Goal: Task Accomplishment & Management: Use online tool/utility

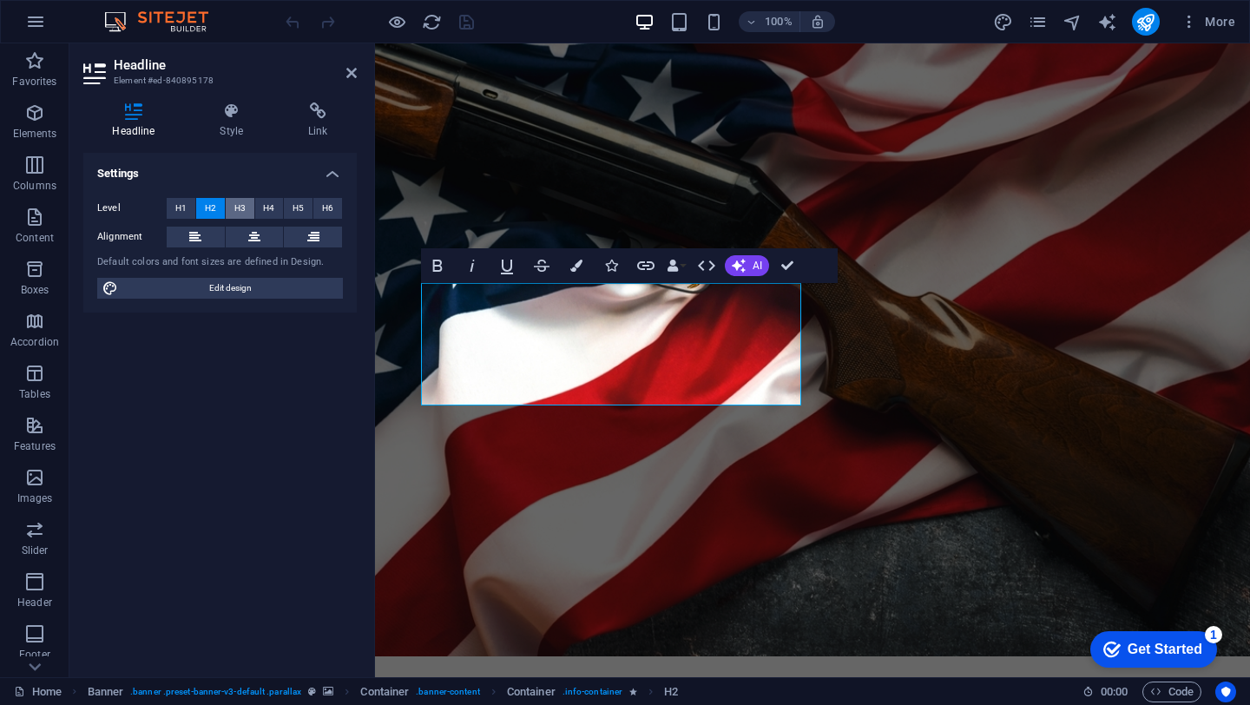
click at [233, 204] on button "H3" at bounding box center [240, 208] width 29 height 21
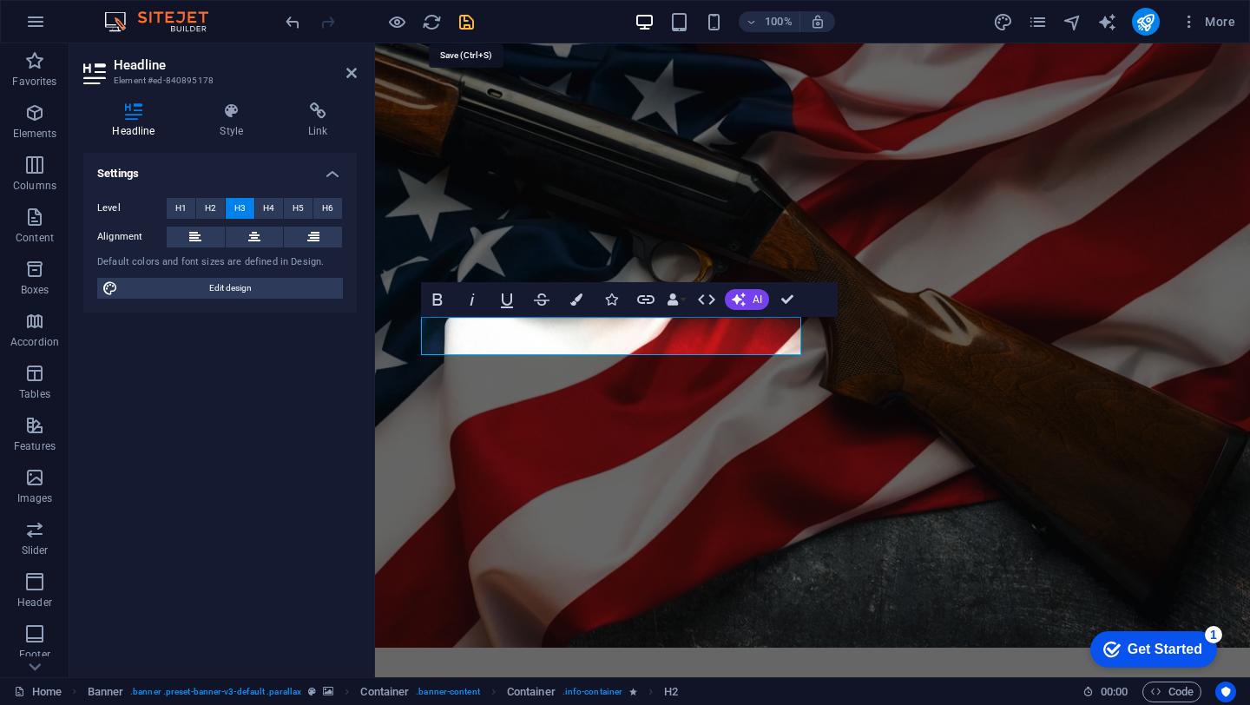
click at [465, 22] on icon "save" at bounding box center [467, 22] width 20 height 20
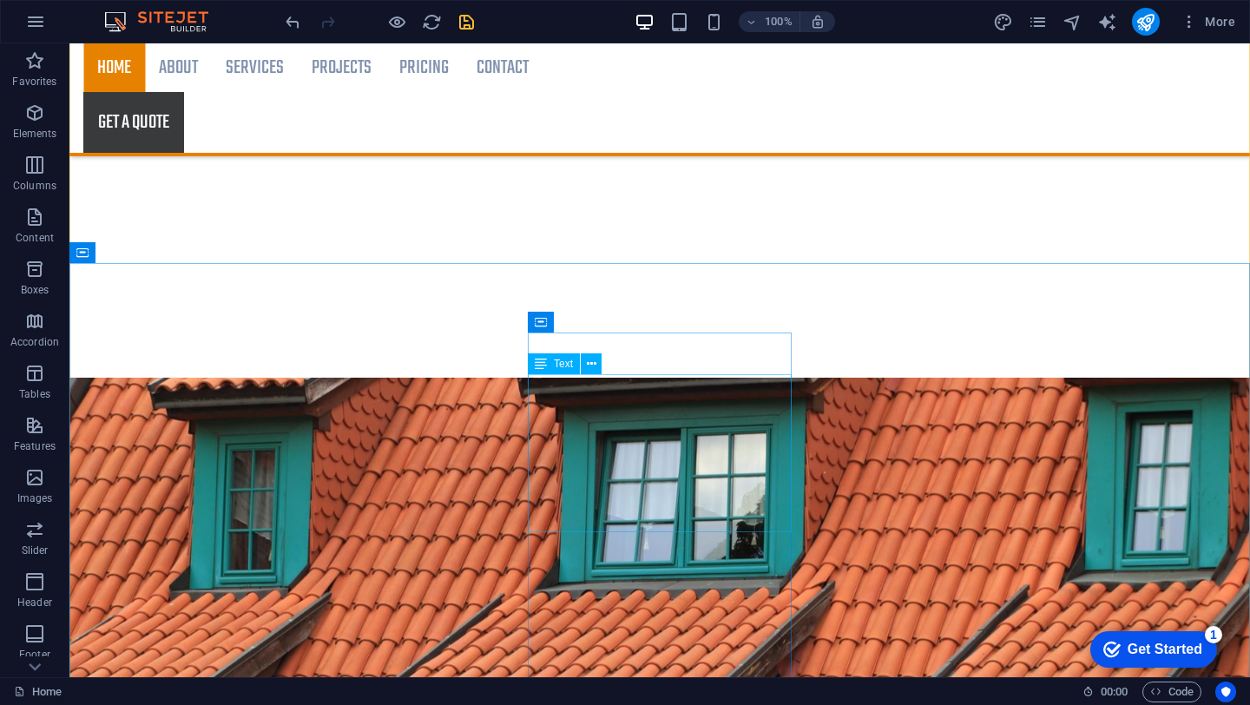
scroll to position [2991, 0]
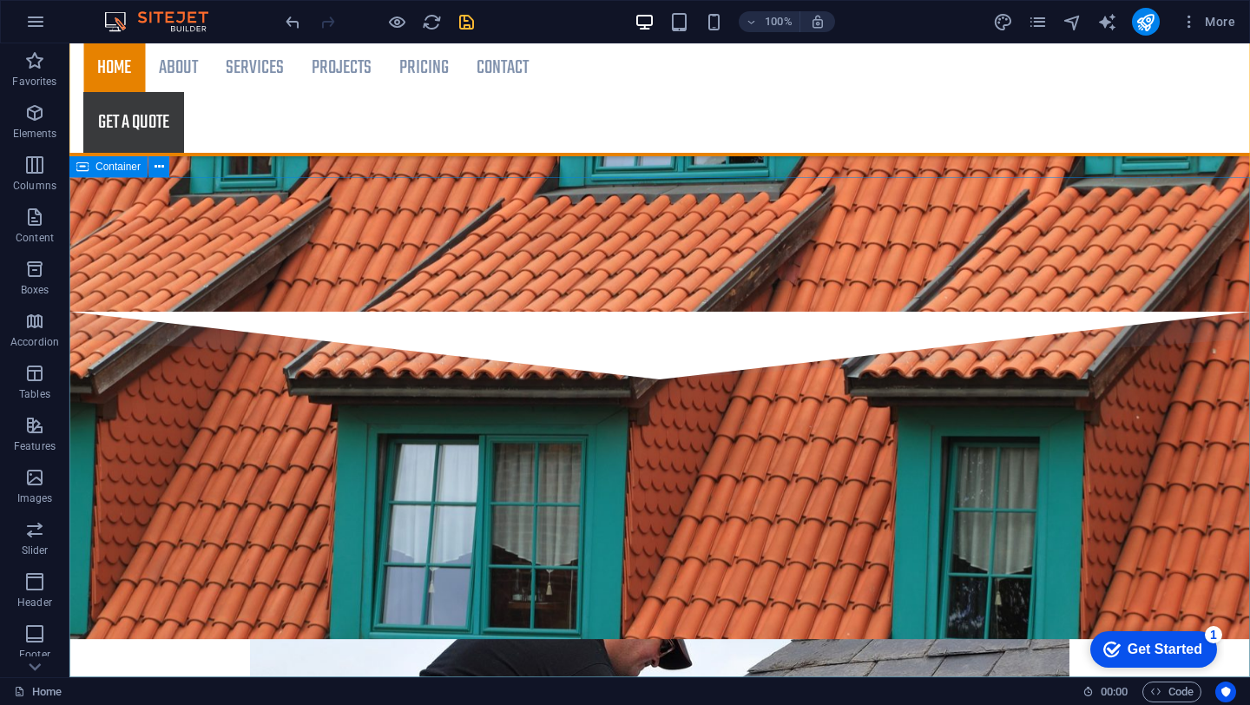
click at [111, 168] on span "Container" at bounding box center [118, 167] width 45 height 10
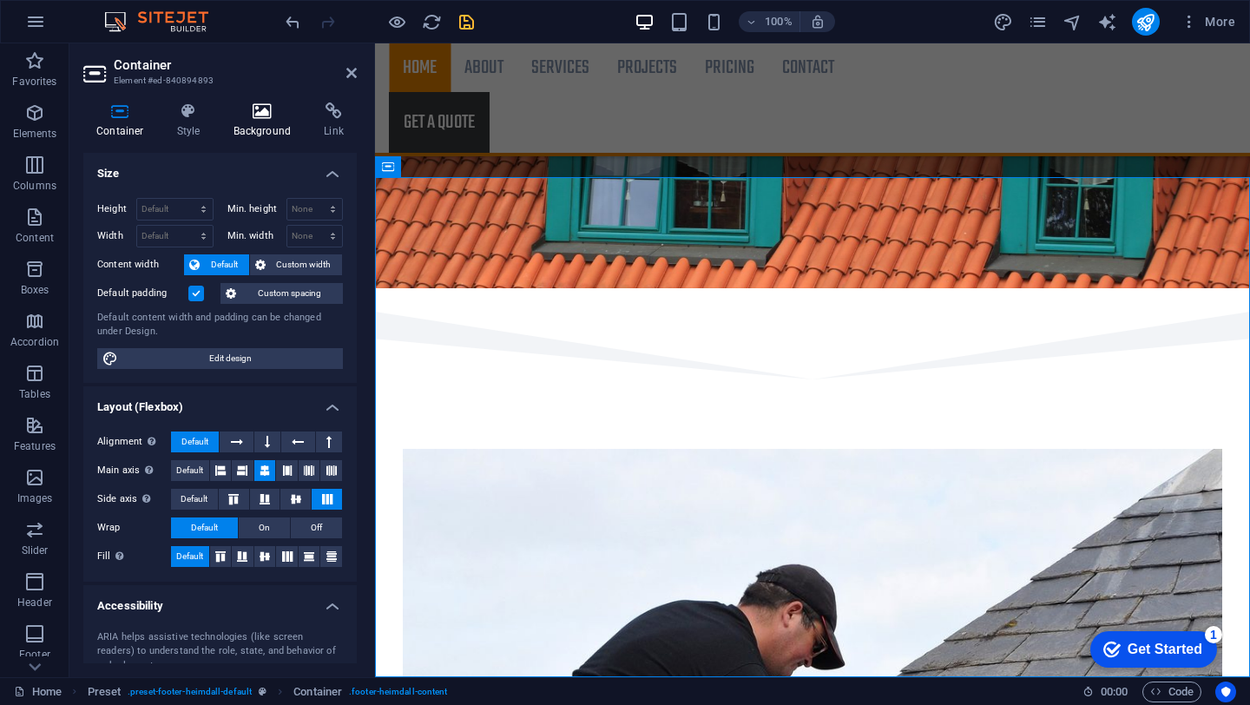
click at [260, 115] on icon at bounding box center [263, 110] width 84 height 17
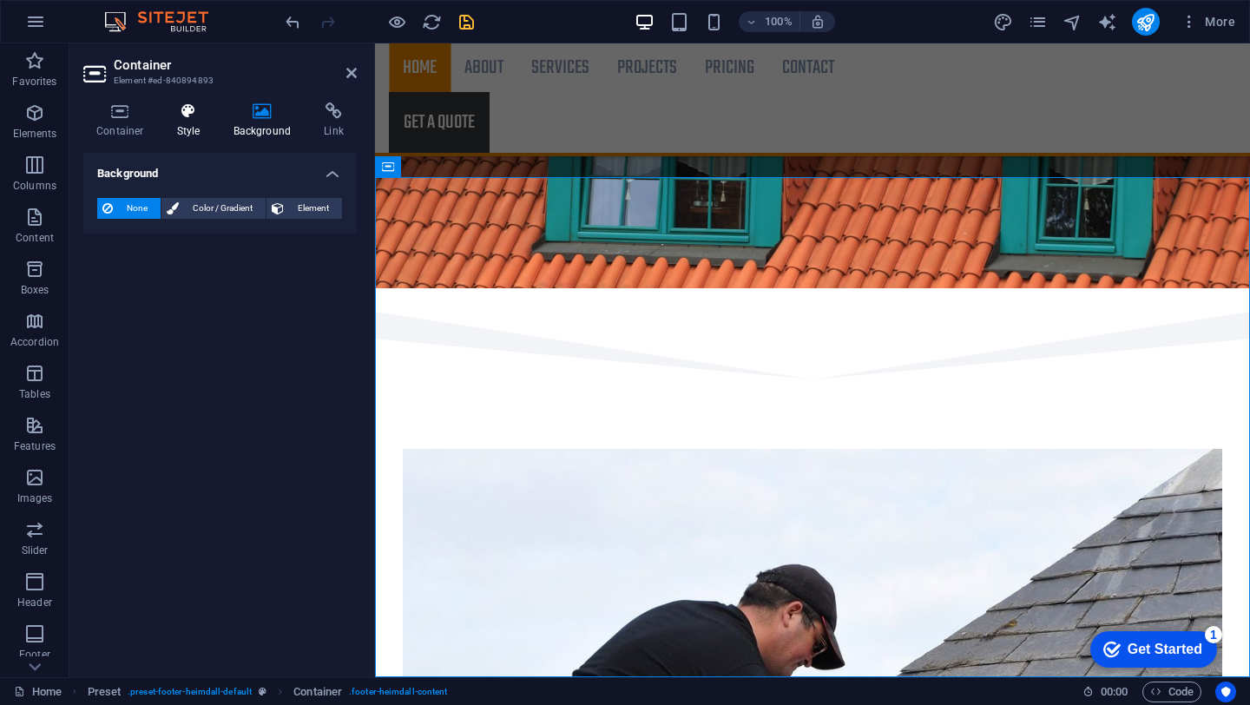
click at [190, 123] on h4 "Style" at bounding box center [192, 120] width 56 height 36
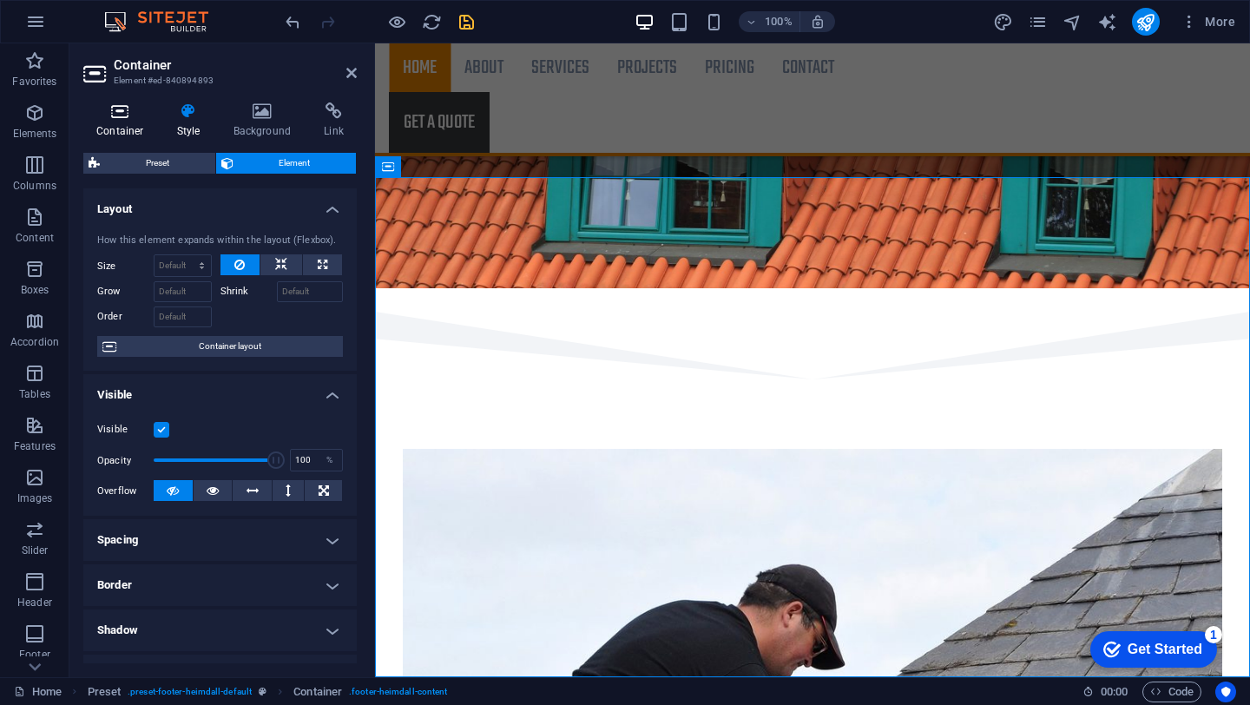
click at [114, 120] on h4 "Container" at bounding box center [123, 120] width 81 height 36
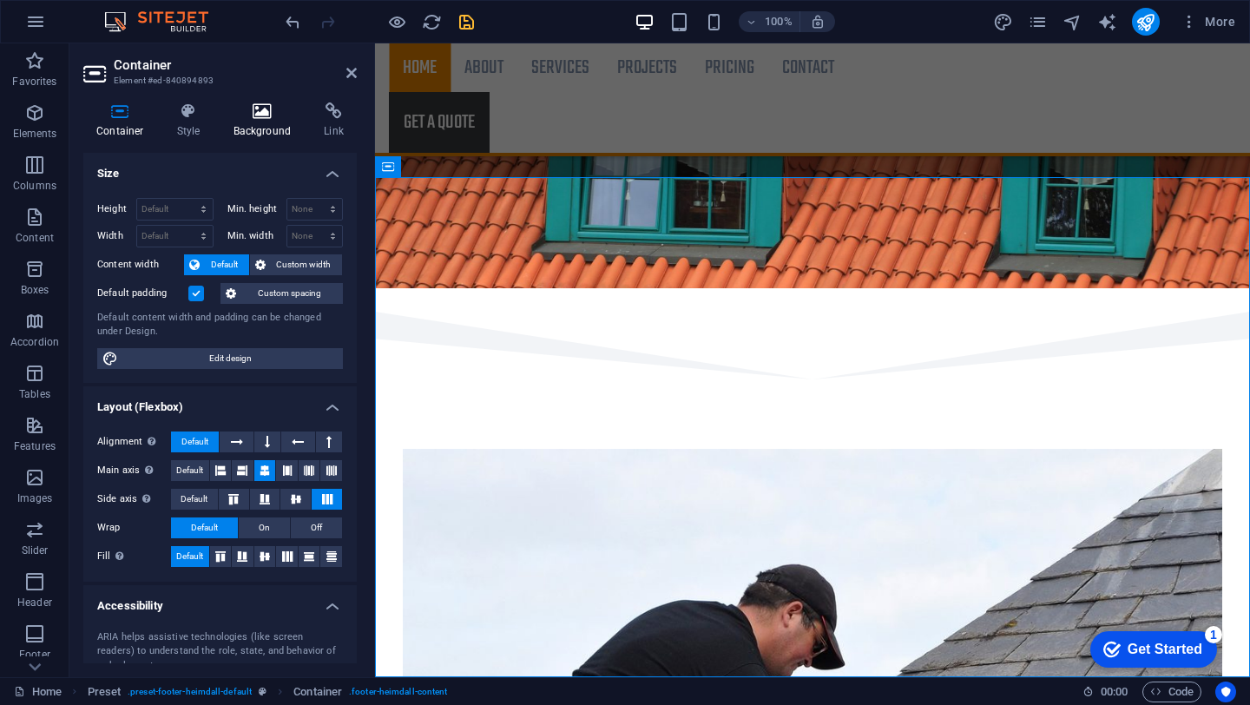
click at [263, 117] on icon at bounding box center [263, 110] width 84 height 17
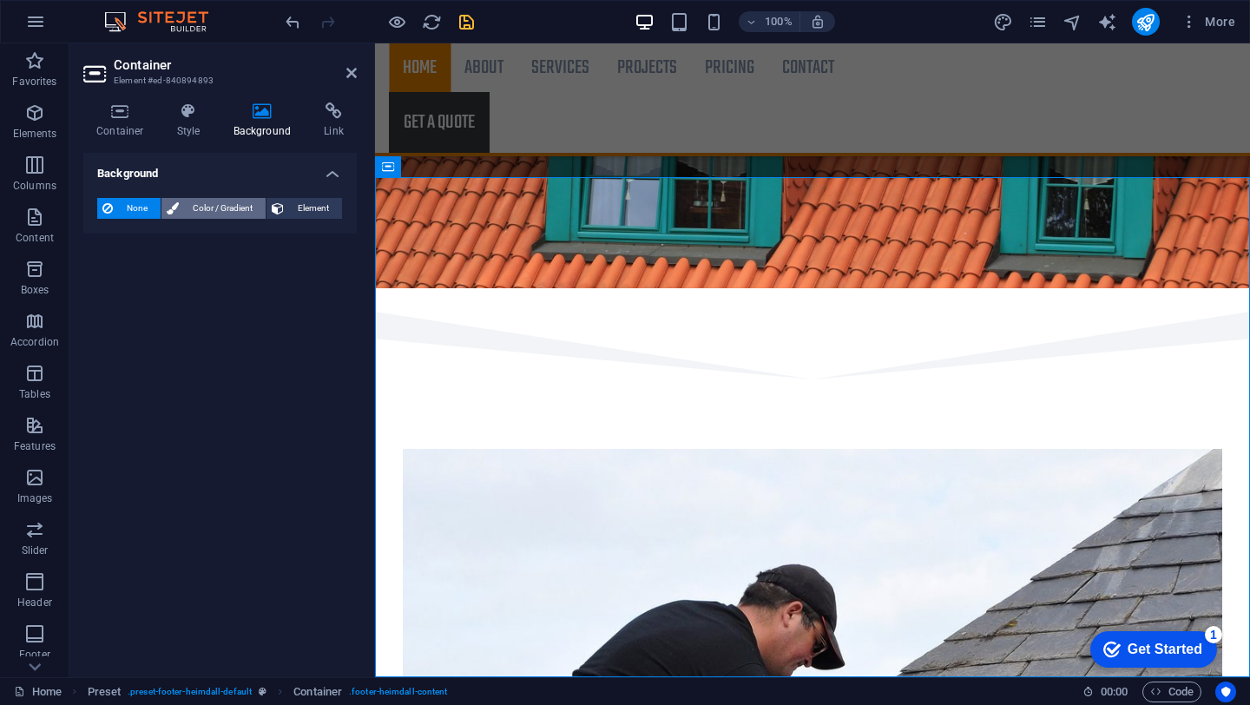
click at [201, 208] on span "Color / Gradient" at bounding box center [222, 208] width 76 height 21
click at [107, 280] on span at bounding box center [108, 277] width 19 height 19
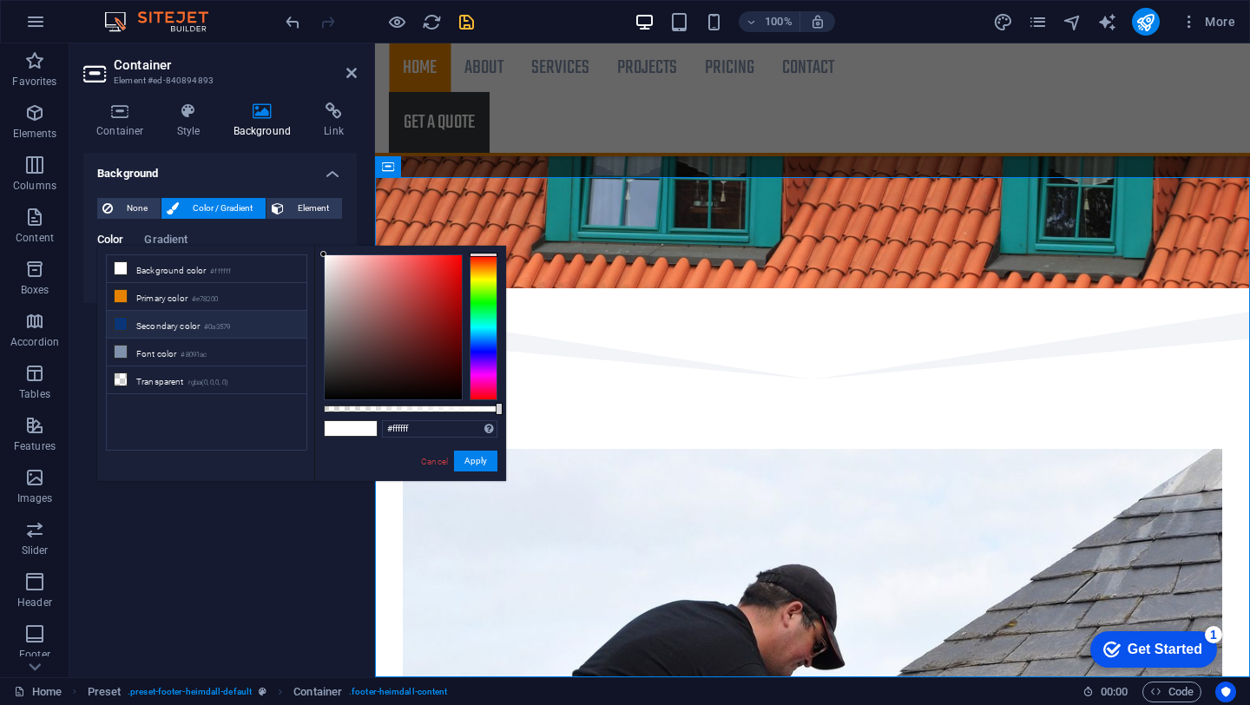
click at [149, 333] on li "Secondary color #0a3579" at bounding box center [207, 325] width 200 height 28
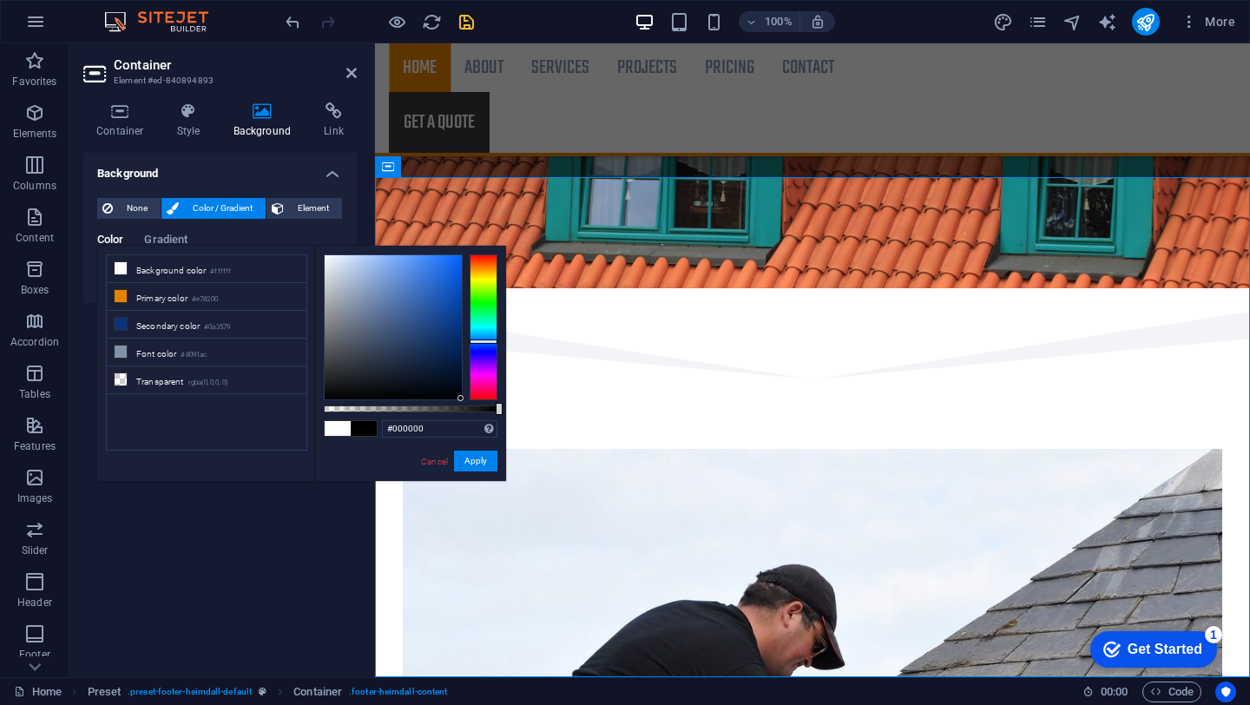
drag, startPoint x: 371, startPoint y: 330, endPoint x: 544, endPoint y: 518, distance: 256.3
click at [544, 518] on body "gunsandthe701.smalltechhosting.com Home Favorites Elements Columns Content Boxe…" at bounding box center [625, 352] width 1250 height 705
click at [346, 379] on div at bounding box center [393, 327] width 137 height 144
type input "#000000"
drag, startPoint x: 346, startPoint y: 379, endPoint x: 503, endPoint y: 463, distance: 177.6
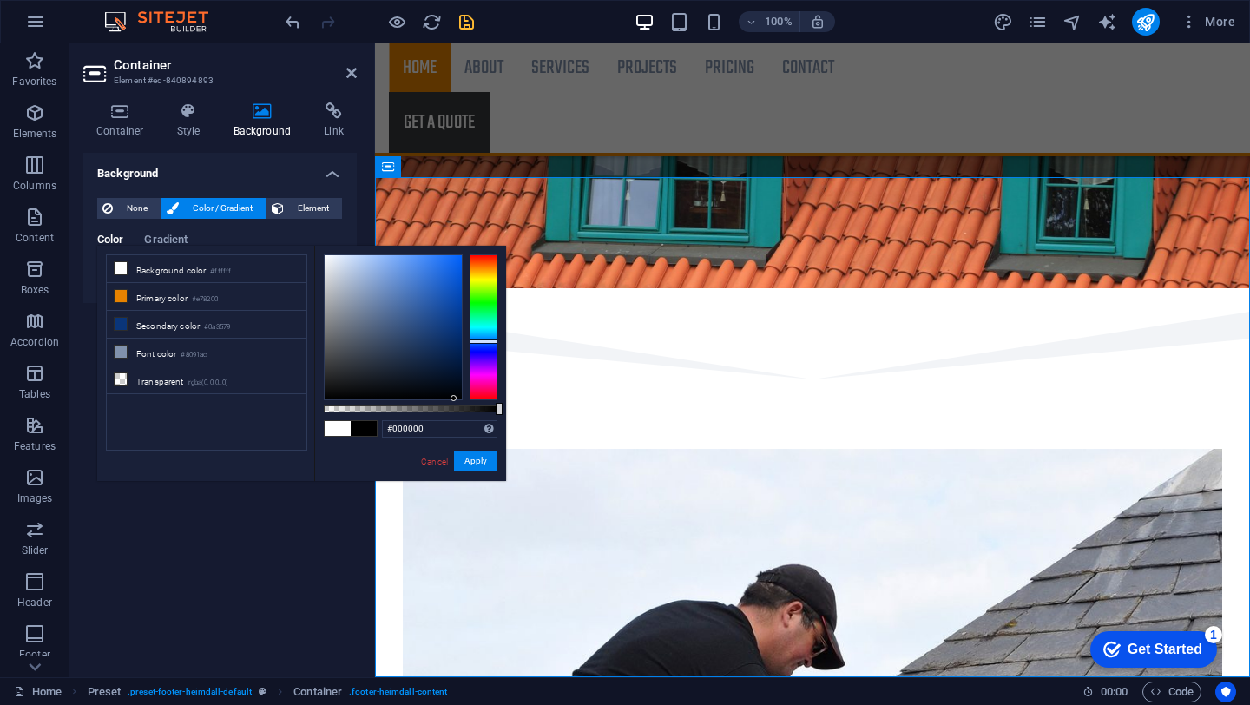
click at [503, 463] on div "#000000 Supported formats #0852ed rgb(8, 82, 237) rgba(8, 82, 237, 90%) hsv(221…" at bounding box center [410, 489] width 192 height 487
click at [471, 465] on button "Apply" at bounding box center [475, 461] width 43 height 21
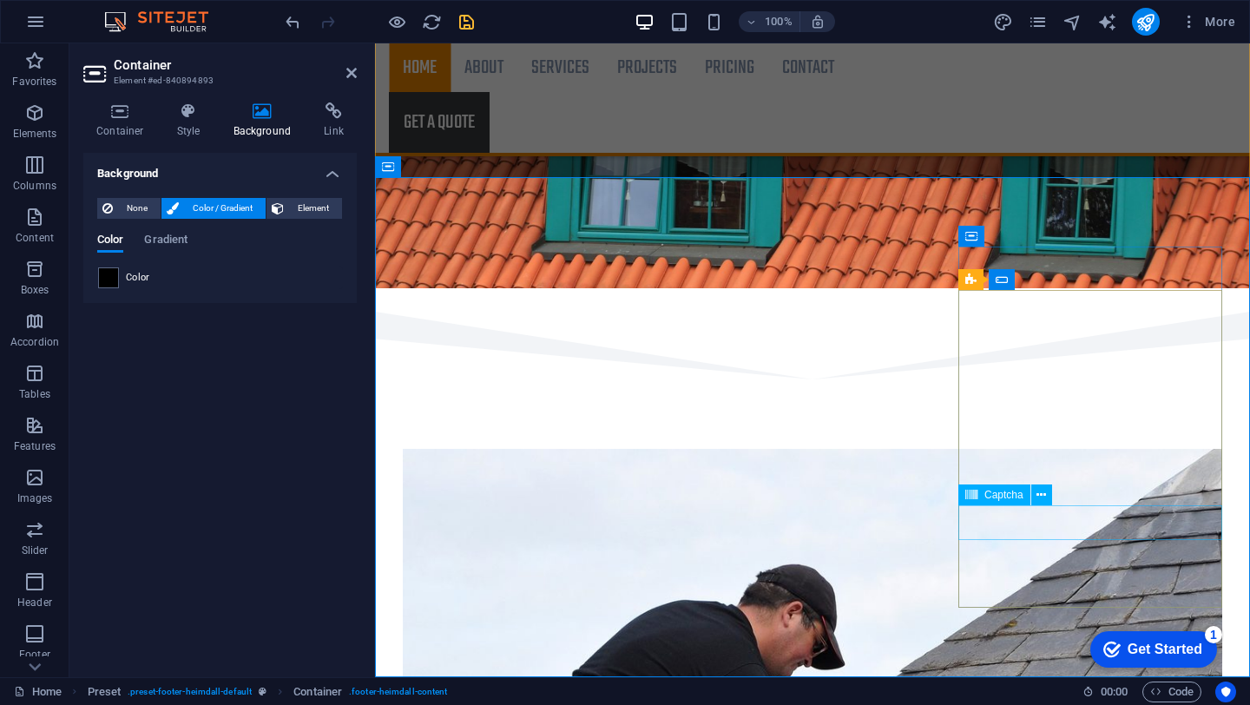
click div "Unreadable? Load new"
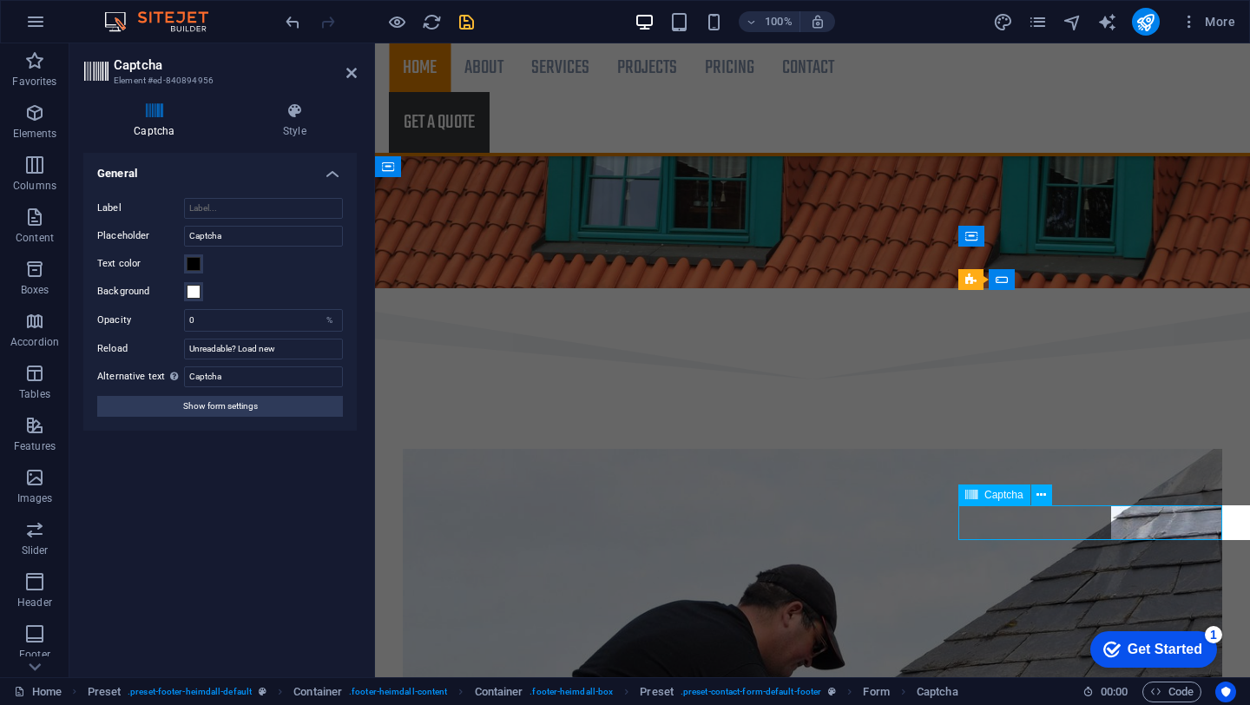
click div "Unreadable? Load new"
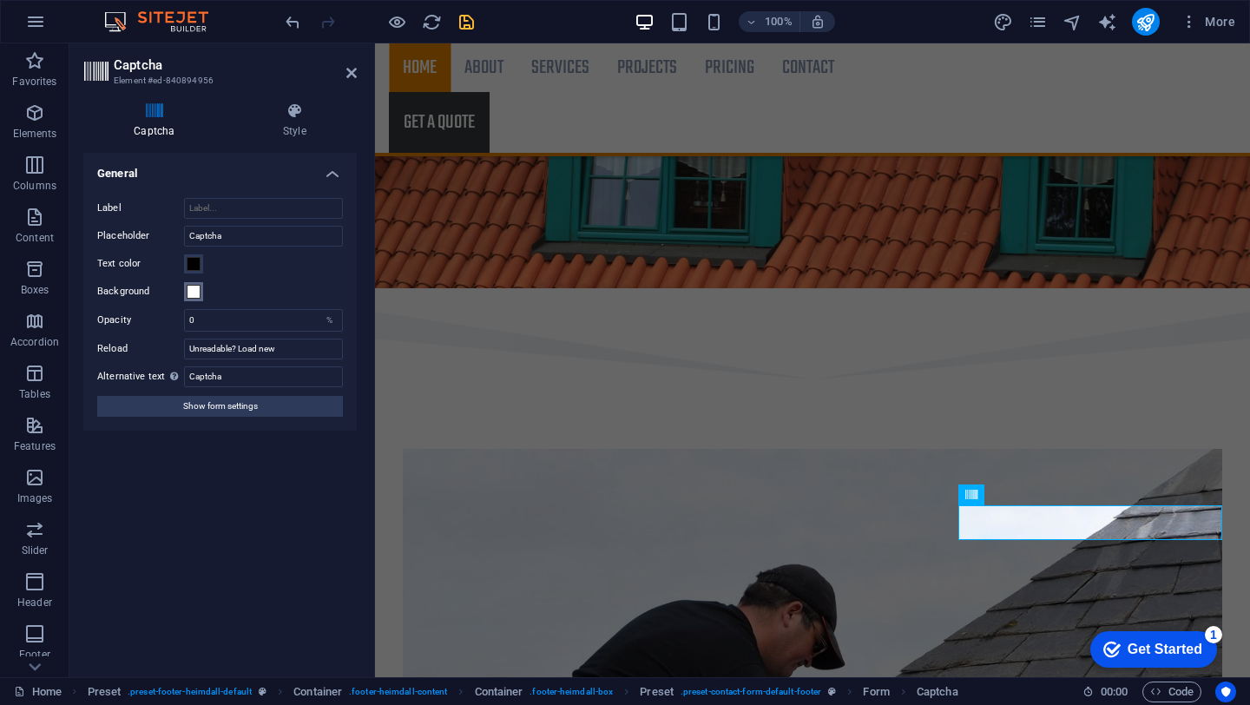
click at [193, 292] on span at bounding box center [194, 292] width 14 height 14
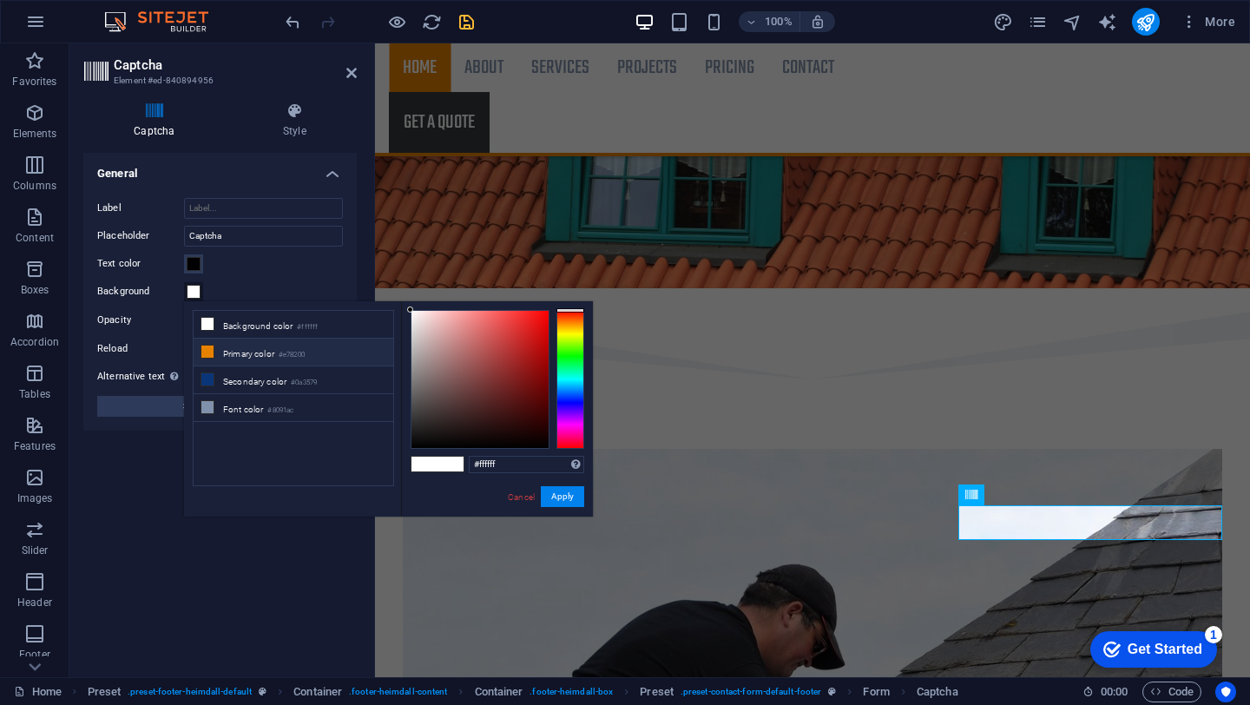
click at [226, 348] on li "Primary color #e78200" at bounding box center [294, 353] width 200 height 28
type input "#e78200"
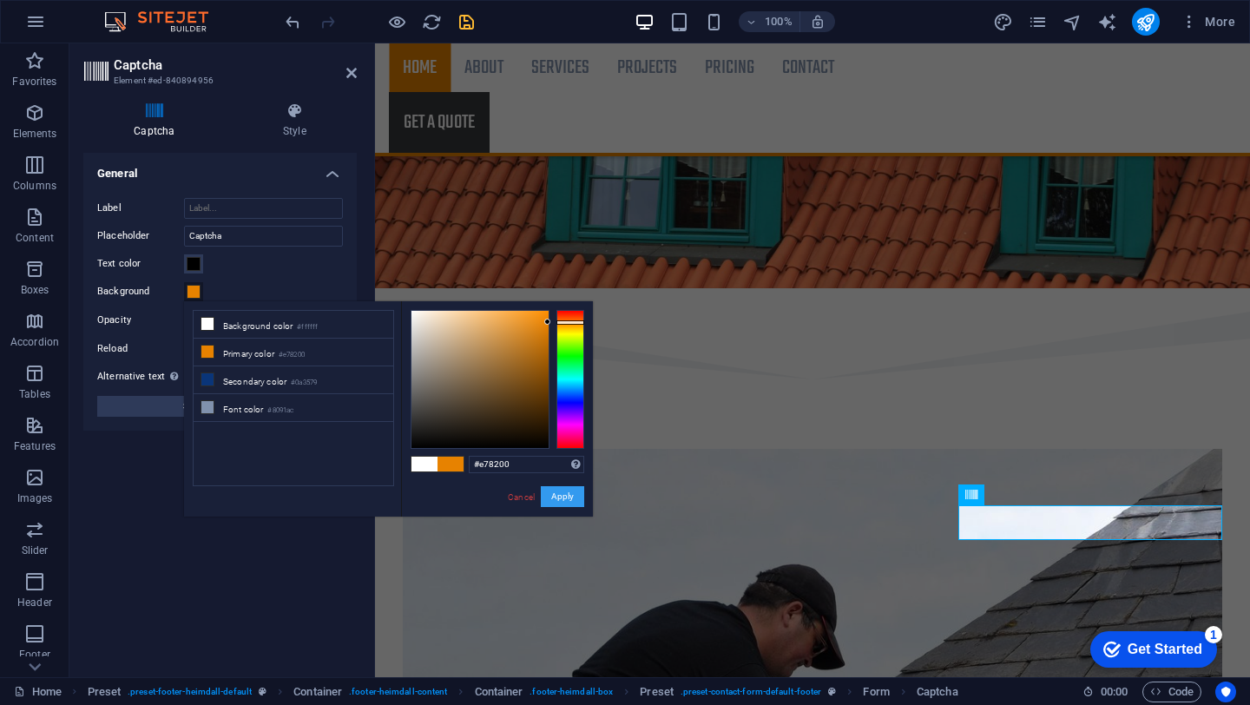
click at [570, 491] on button "Apply" at bounding box center [562, 496] width 43 height 21
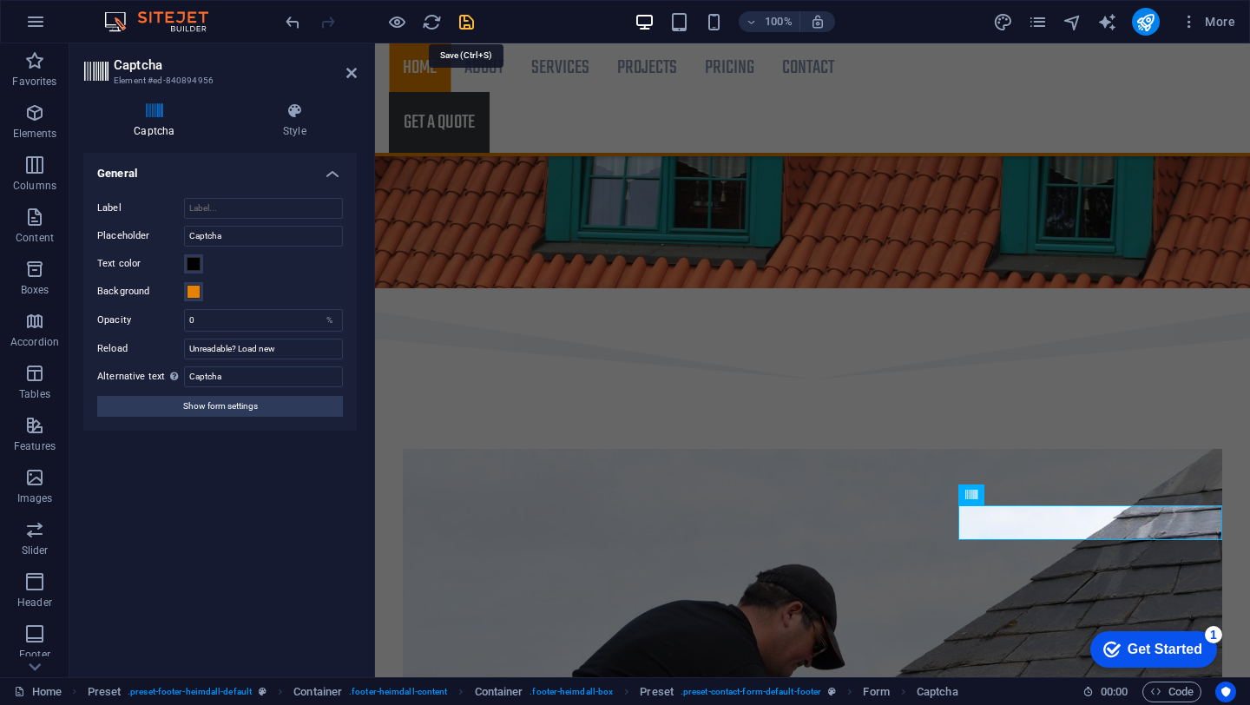
click at [465, 14] on icon "save" at bounding box center [467, 22] width 20 height 20
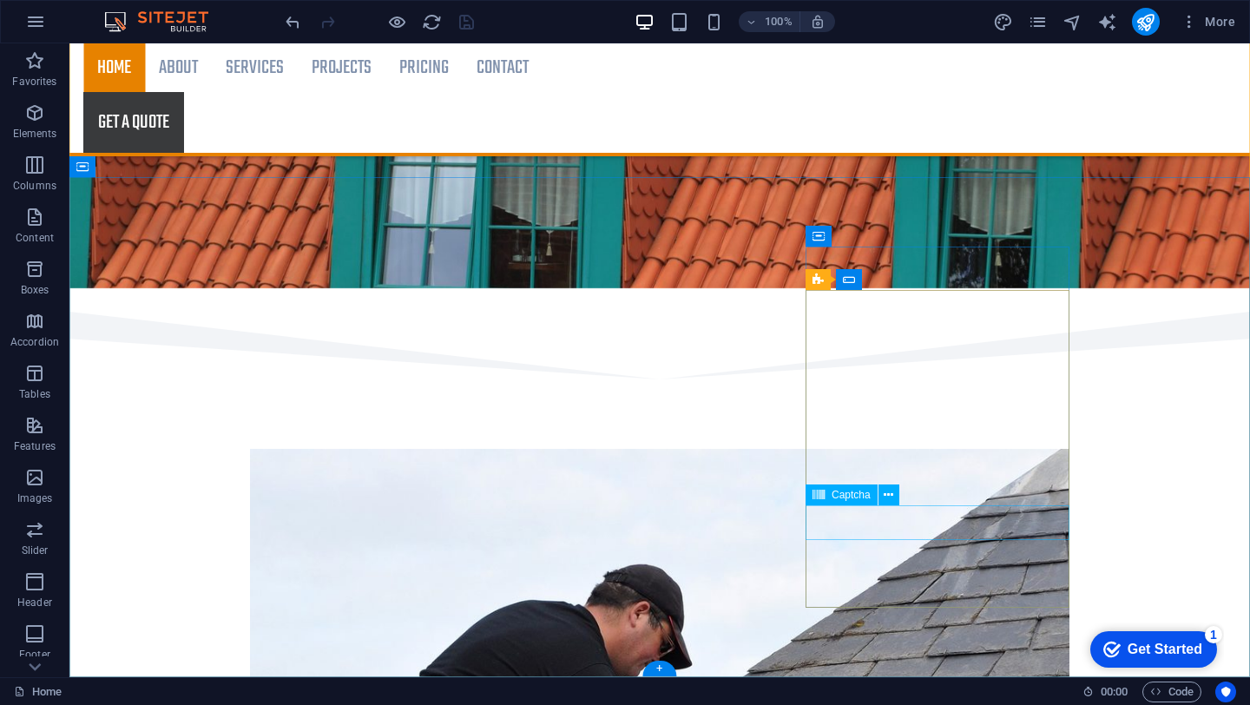
click div "Unreadable? Load new"
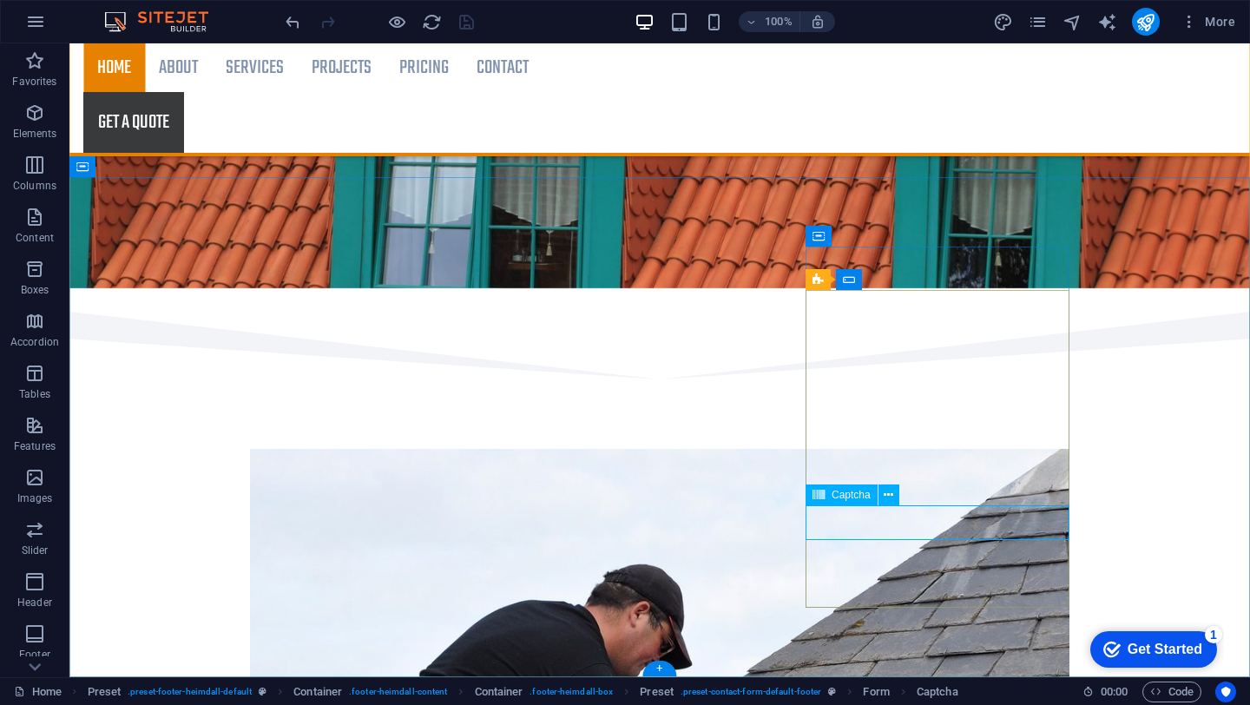
click div "Unreadable? Load new"
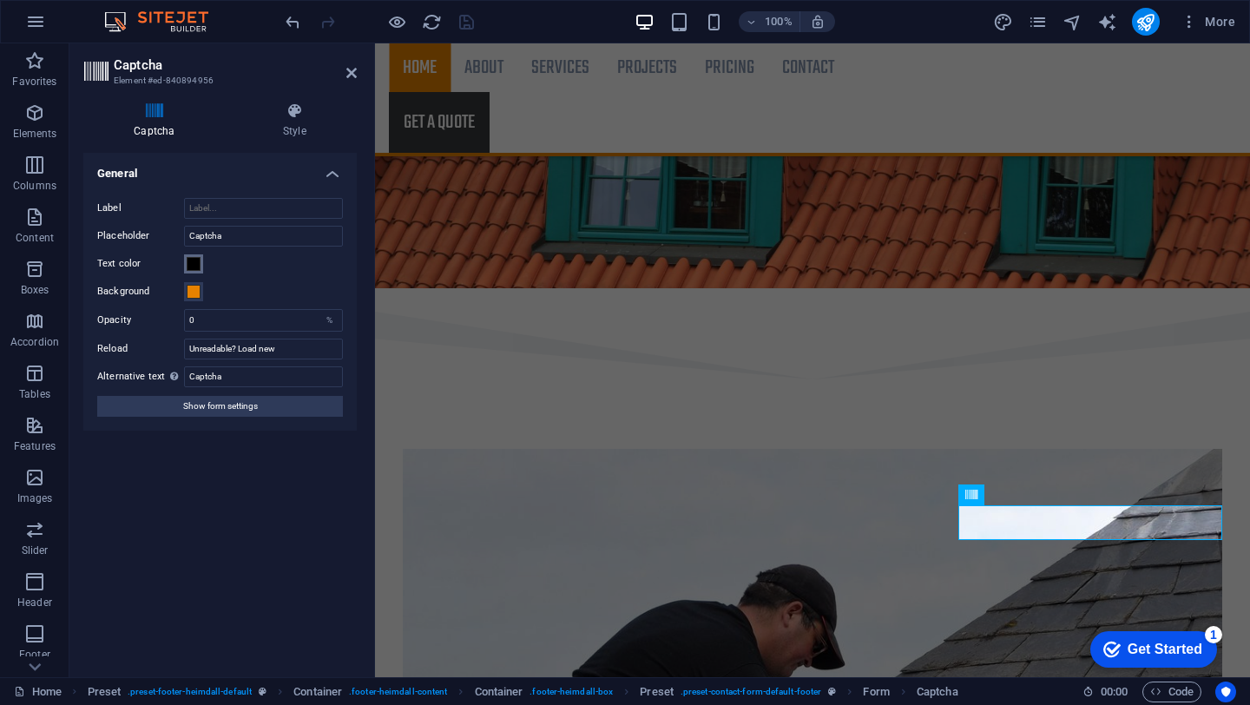
click at [195, 266] on span at bounding box center [194, 264] width 14 height 14
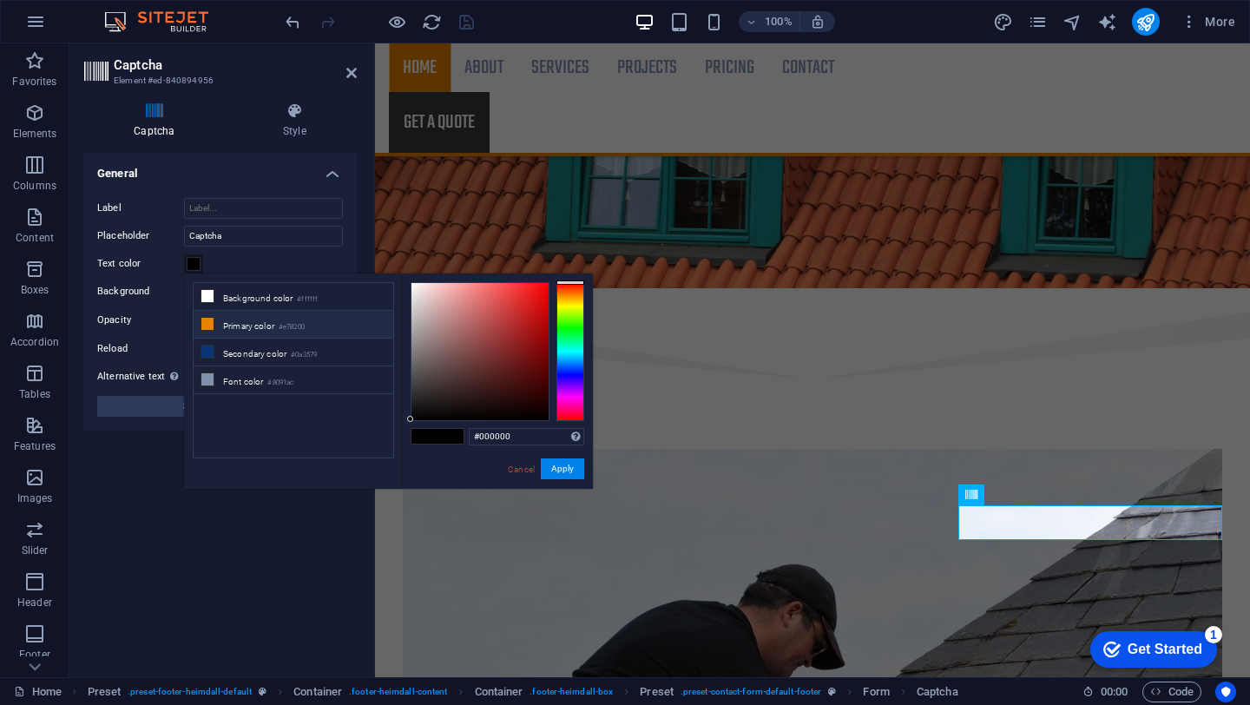
click at [231, 326] on li "Primary color #e78200" at bounding box center [294, 325] width 200 height 28
type input "#e78200"
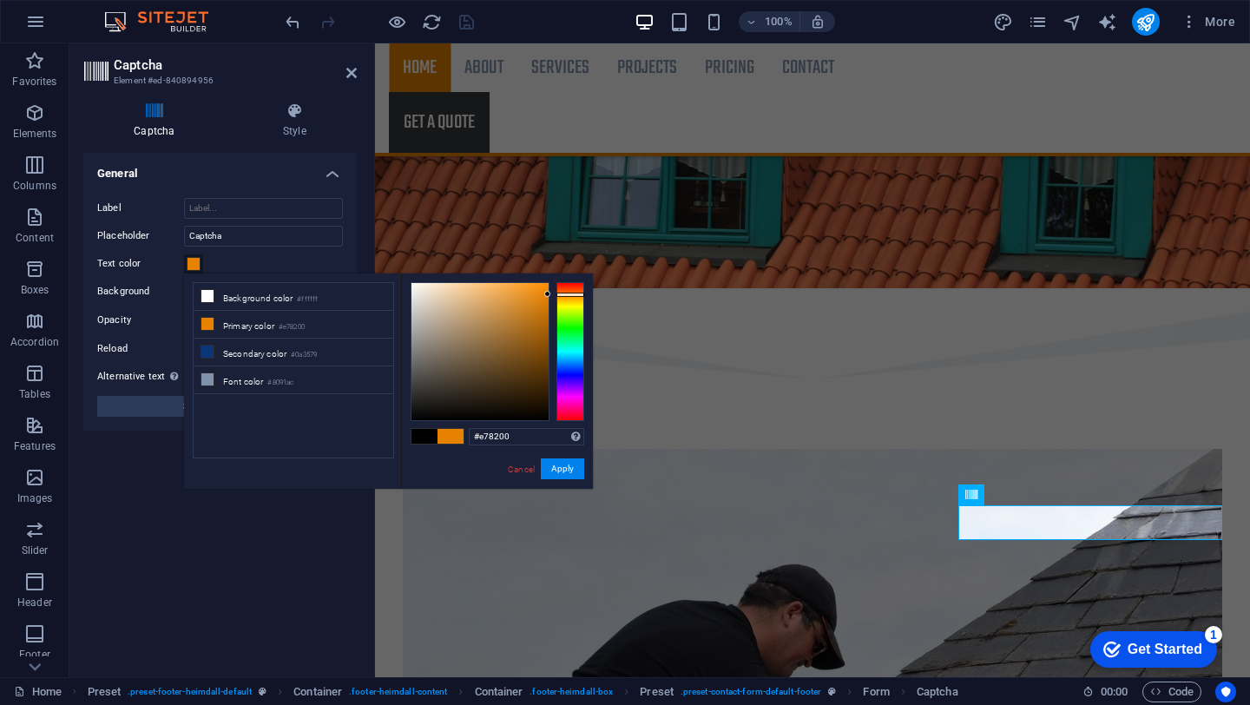
click at [164, 273] on label "Text color" at bounding box center [140, 264] width 87 height 21
click at [184, 273] on button "Text color" at bounding box center [193, 263] width 19 height 19
click at [240, 263] on div "Text color" at bounding box center [220, 264] width 246 height 21
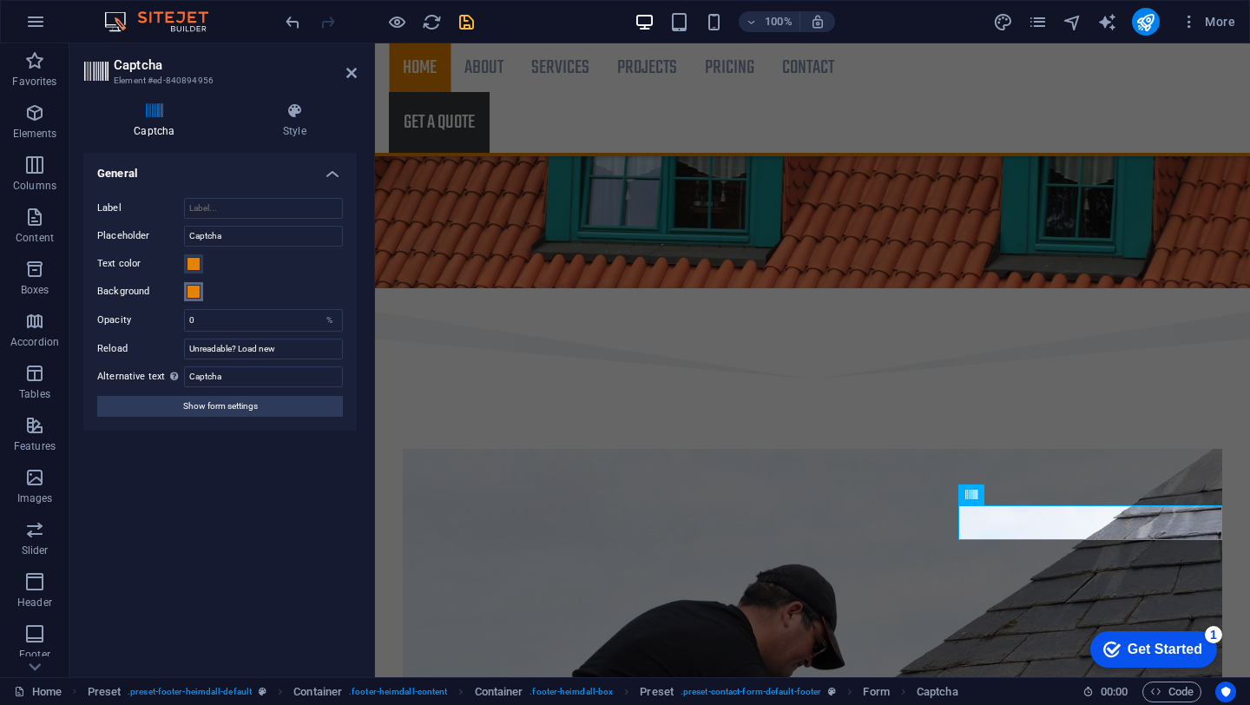
click at [190, 293] on span at bounding box center [194, 292] width 14 height 14
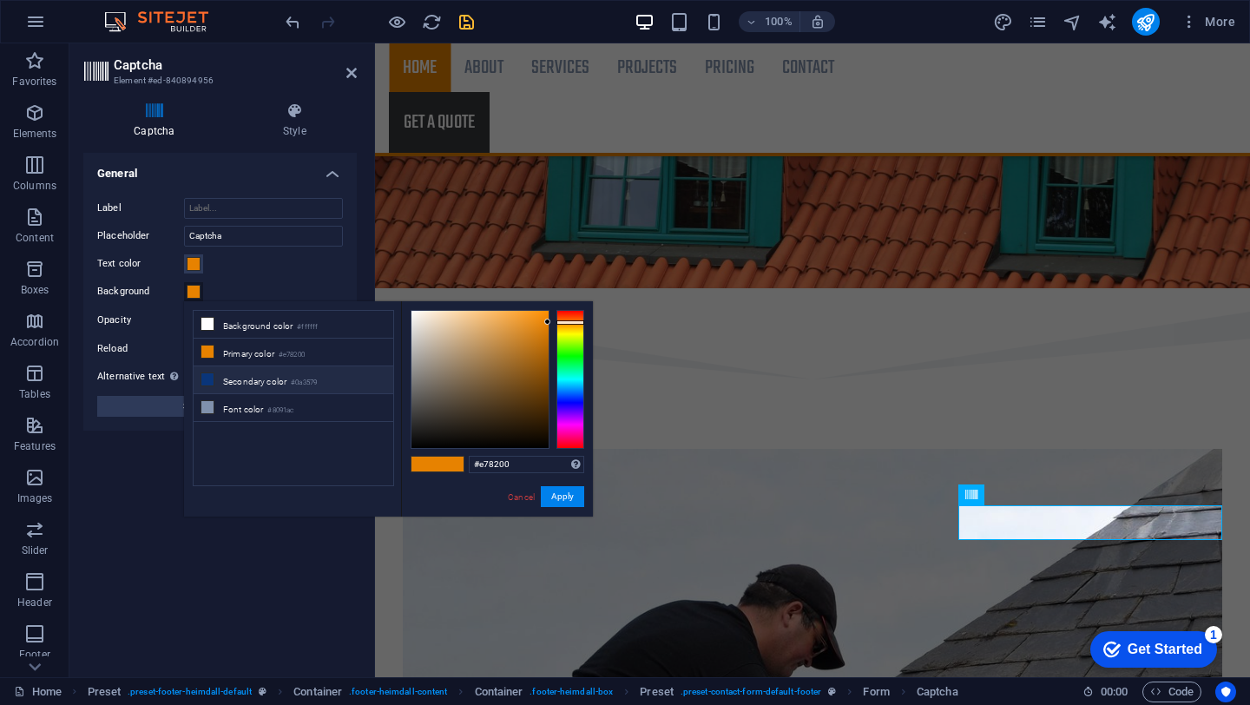
click at [247, 385] on li "Secondary color #0a3579" at bounding box center [294, 380] width 200 height 28
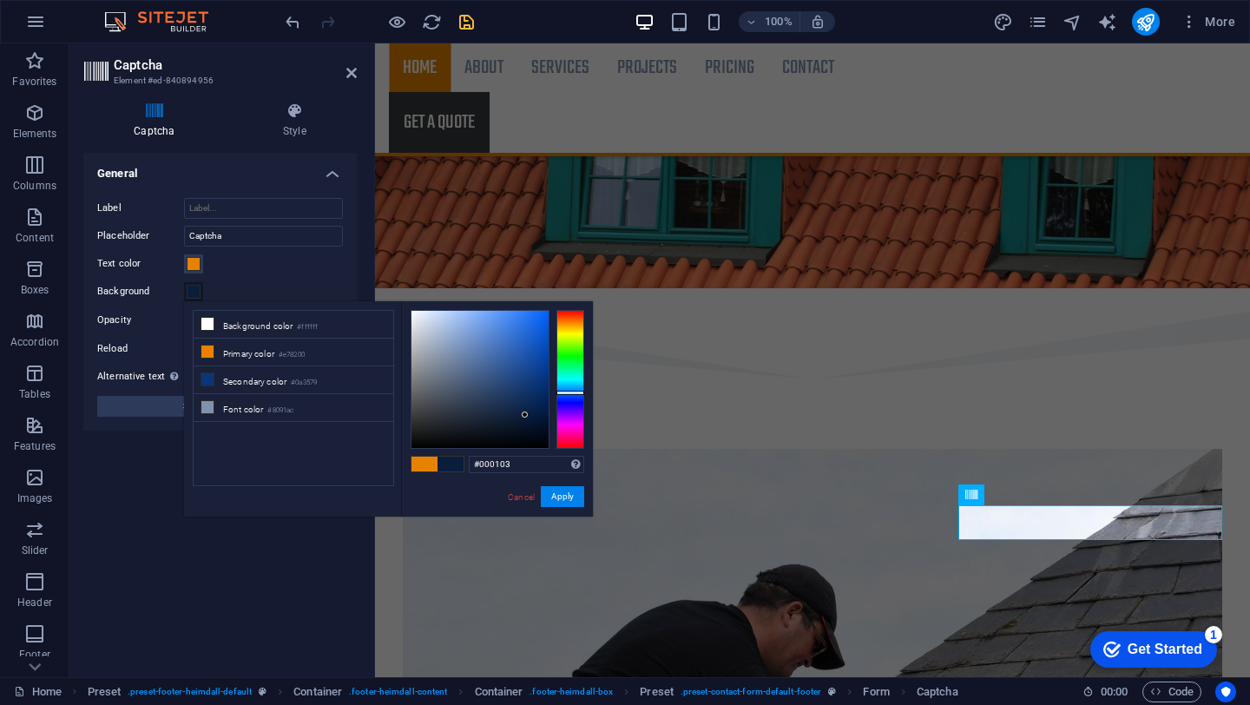
type input "#000000"
drag, startPoint x: 525, startPoint y: 386, endPoint x: 580, endPoint y: 513, distance: 138.1
click at [580, 513] on div "#000000 Supported formats #0852ed rgb(8, 82, 237) rgba(8, 82, 237, 90%) hsv(221…" at bounding box center [497, 534] width 192 height 467
click at [563, 495] on button "Apply" at bounding box center [562, 496] width 43 height 21
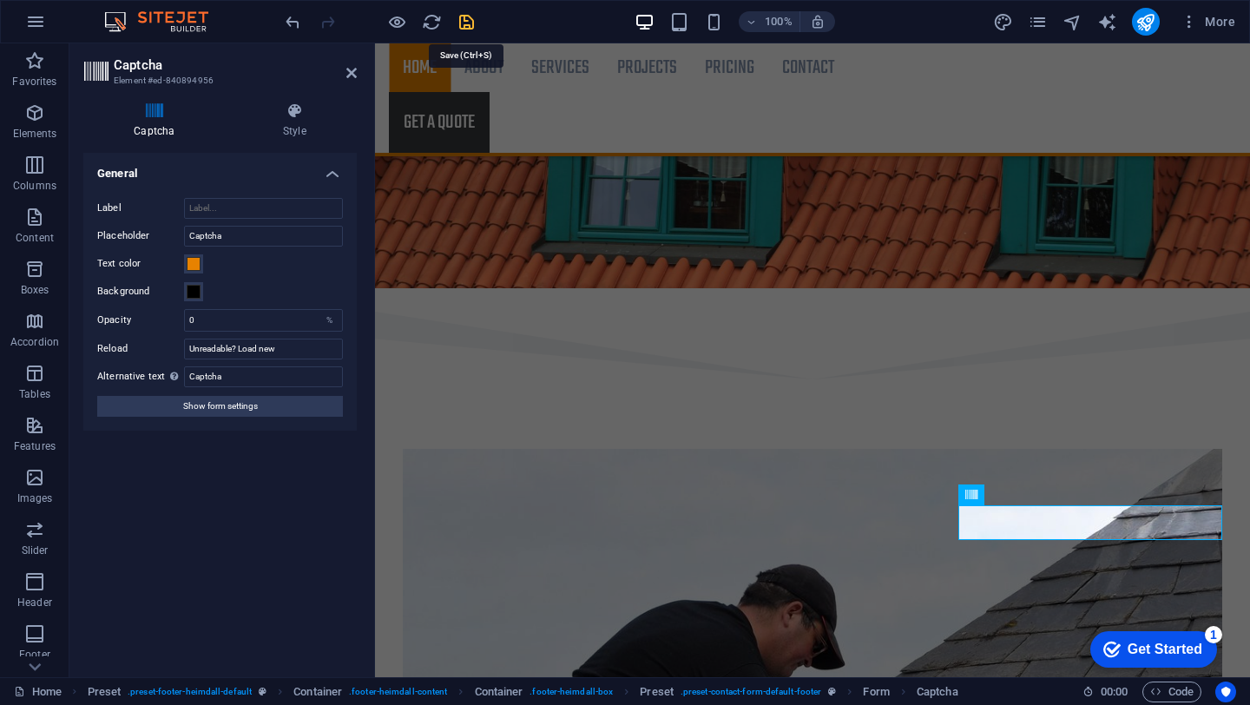
click at [462, 21] on icon "save" at bounding box center [467, 22] width 20 height 20
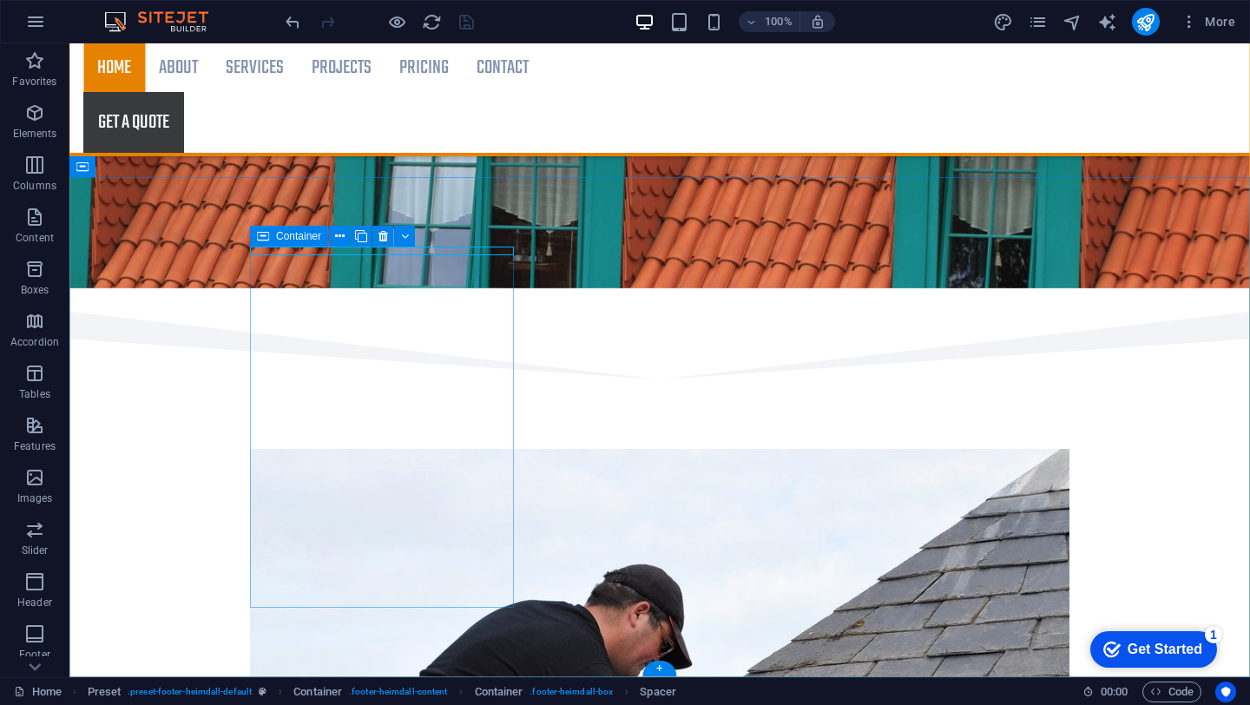
click at [309, 247] on div "Container Spacer" at bounding box center [315, 237] width 130 height 22
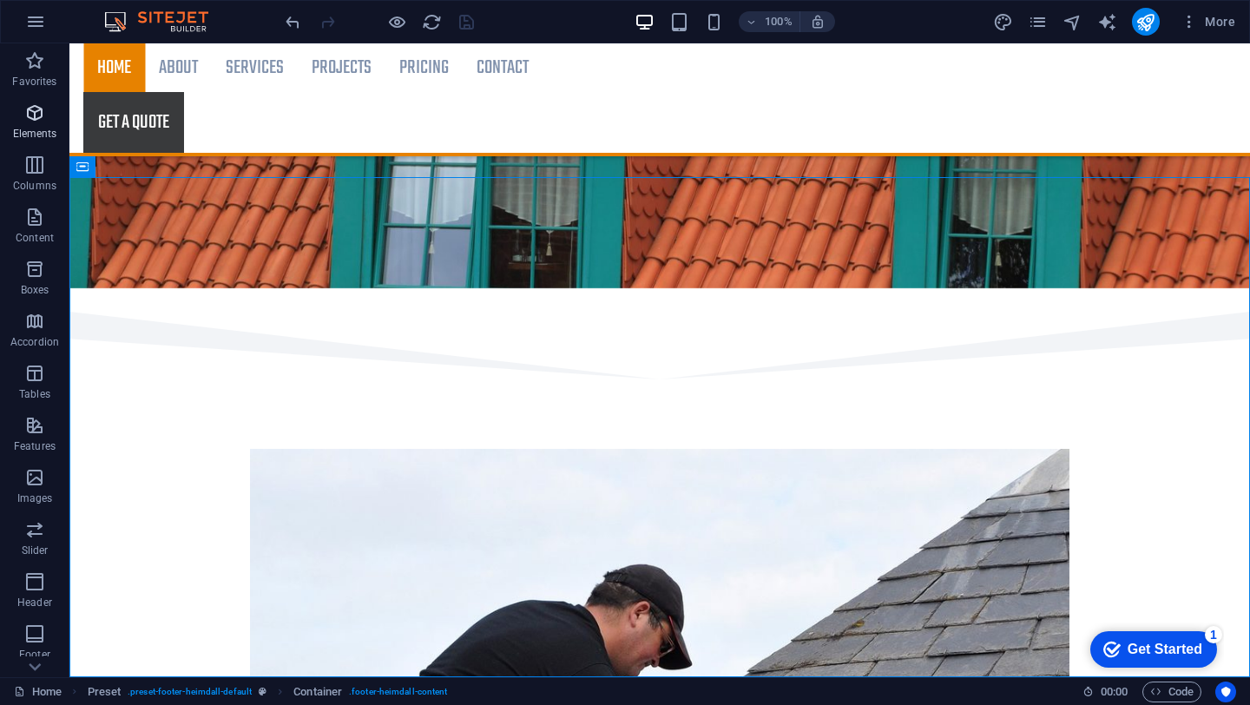
click at [35, 122] on icon "button" at bounding box center [34, 112] width 21 height 21
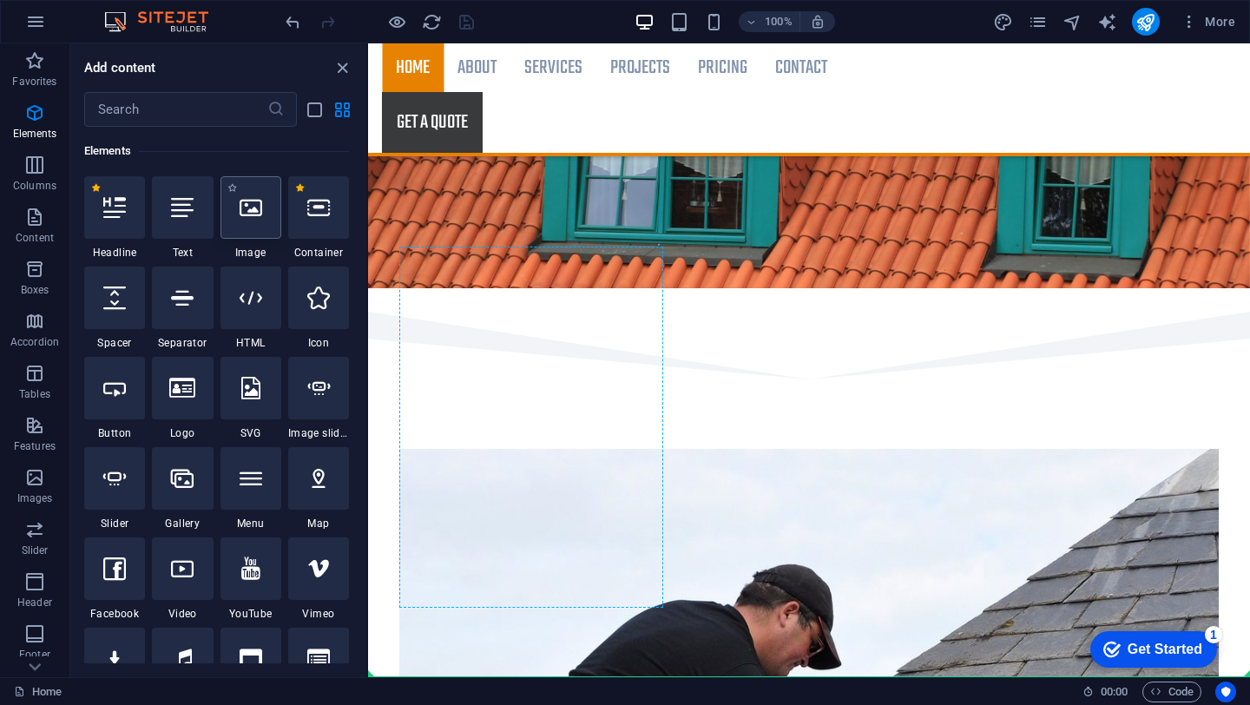
scroll to position [3012, 0]
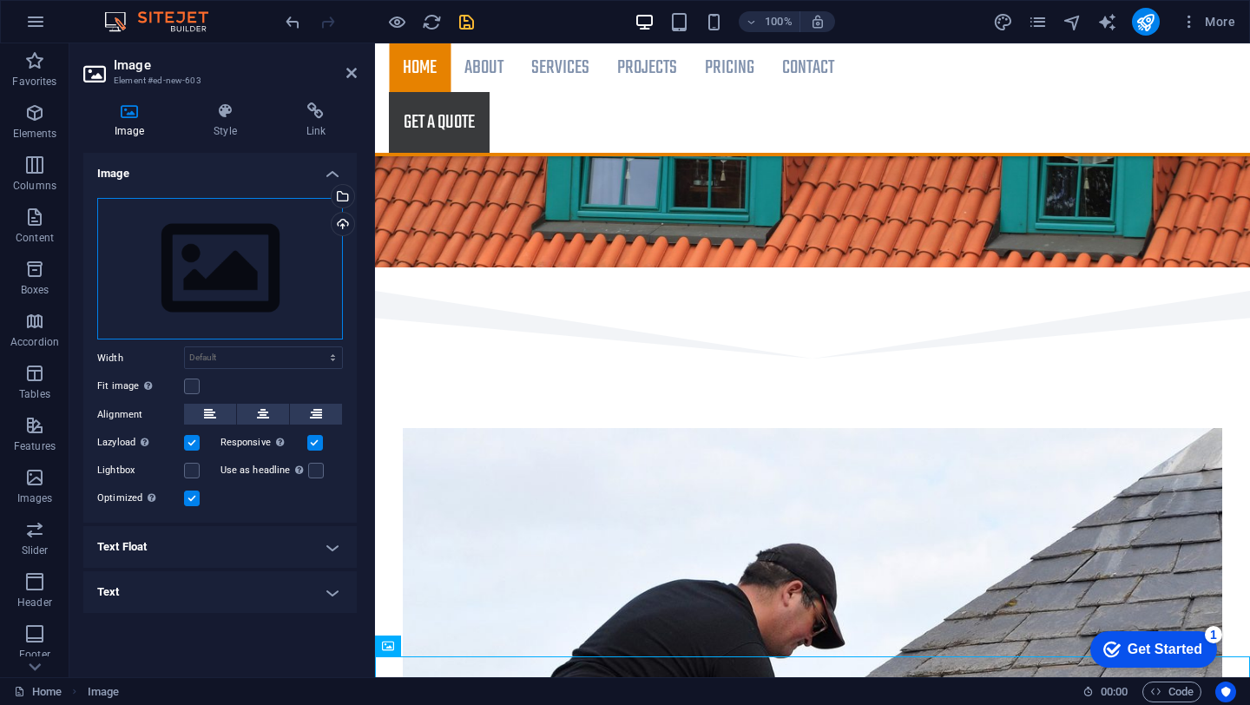
click at [267, 275] on div "Drag files here, click to choose files or select files from Files or our free s…" at bounding box center [220, 269] width 246 height 142
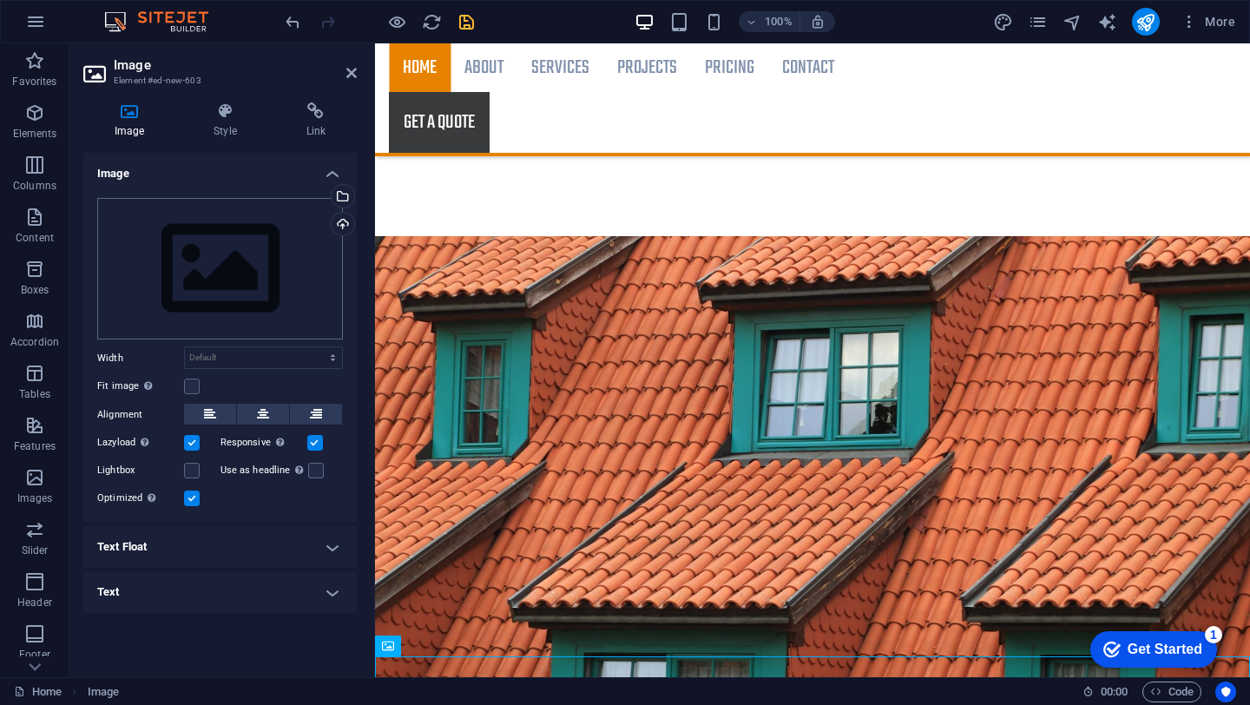
scroll to position [3038, 0]
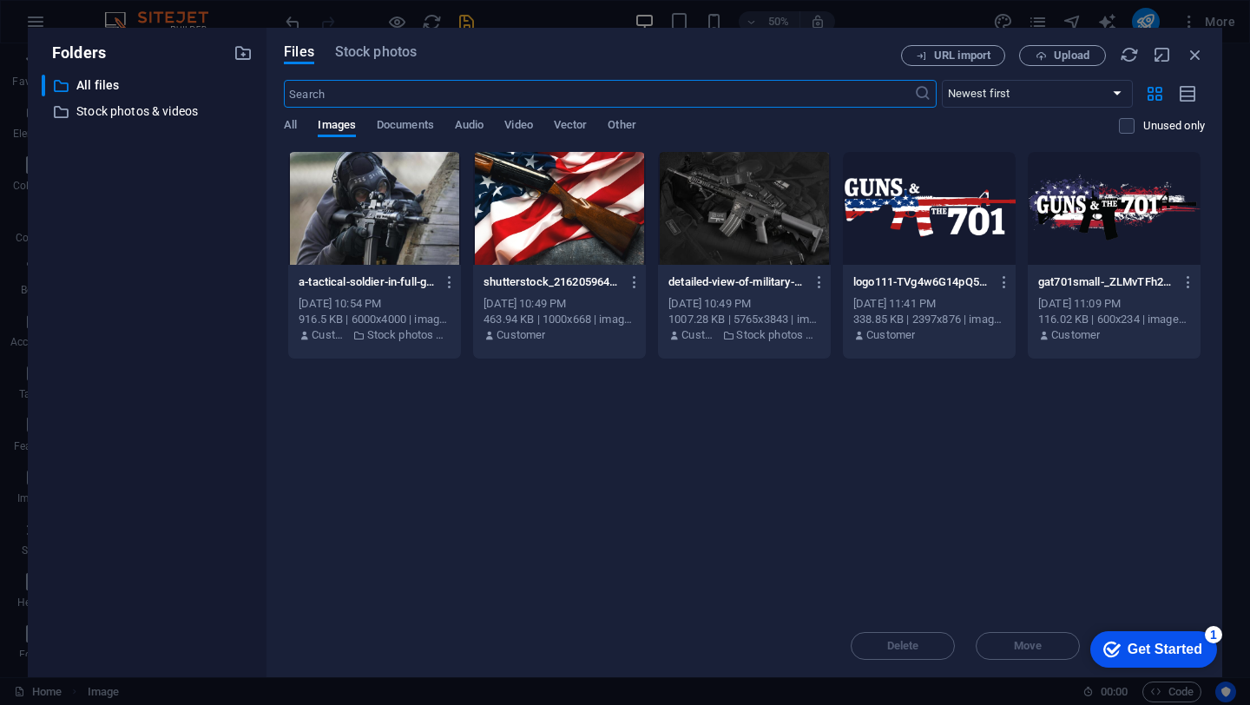
click at [902, 221] on div at bounding box center [929, 208] width 173 height 113
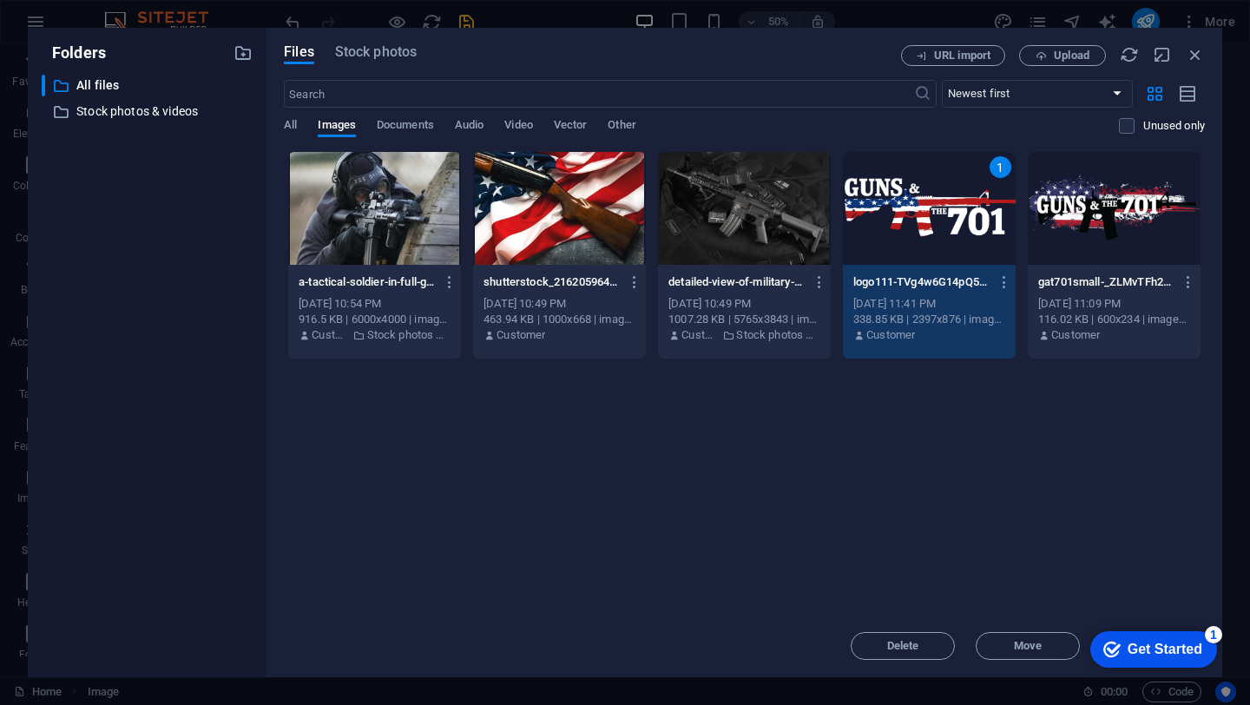
click at [917, 218] on div "1" at bounding box center [929, 208] width 173 height 113
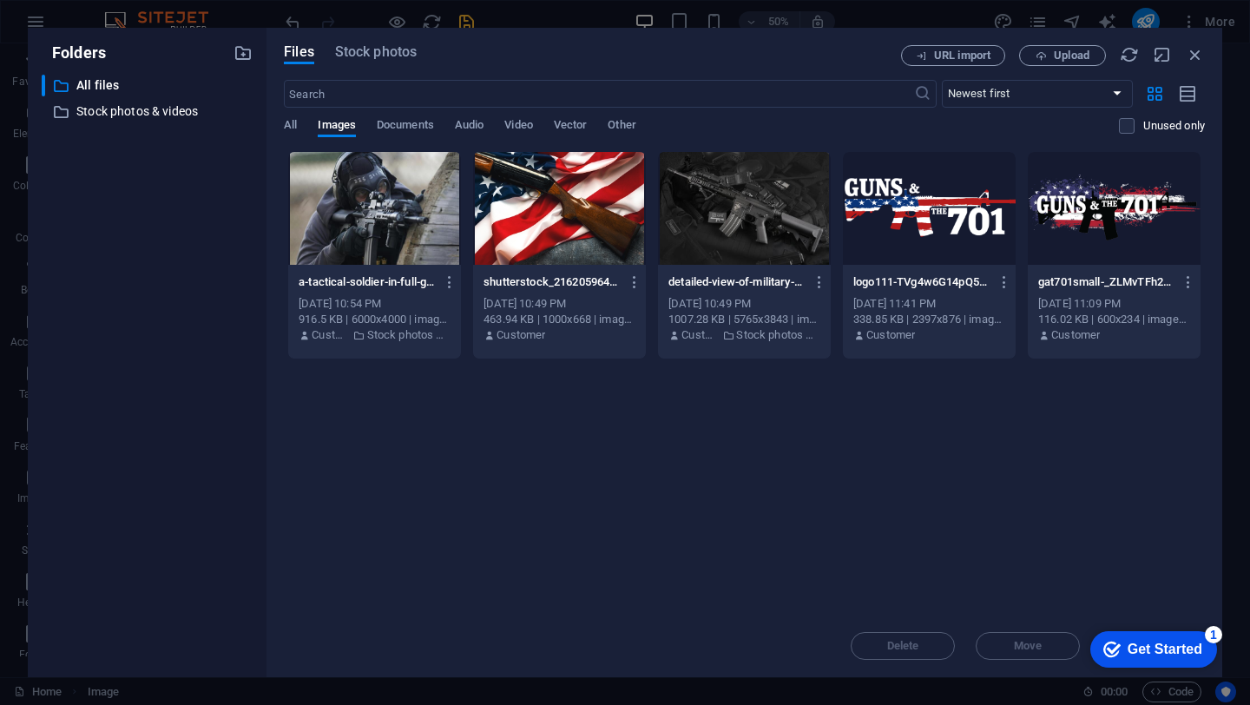
click at [917, 218] on div at bounding box center [929, 208] width 173 height 113
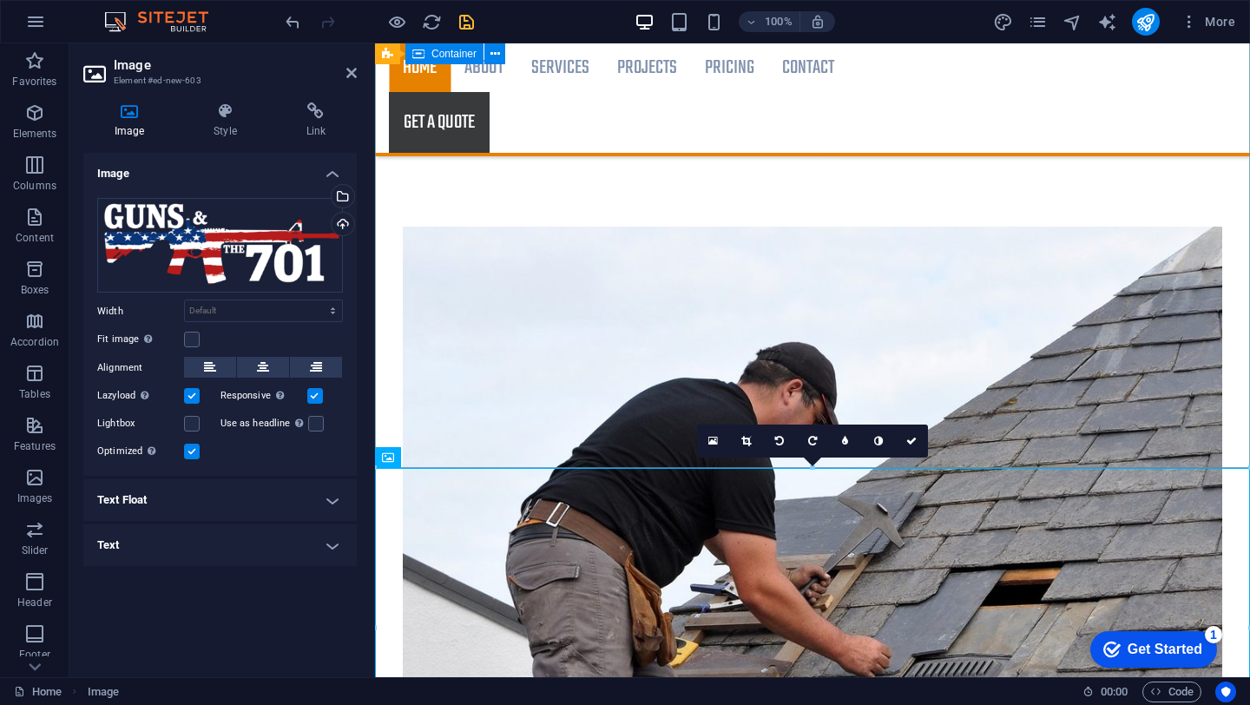
scroll to position [3180, 0]
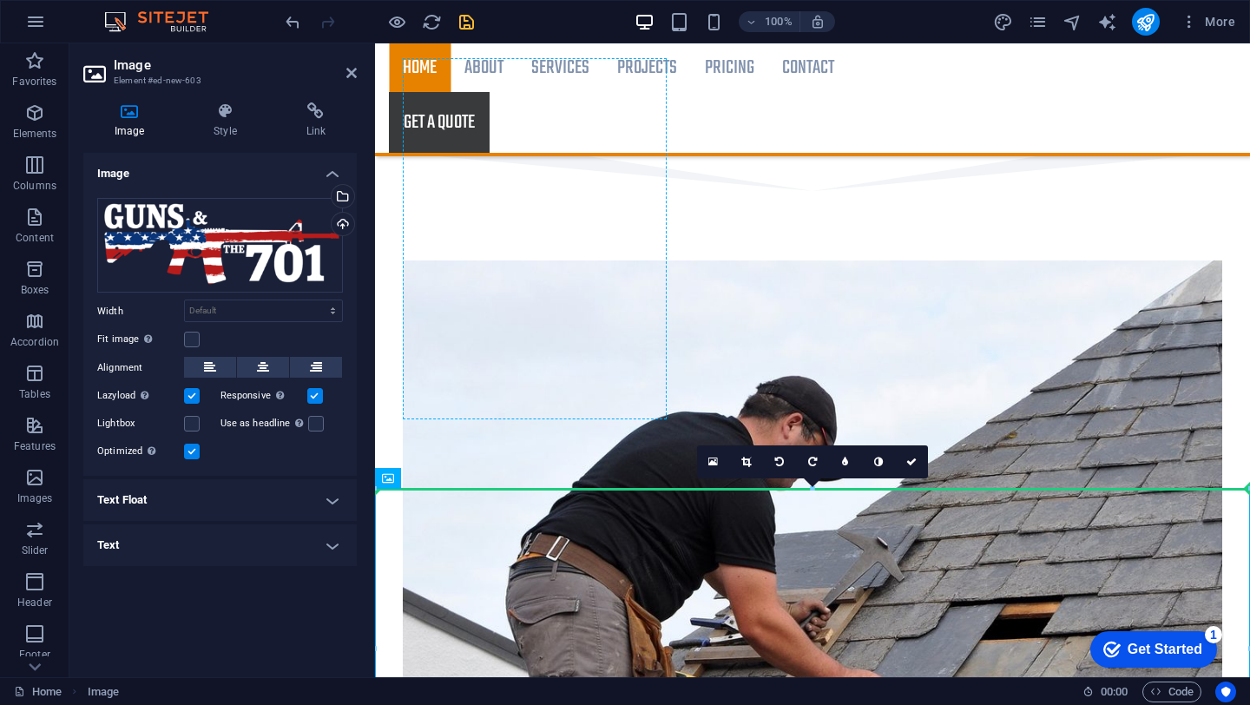
drag, startPoint x: 782, startPoint y: 526, endPoint x: 465, endPoint y: 199, distance: 455.0
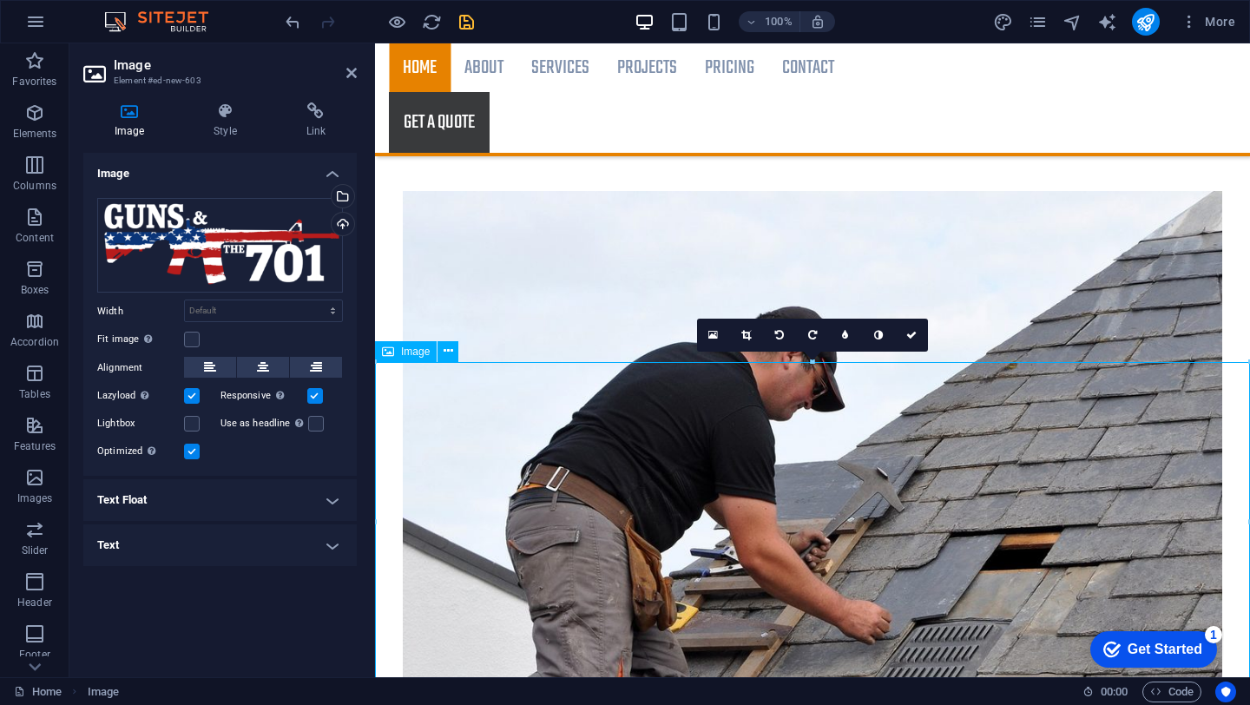
scroll to position [3311, 0]
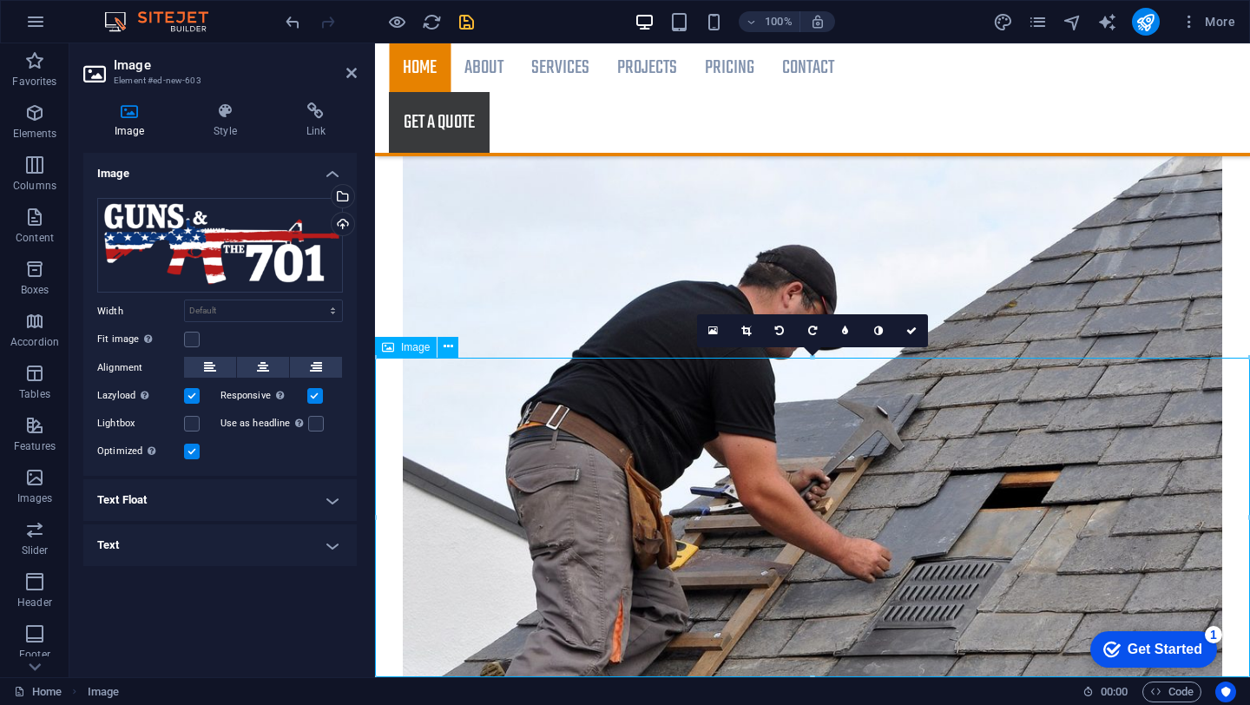
click at [447, 346] on icon at bounding box center [449, 347] width 10 height 18
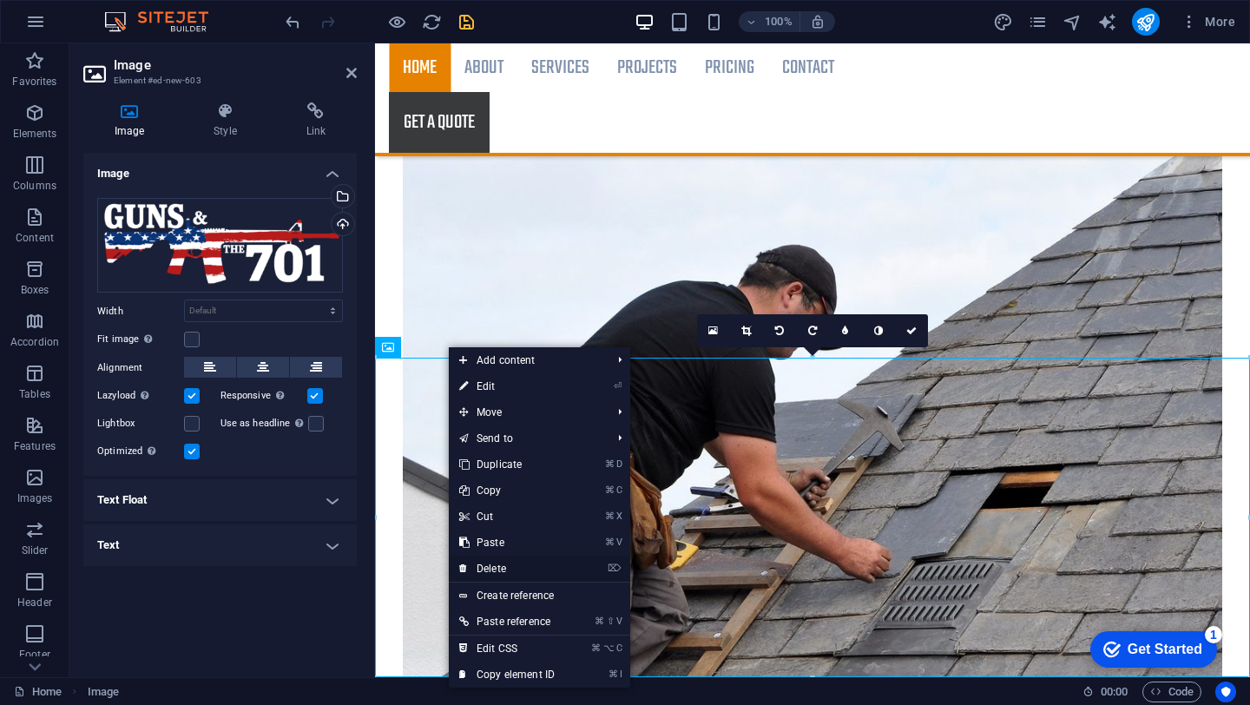
click at [515, 567] on link "⌦ Delete" at bounding box center [507, 569] width 116 height 26
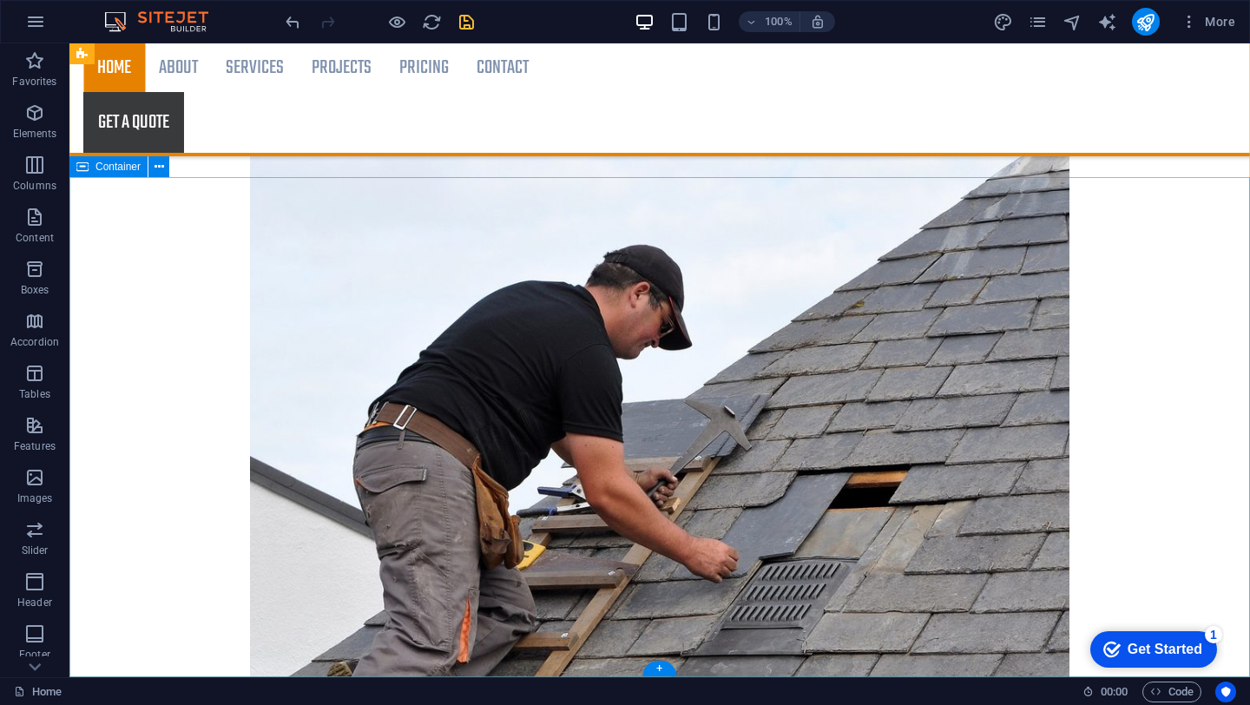
scroll to position [2991, 0]
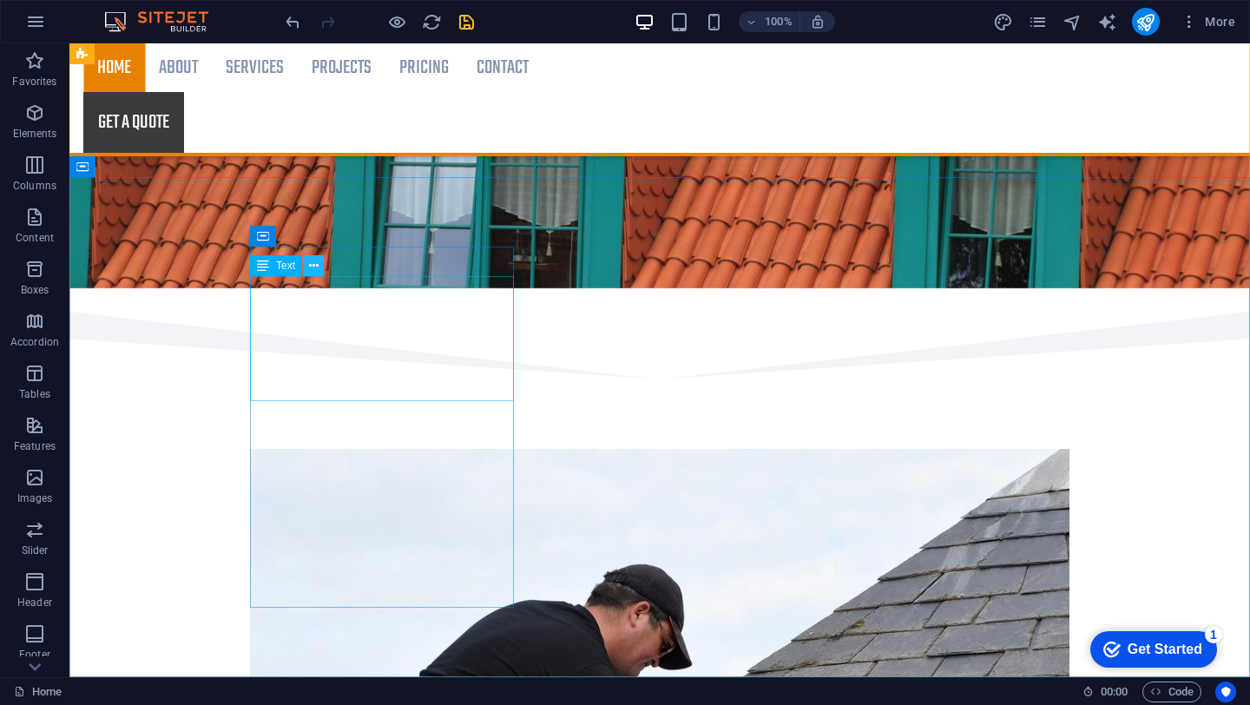
click at [312, 267] on icon at bounding box center [314, 266] width 10 height 18
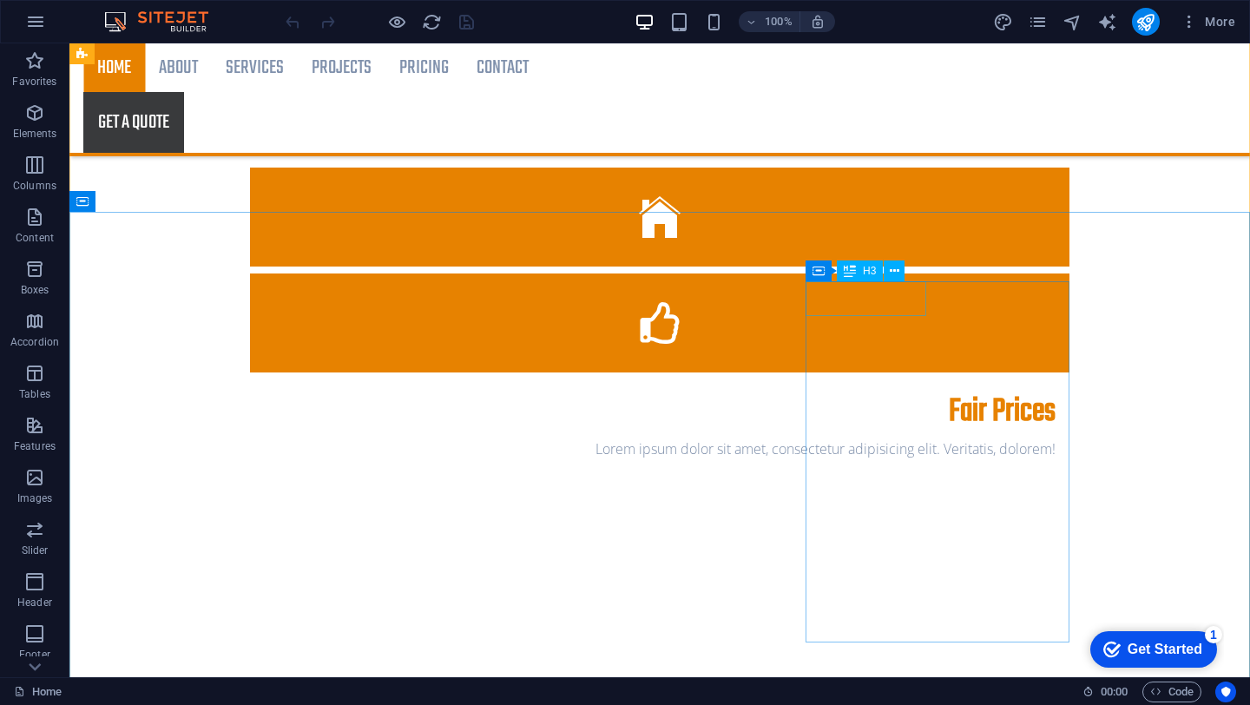
scroll to position [2991, 0]
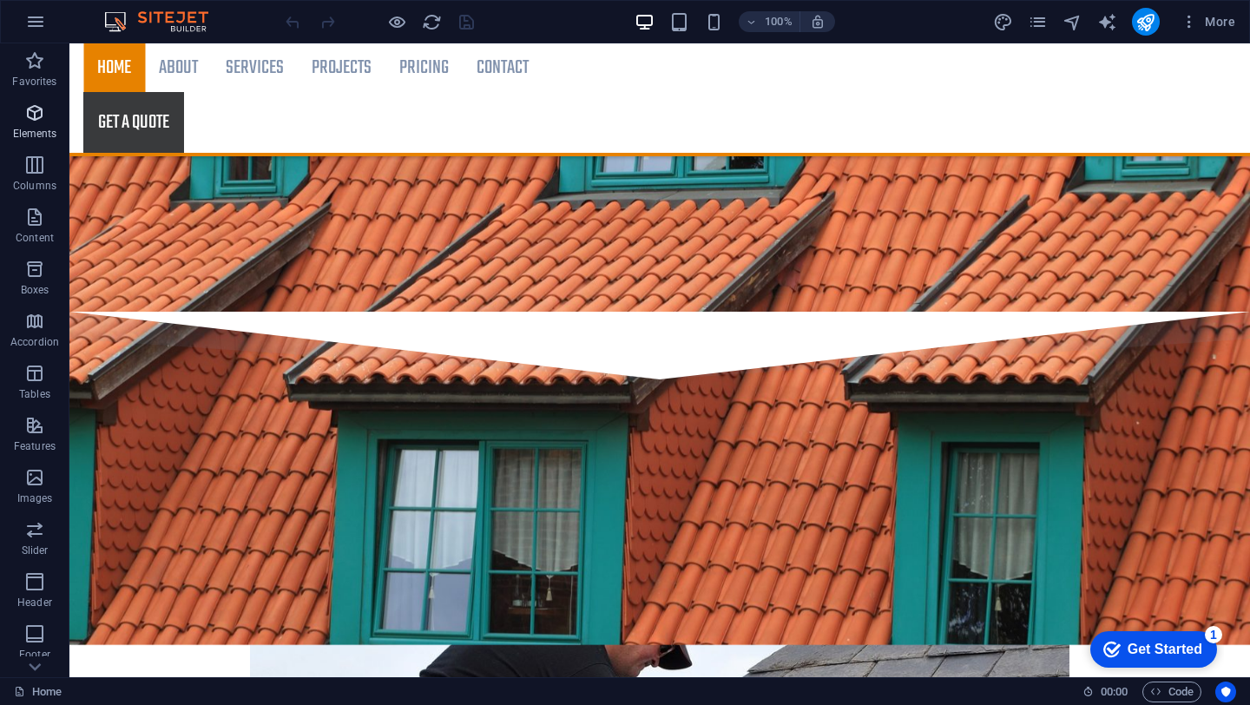
click at [39, 115] on icon "button" at bounding box center [34, 112] width 21 height 21
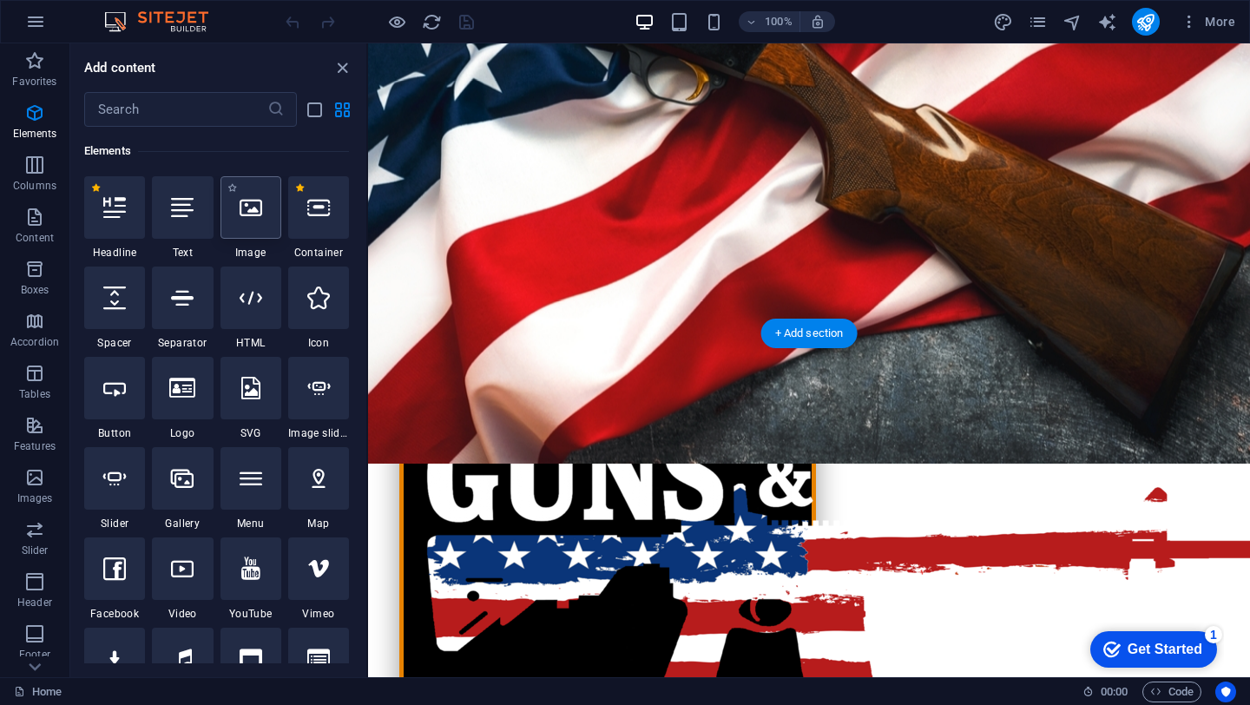
scroll to position [0, 0]
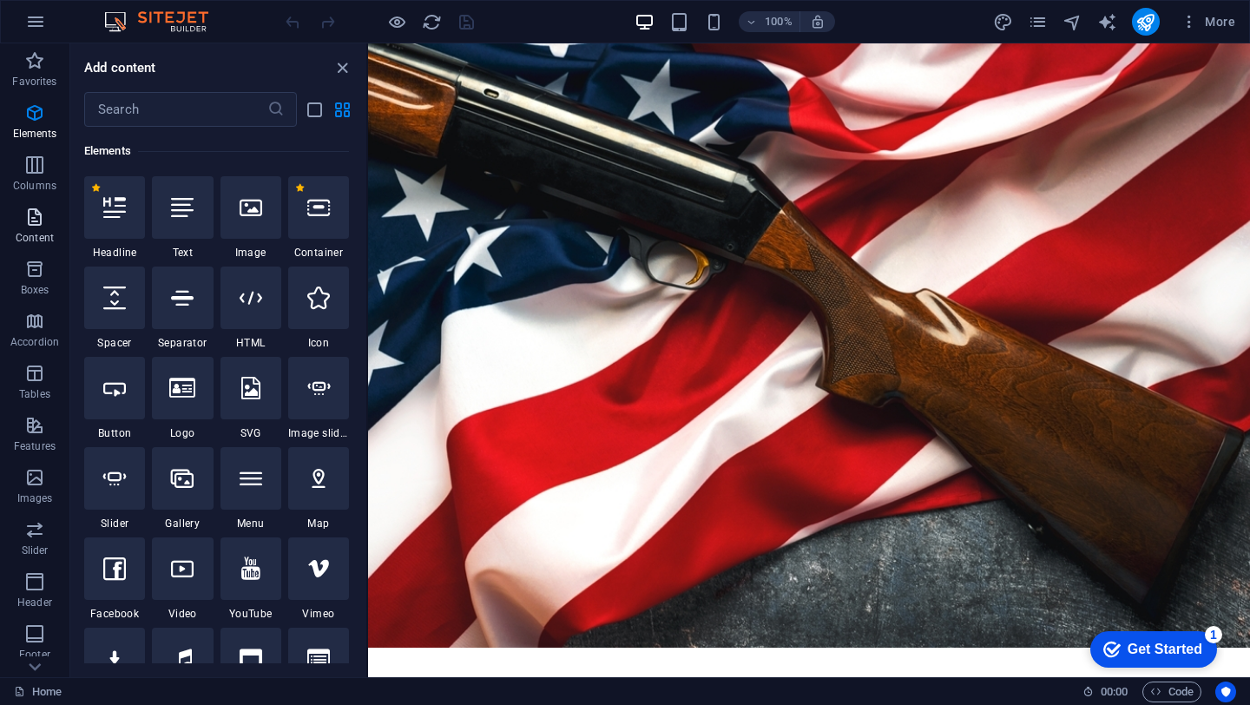
click at [29, 200] on button "Content" at bounding box center [34, 226] width 69 height 52
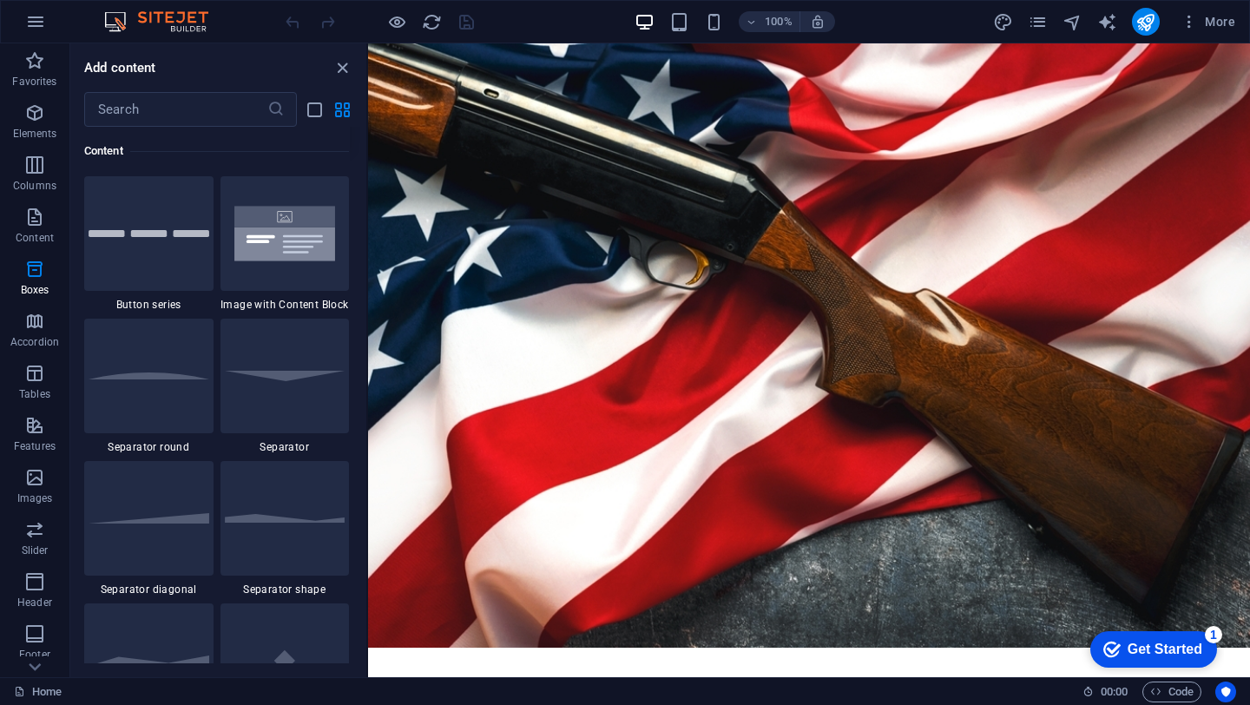
scroll to position [3785, 0]
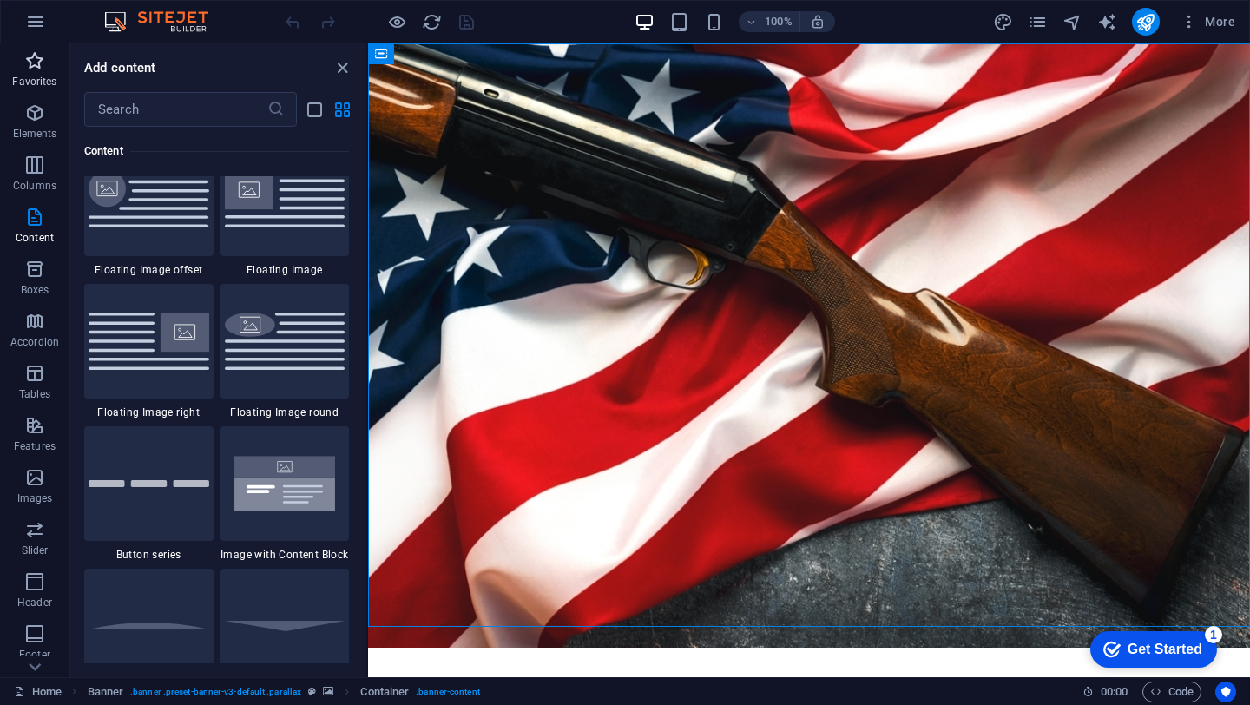
click at [43, 56] on icon "button" at bounding box center [34, 60] width 21 height 21
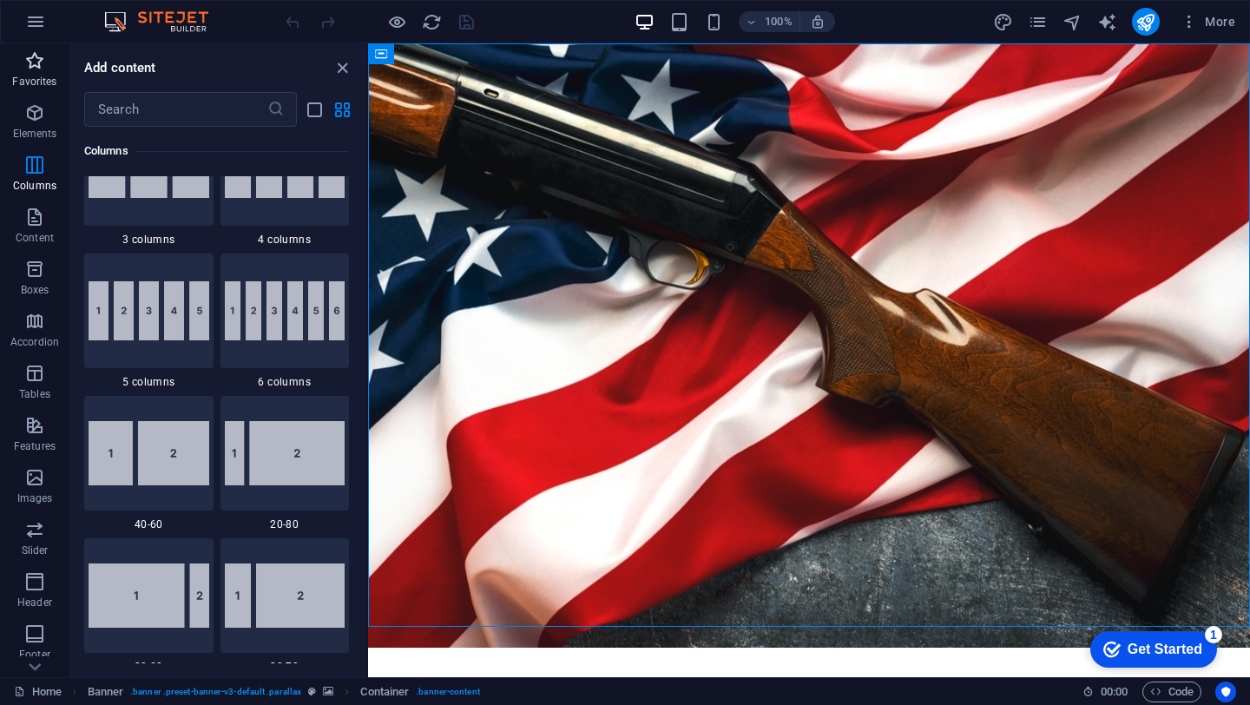
scroll to position [0, 0]
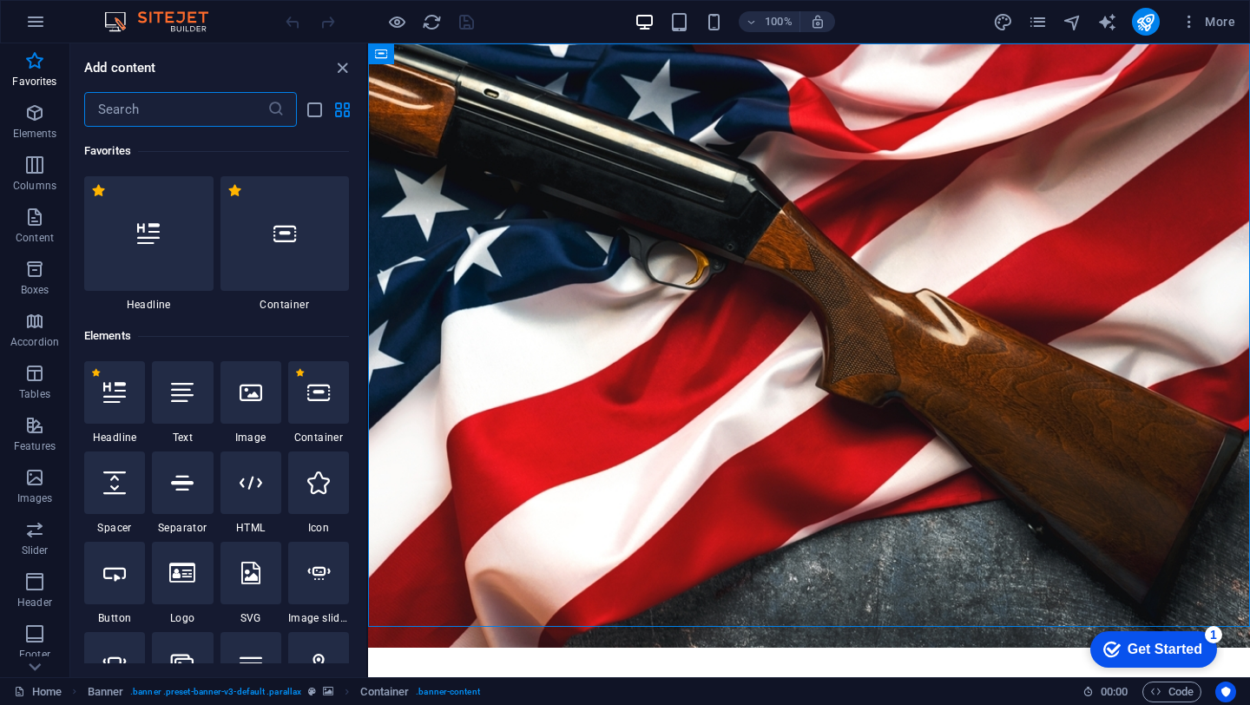
click at [193, 111] on input "text" at bounding box center [175, 109] width 183 height 35
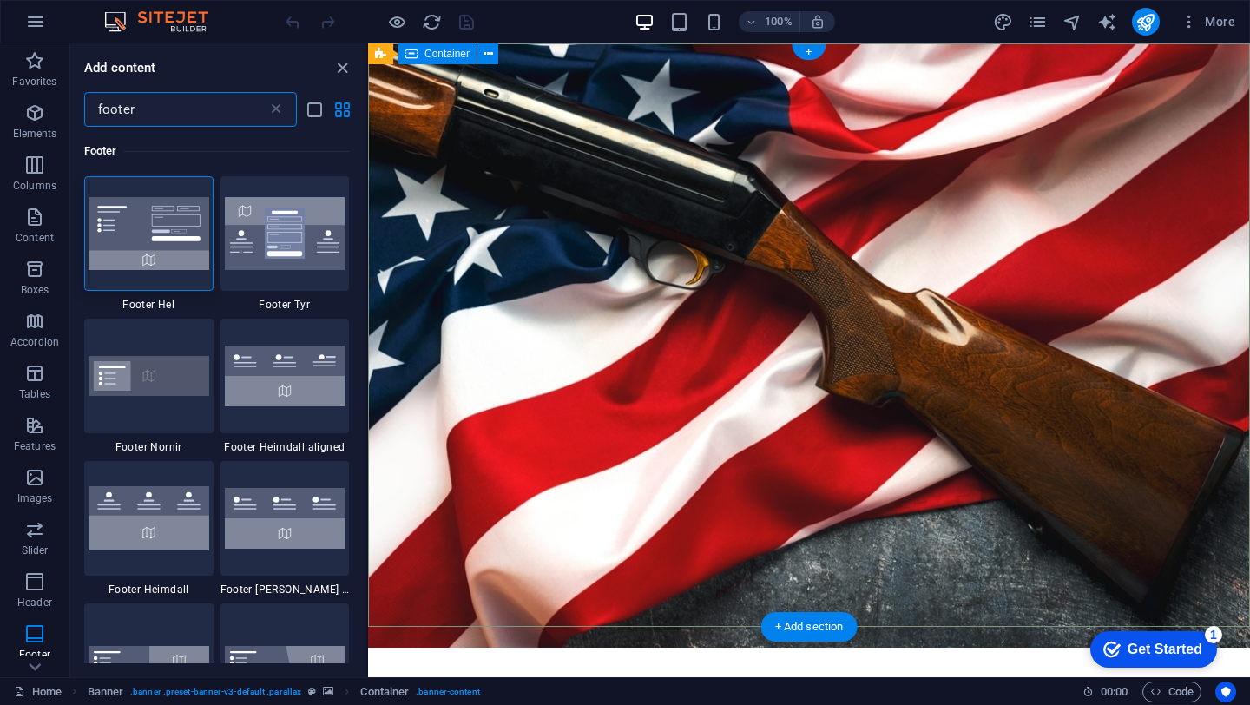
type input "footer"
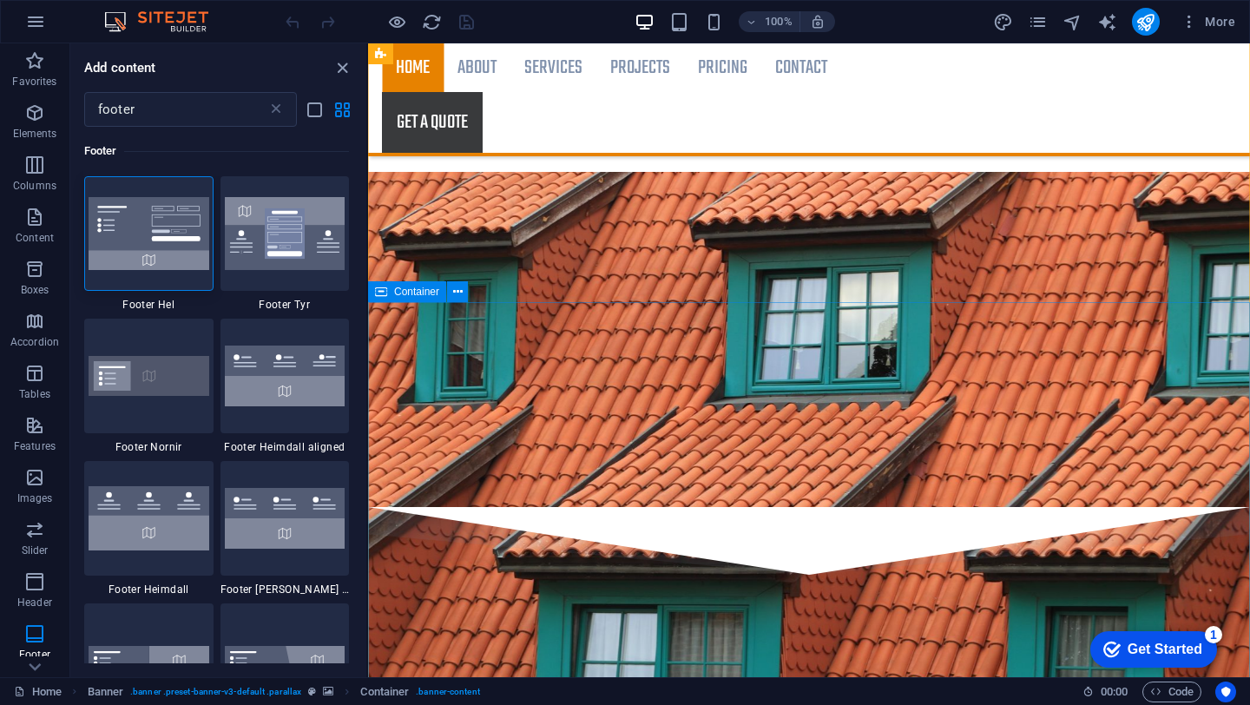
scroll to position [2991, 0]
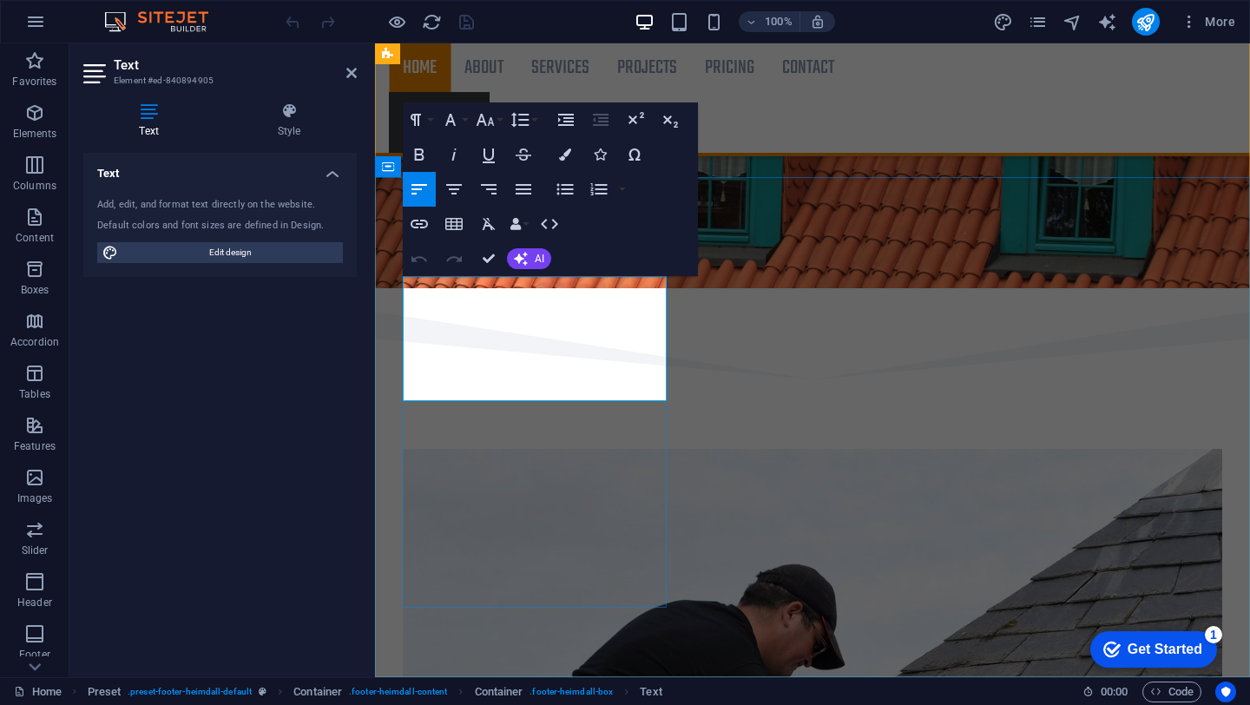
click at [175, 339] on div "Text Add, edit, and format text directly on the website. Default colors and fon…" at bounding box center [220, 408] width 274 height 511
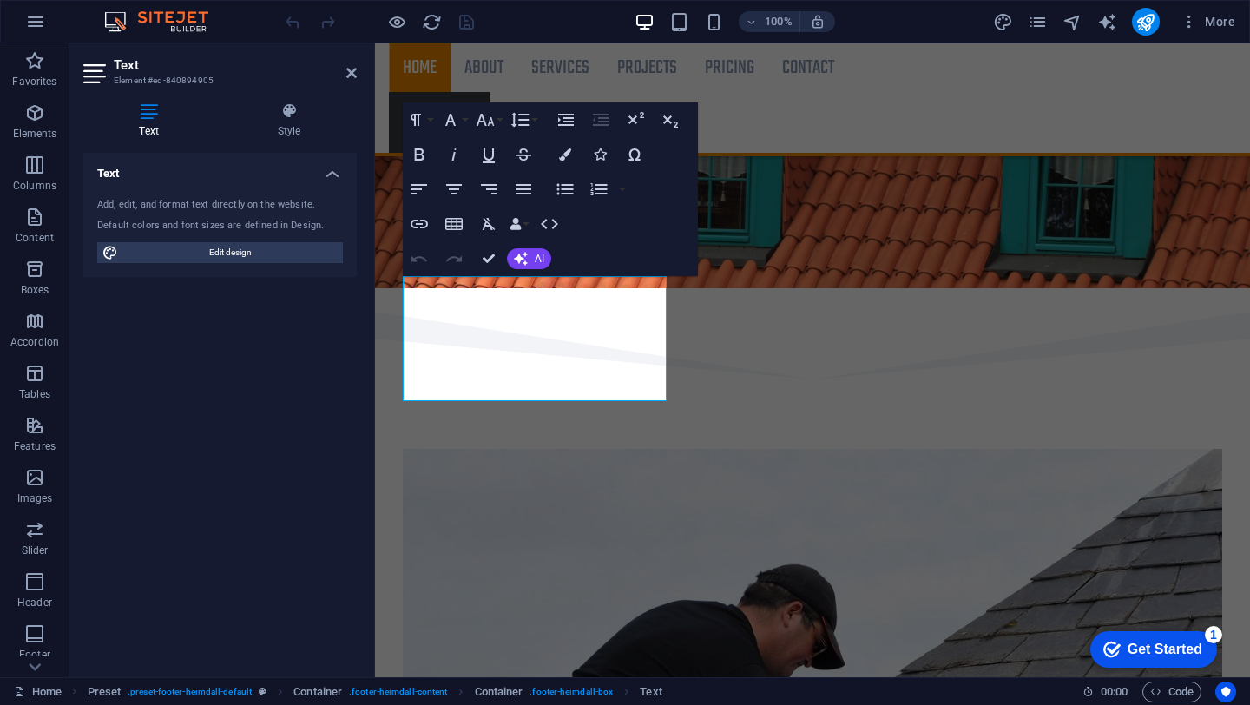
click at [212, 432] on div "Text Add, edit, and format text directly on the website. Default colors and fon…" at bounding box center [220, 408] width 274 height 511
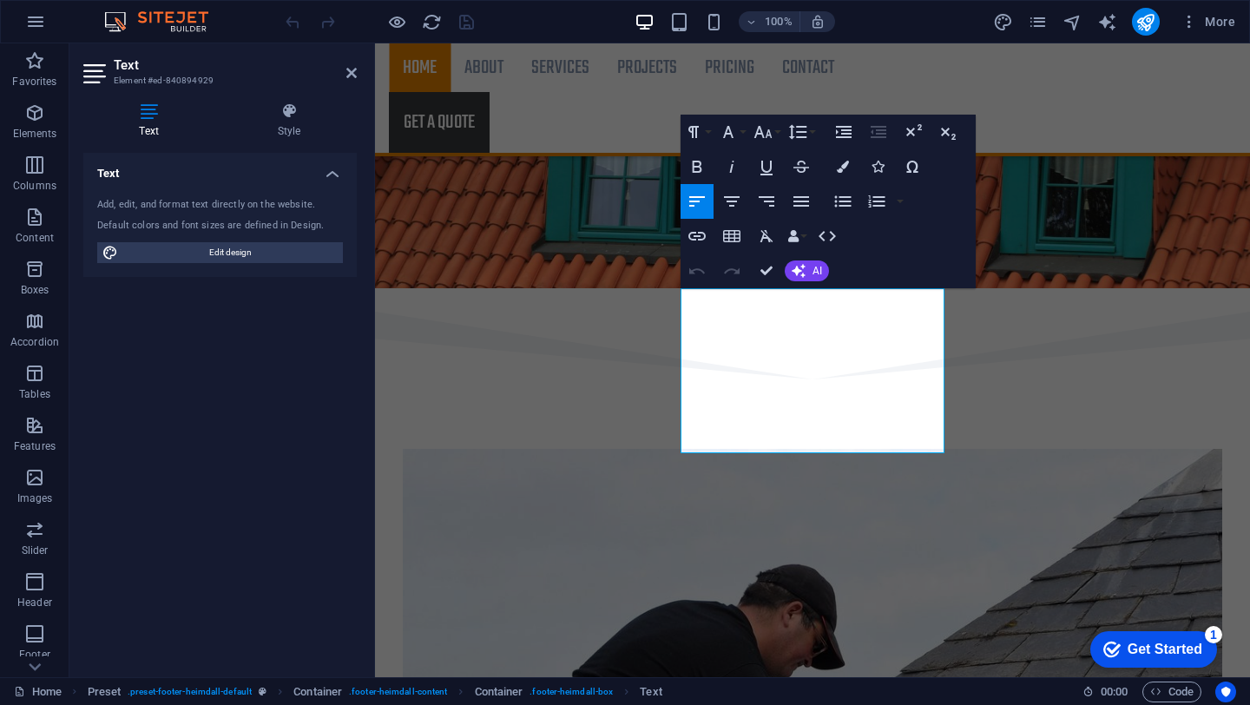
click at [181, 411] on div "Text Add, edit, and format text directly on the website. Default colors and fon…" at bounding box center [220, 408] width 274 height 511
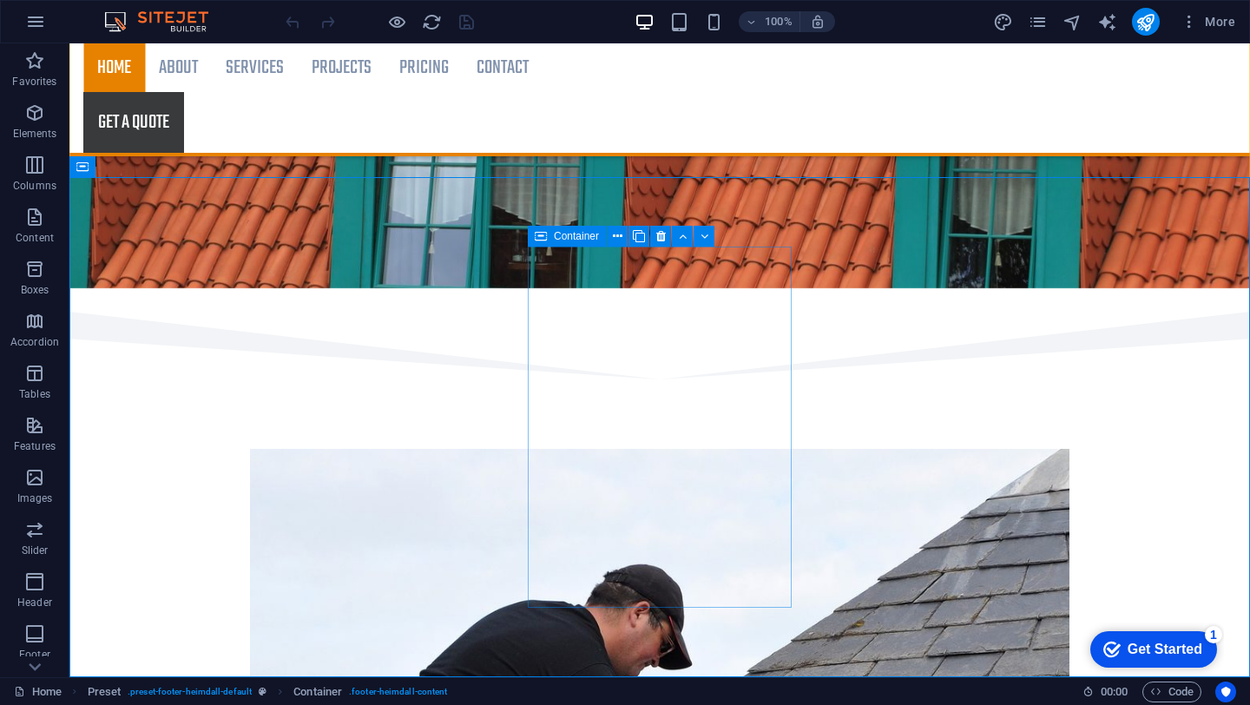
click at [539, 237] on icon at bounding box center [541, 236] width 12 height 21
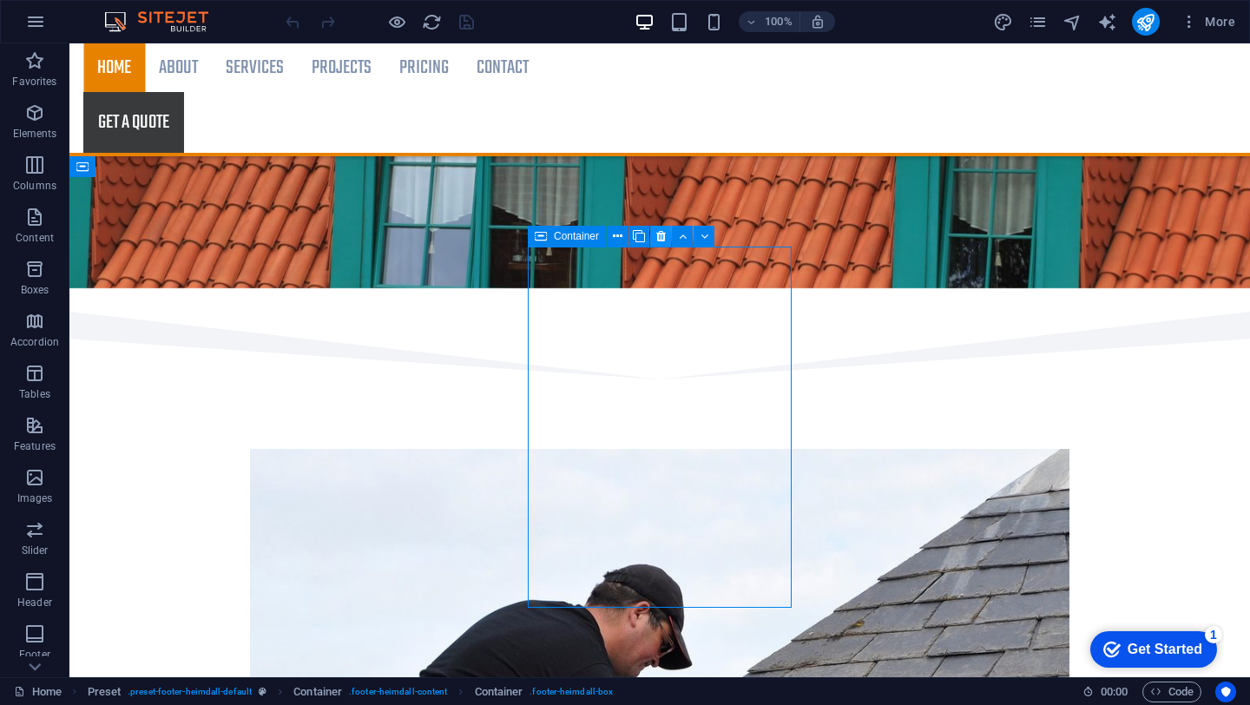
click at [663, 229] on icon at bounding box center [661, 237] width 10 height 18
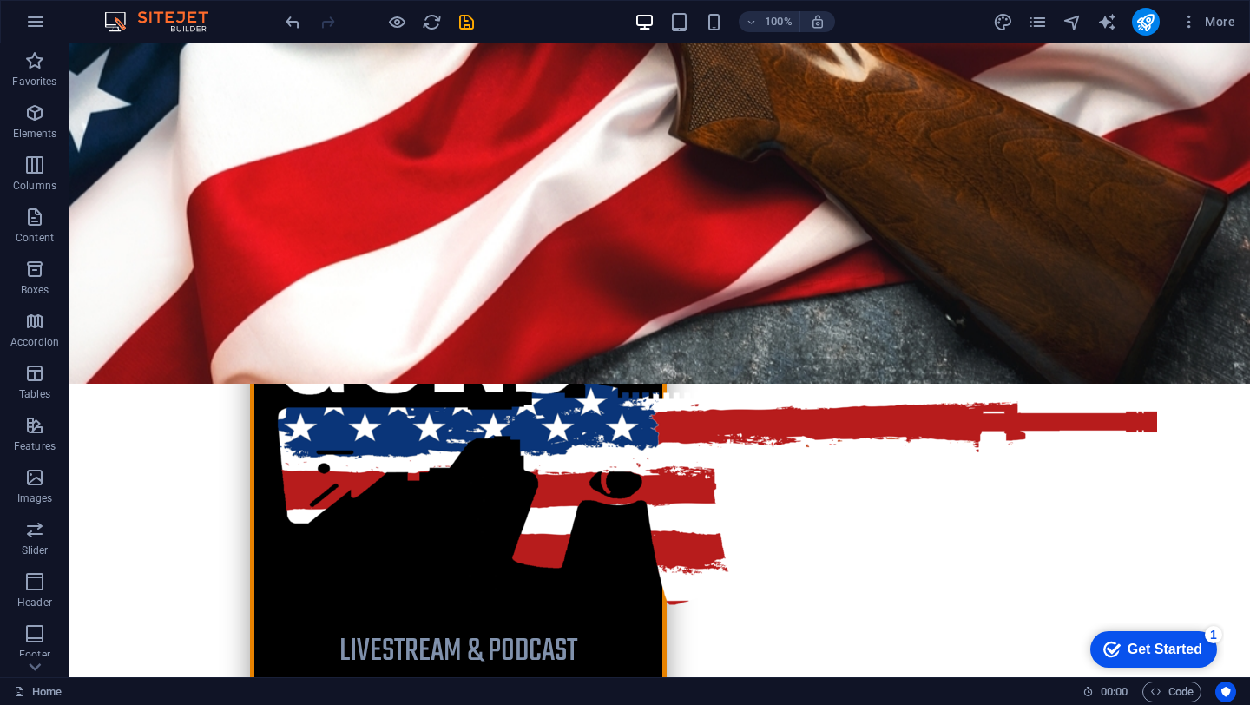
scroll to position [0, 0]
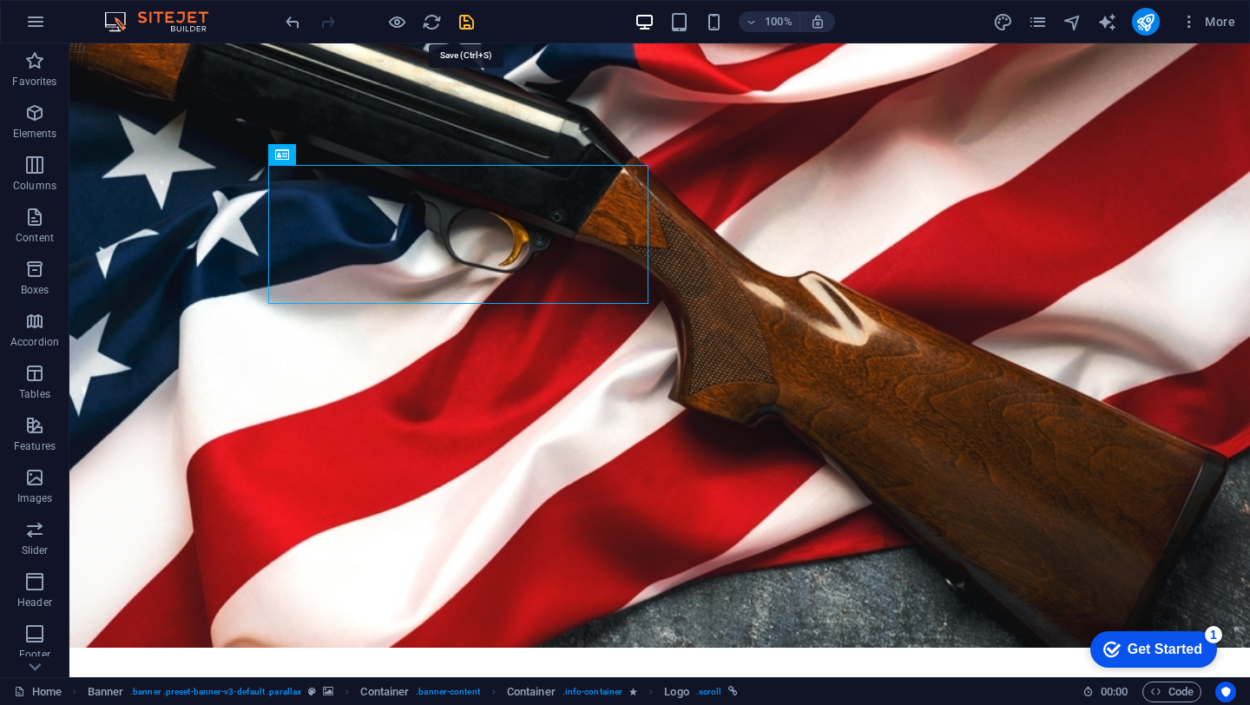
click at [465, 21] on icon "save" at bounding box center [467, 22] width 20 height 20
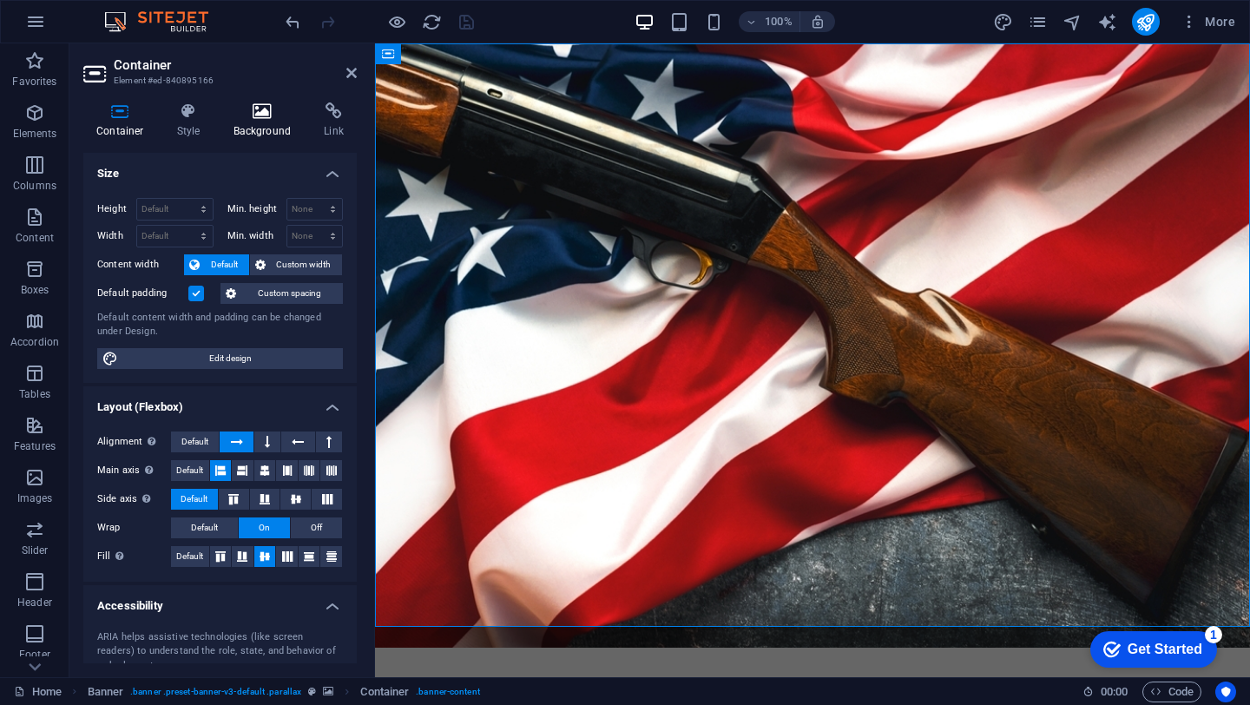
click at [269, 116] on icon at bounding box center [263, 110] width 84 height 17
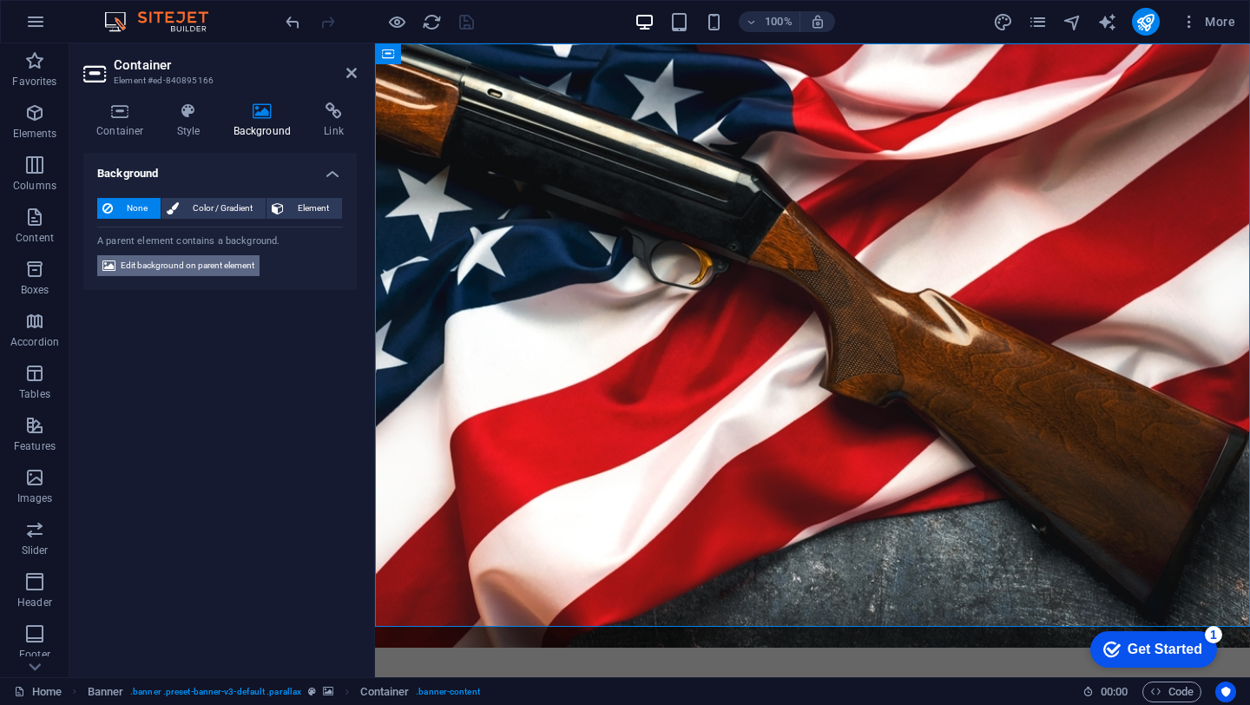
click at [224, 270] on span "Edit background on parent element" at bounding box center [188, 265] width 134 height 21
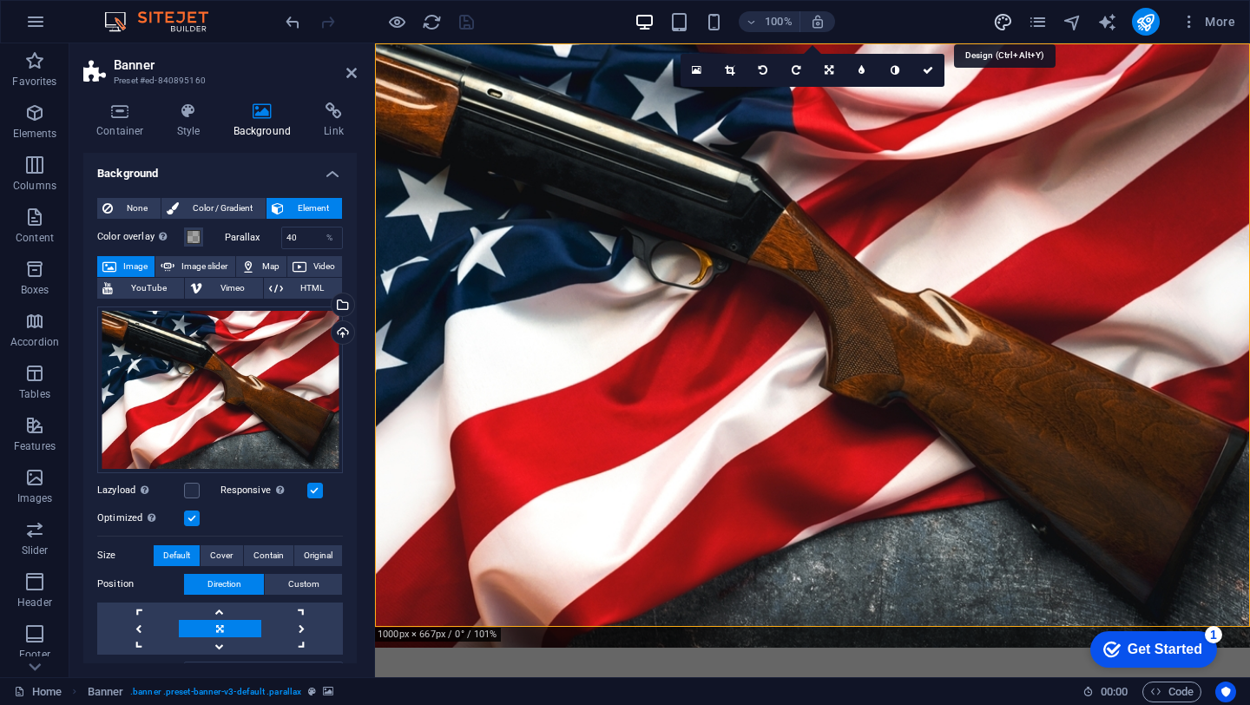
click at [1007, 15] on icon "design" at bounding box center [1003, 22] width 20 height 20
select select "px"
select select "300"
select select "px"
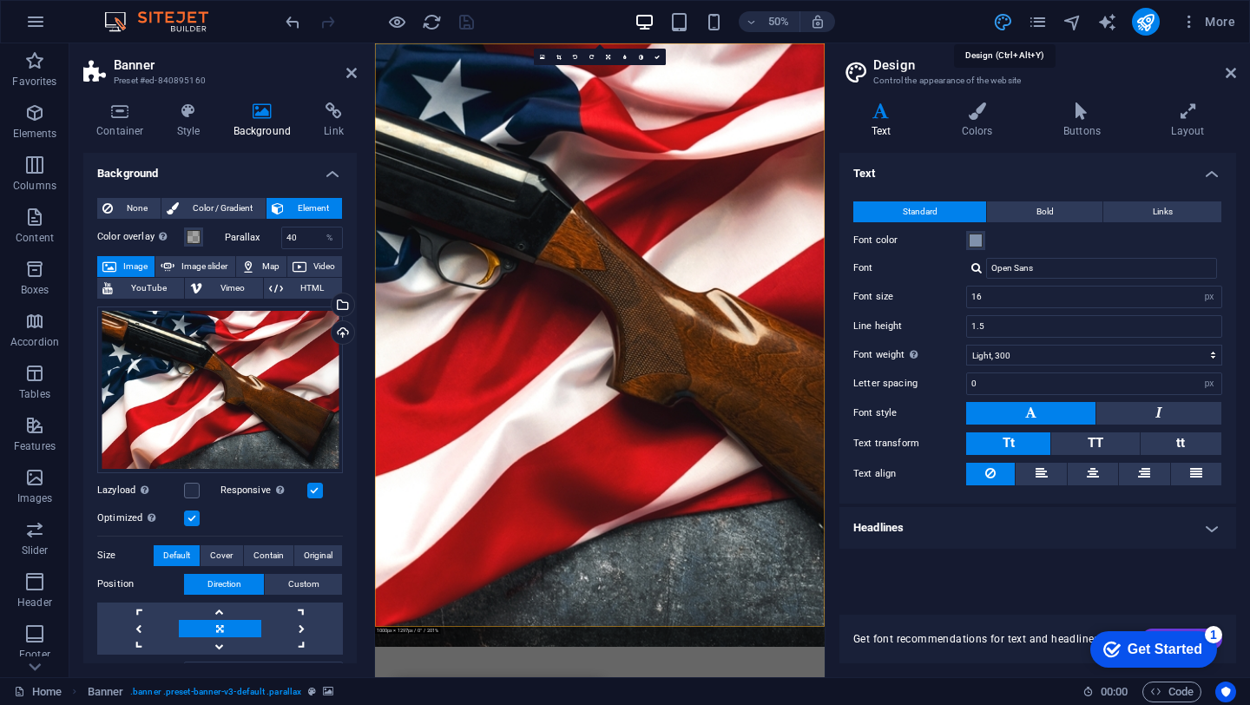
click at [1007, 15] on icon "design" at bounding box center [1003, 22] width 20 height 20
click at [1038, 24] on icon "pages" at bounding box center [1038, 22] width 20 height 20
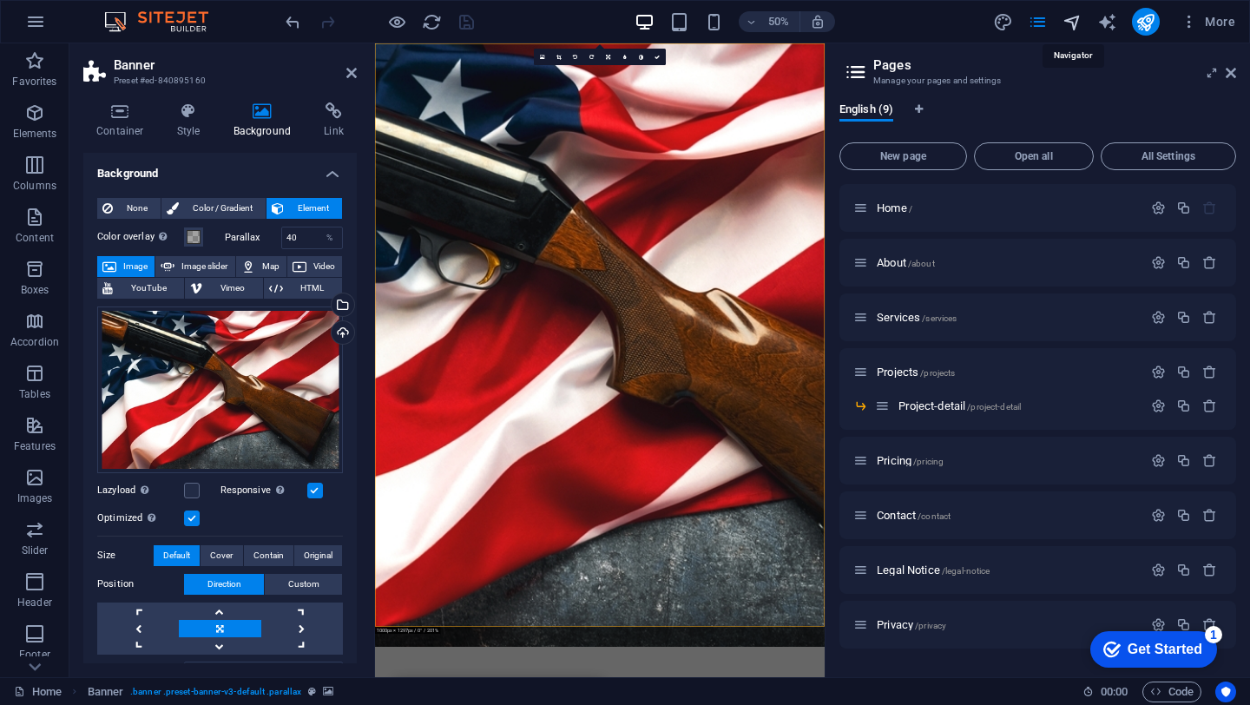
click at [1075, 26] on icon "navigator" at bounding box center [1073, 22] width 20 height 20
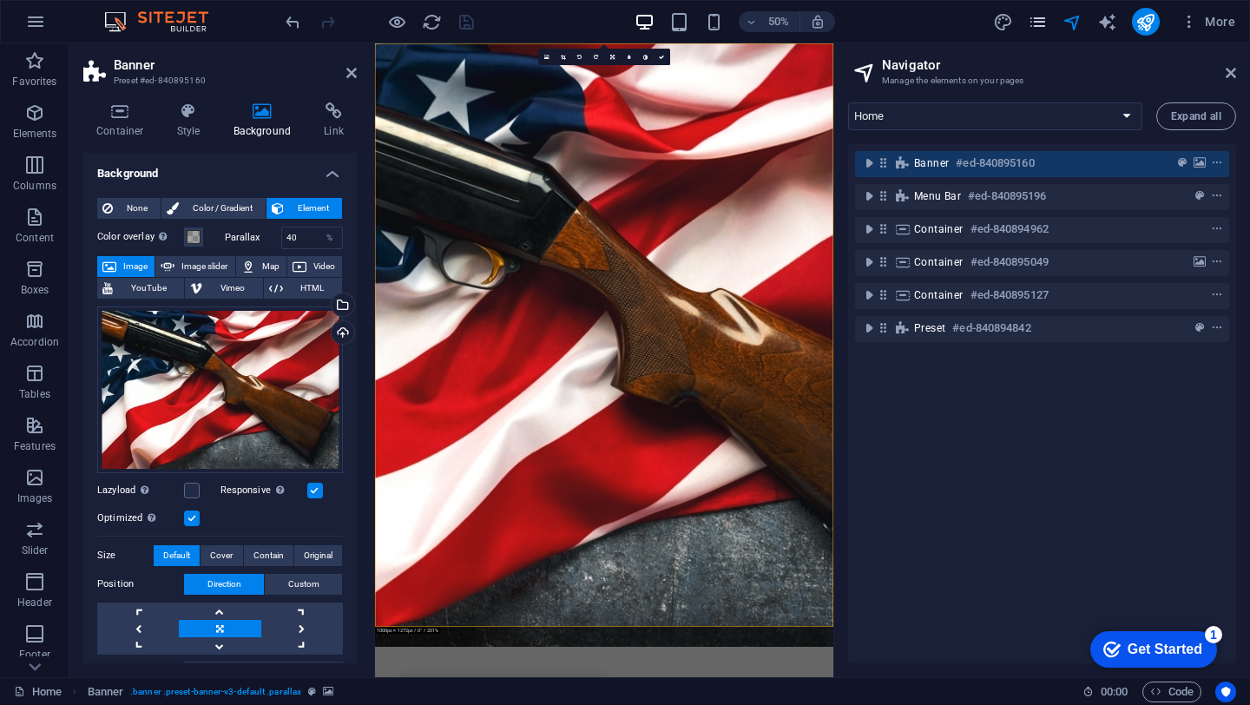
click at [1028, 26] on span "pages" at bounding box center [1038, 22] width 21 height 20
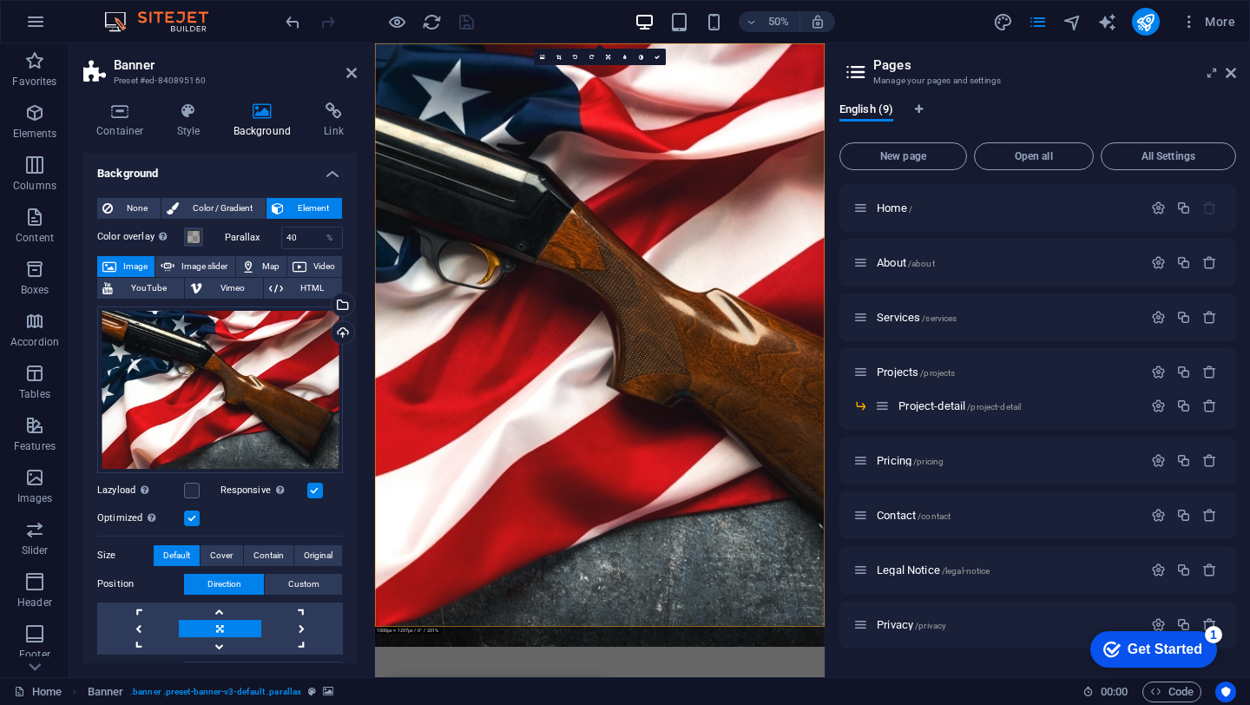
click at [165, 17] on img at bounding box center [165, 21] width 130 height 21
click at [1190, 20] on icon "button" at bounding box center [1189, 21] width 17 height 17
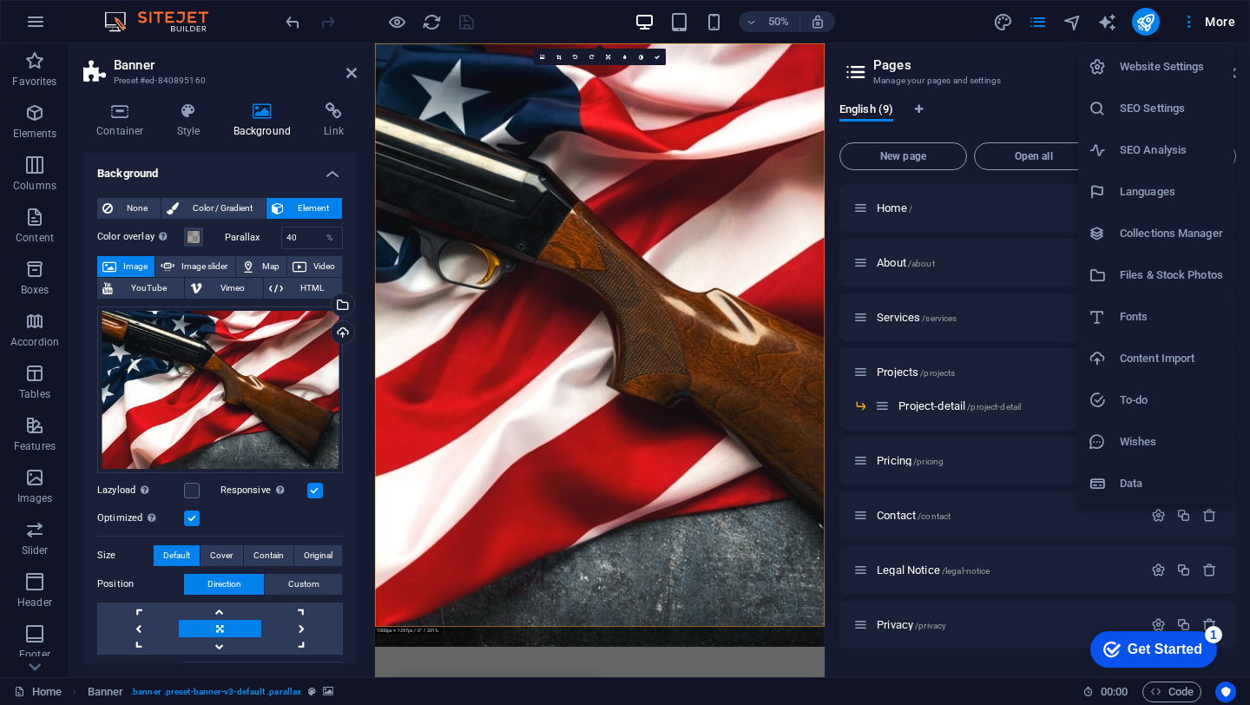
click at [926, 17] on div at bounding box center [625, 352] width 1250 height 705
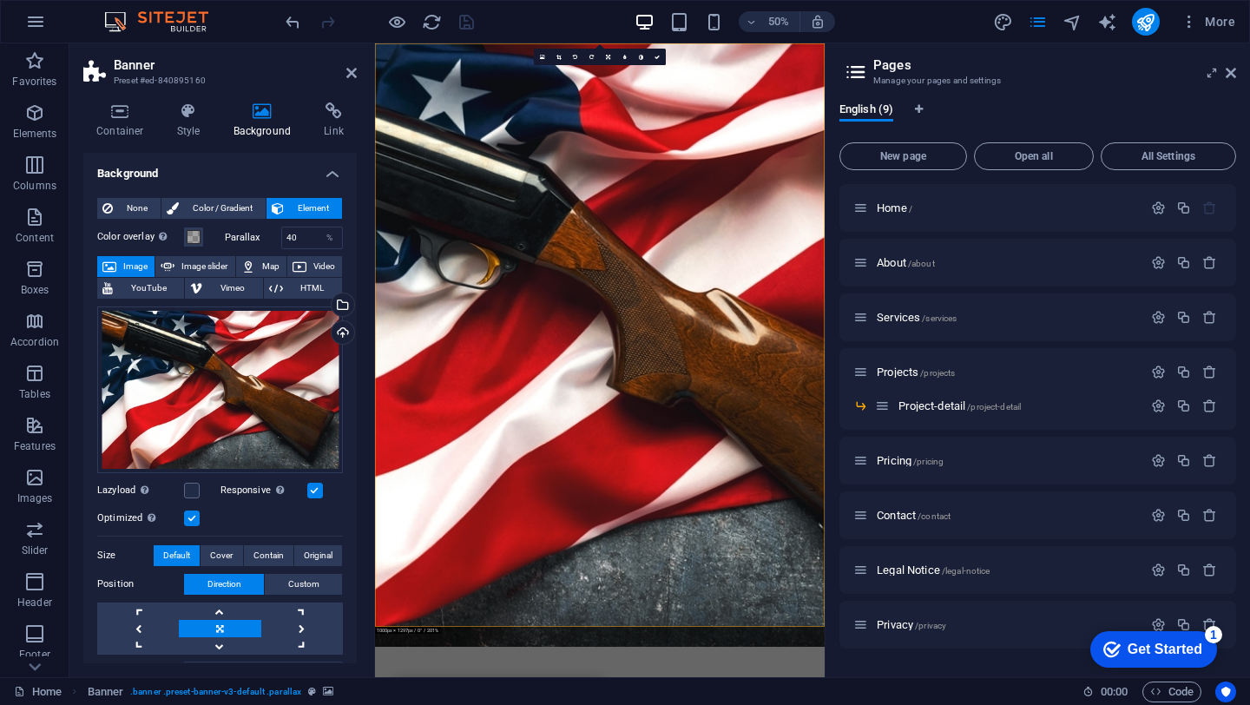
click at [560, 21] on div "50% More" at bounding box center [762, 22] width 960 height 28
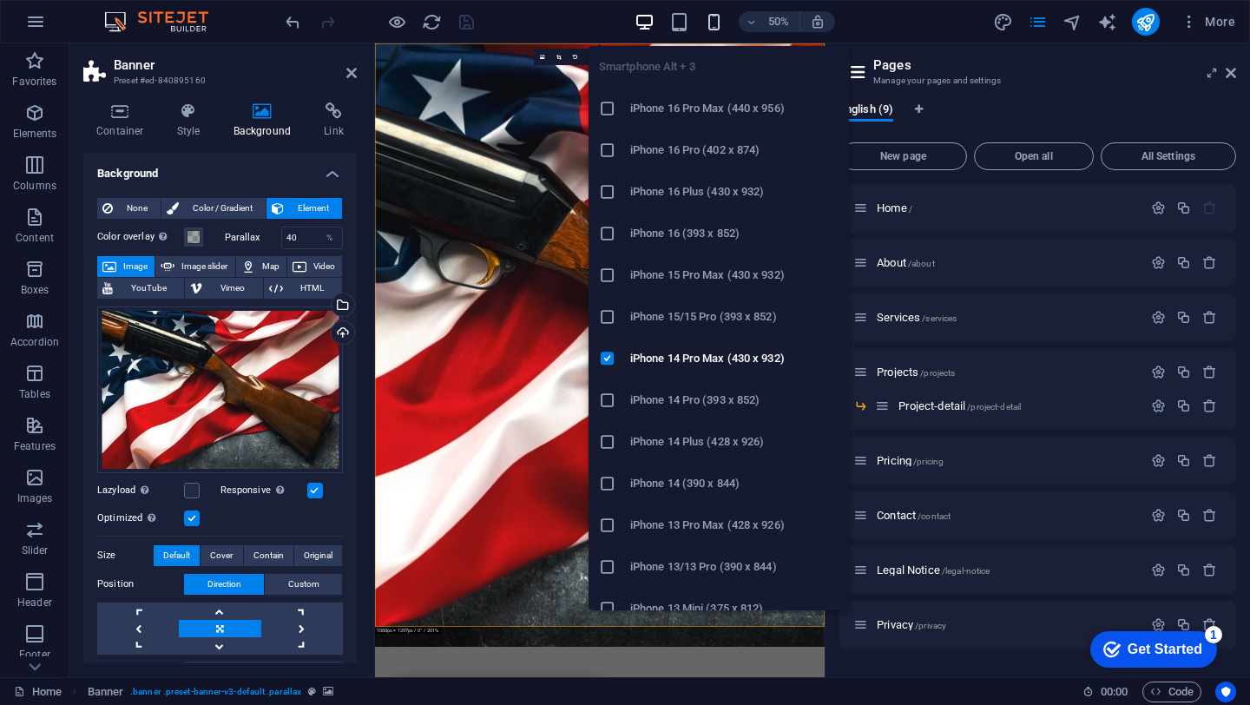
click at [712, 17] on icon "button" at bounding box center [714, 22] width 20 height 20
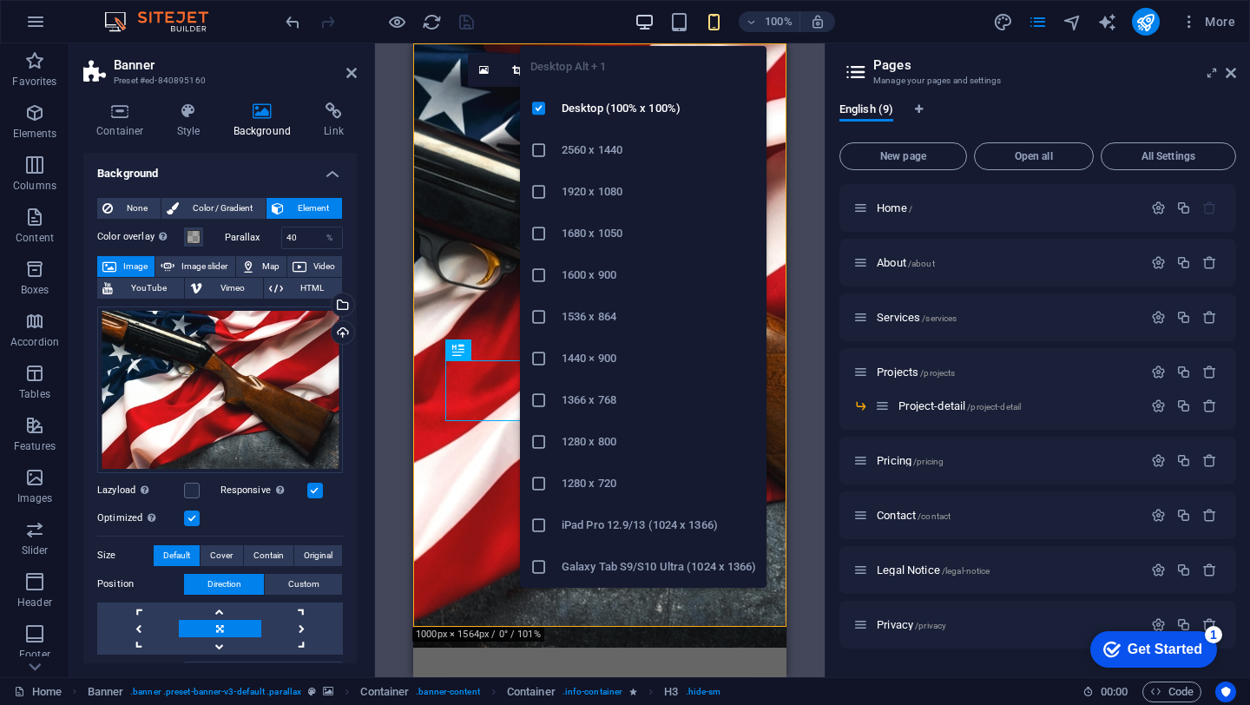
click at [643, 22] on icon "button" at bounding box center [645, 22] width 20 height 20
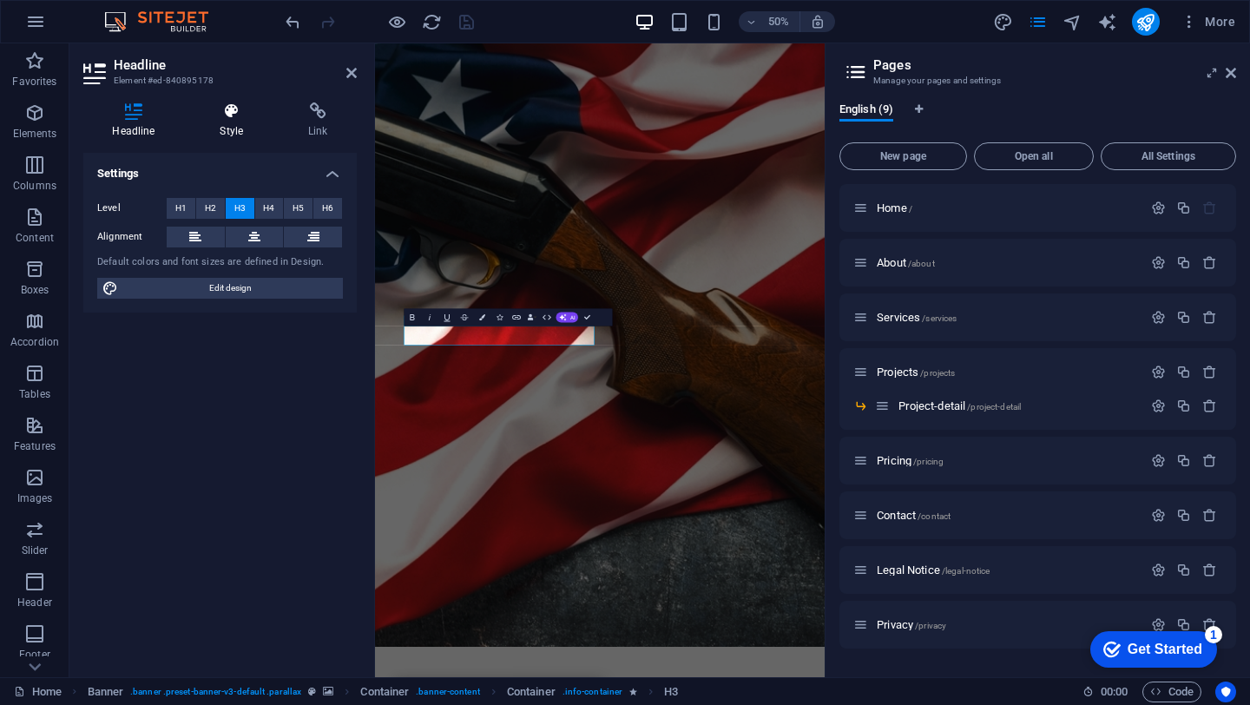
click at [225, 111] on icon at bounding box center [232, 110] width 82 height 17
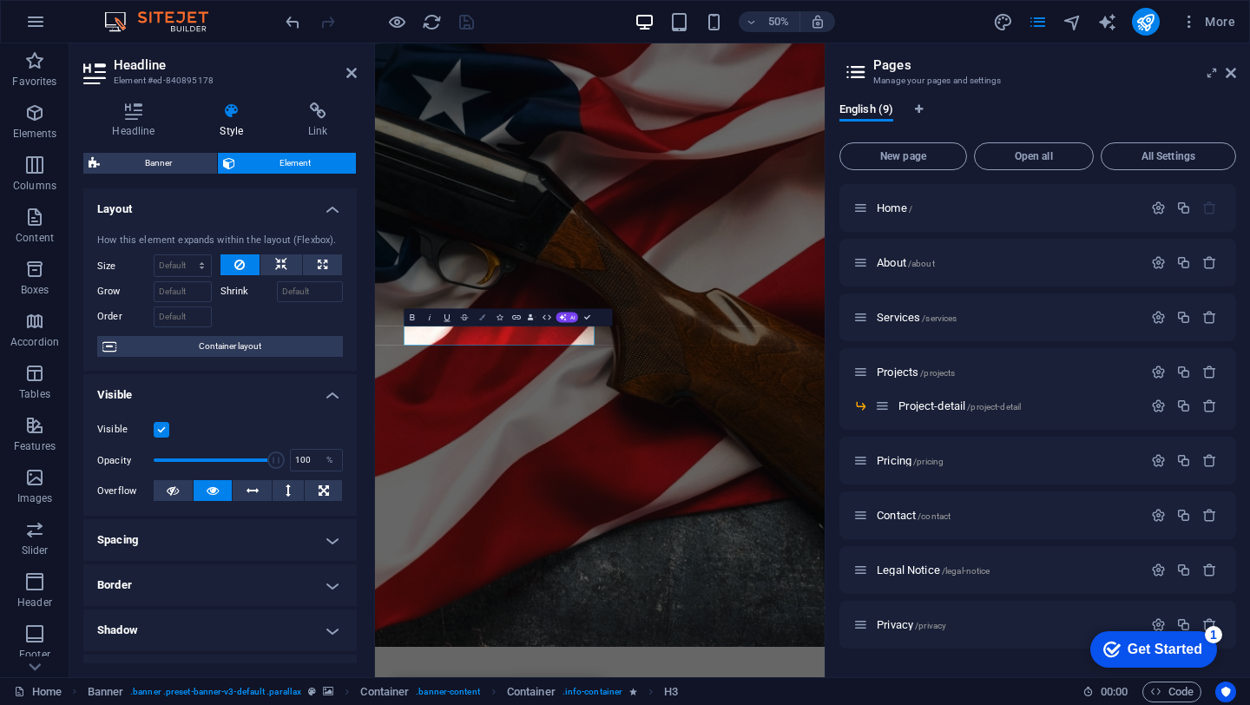
click at [483, 316] on icon "button" at bounding box center [482, 317] width 6 height 6
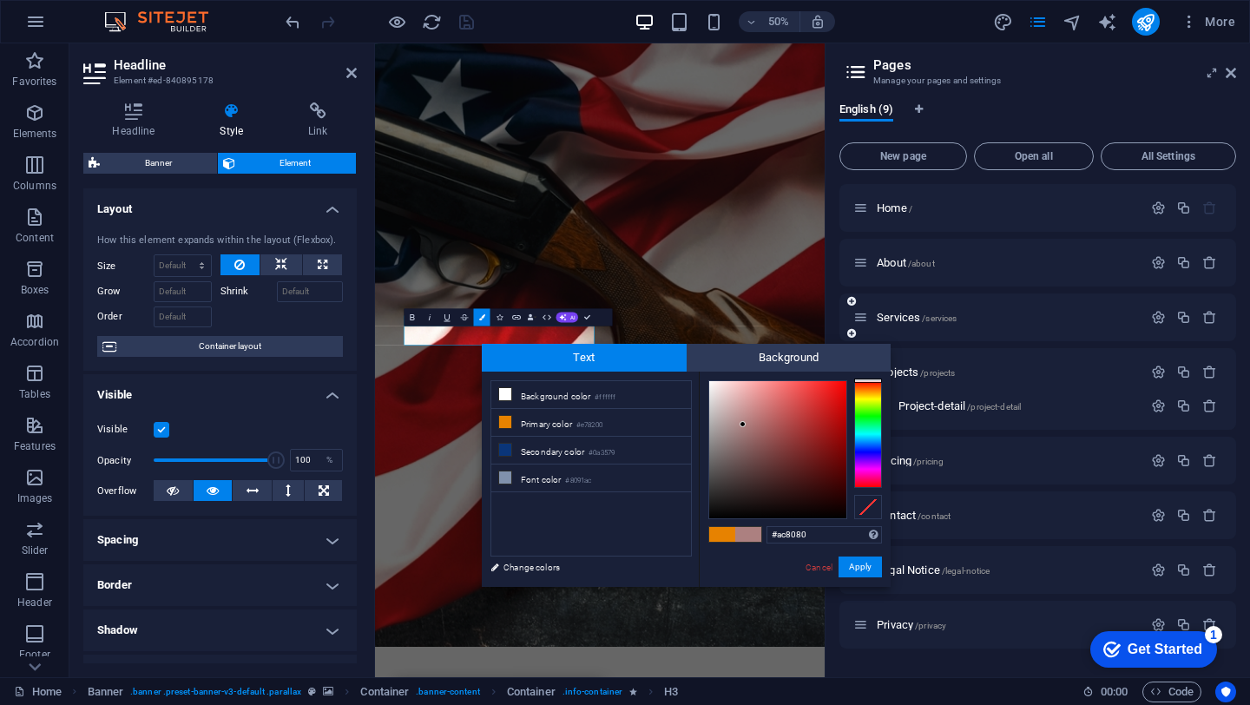
drag, startPoint x: 867, startPoint y: 445, endPoint x: 868, endPoint y: 335, distance: 110.3
click at [868, 335] on body "[DOMAIN_NAME] Home Favorites Elements Columns Content Boxes Accordion Tables Fe…" at bounding box center [625, 352] width 1250 height 705
drag, startPoint x: 762, startPoint y: 421, endPoint x: 878, endPoint y: 367, distance: 128.2
click at [878, 367] on div "Text Background less Background color #ffffff Primary color #e78200 Secondary c…" at bounding box center [686, 465] width 409 height 243
click at [848, 433] on div at bounding box center [796, 449] width 174 height 139
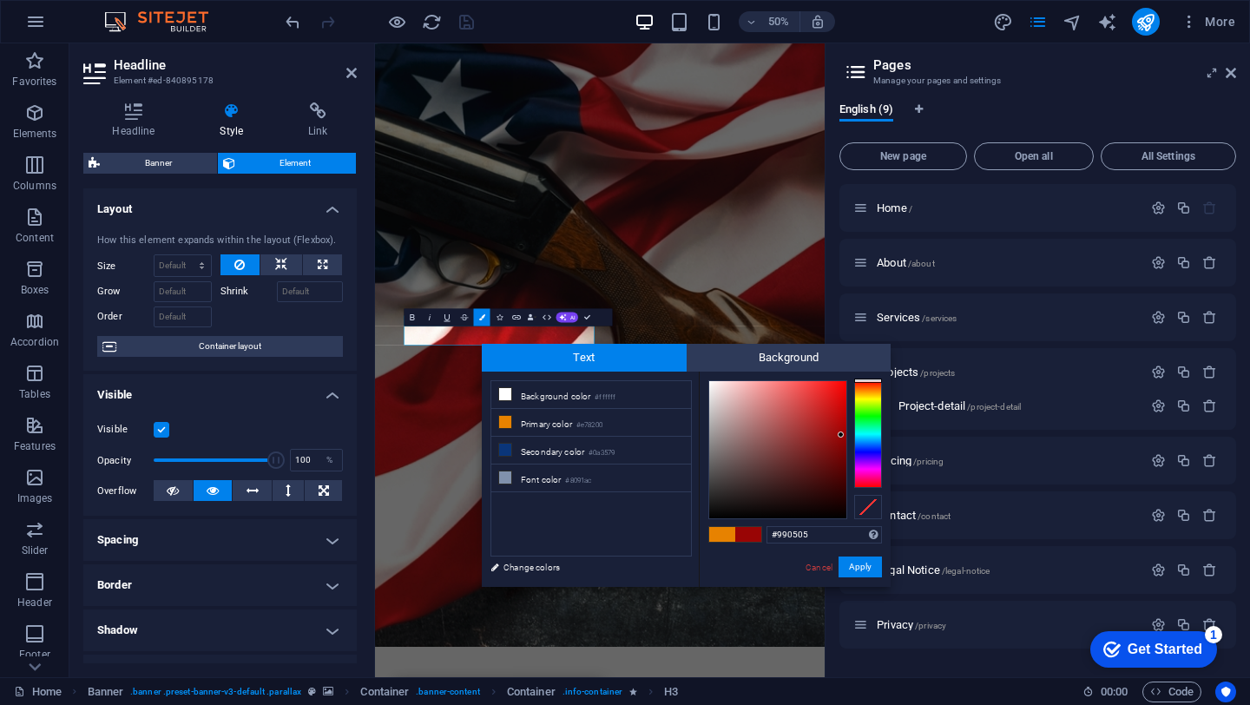
type input "#9a0505"
click at [841, 434] on div at bounding box center [841, 434] width 6 height 6
click at [856, 565] on button "Apply" at bounding box center [860, 567] width 43 height 21
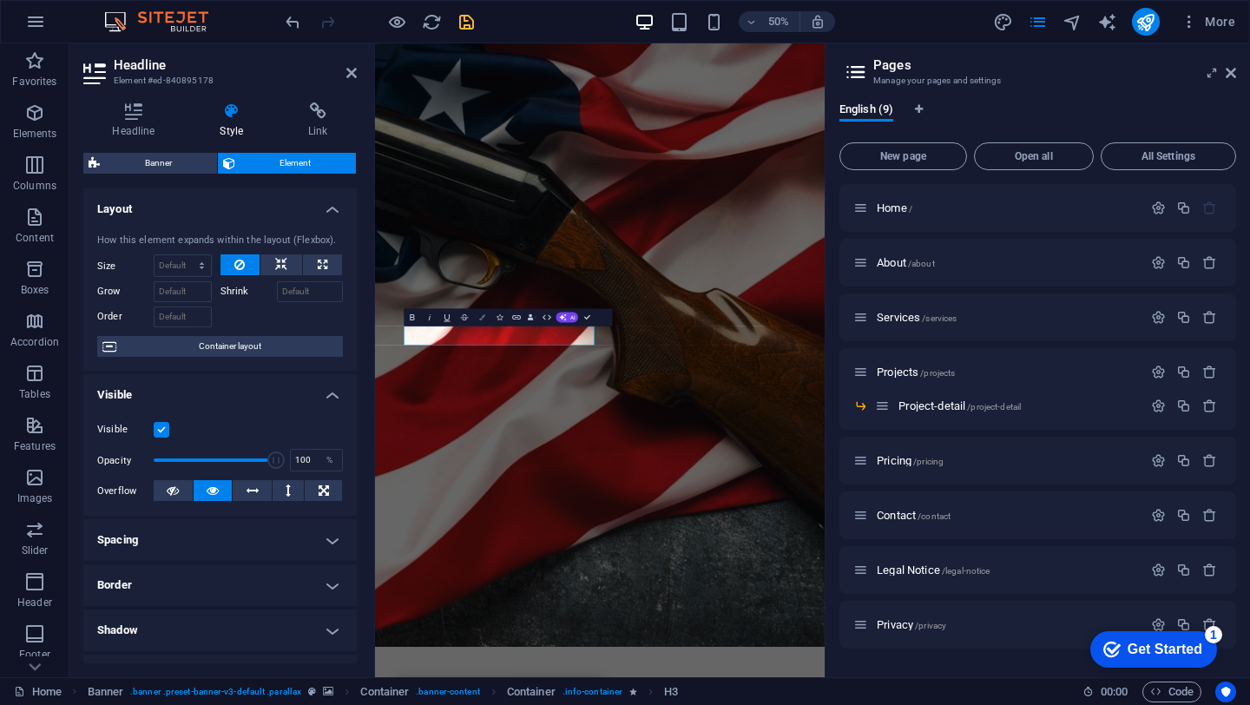
click at [482, 314] on icon "button" at bounding box center [482, 317] width 6 height 6
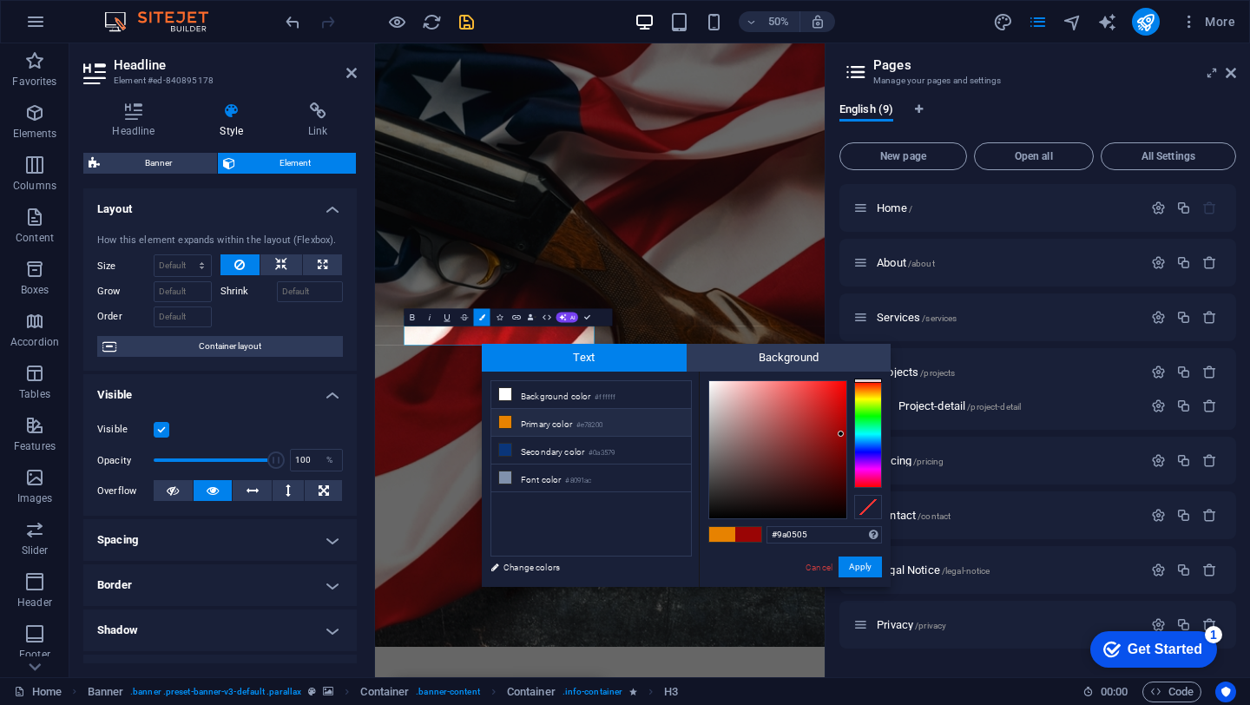
drag, startPoint x: 824, startPoint y: 533, endPoint x: 721, endPoint y: 531, distance: 103.3
click at [721, 531] on div "#9a0505 Supported formats #0852ed rgb(8, 82, 237) rgba(8, 82, 237, 90%) hsv(221…" at bounding box center [795, 605] width 192 height 467
type input "#b71c1c"
click at [869, 568] on button "Apply" at bounding box center [860, 567] width 43 height 21
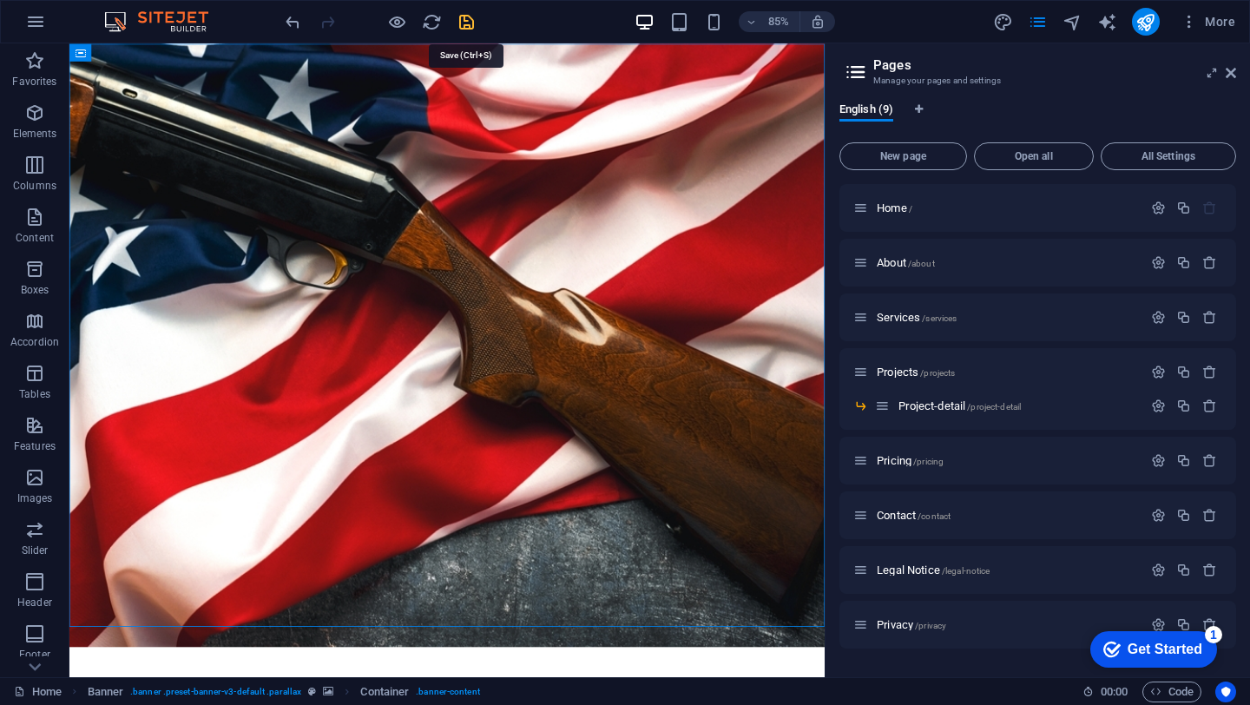
click at [467, 19] on icon "save" at bounding box center [467, 22] width 20 height 20
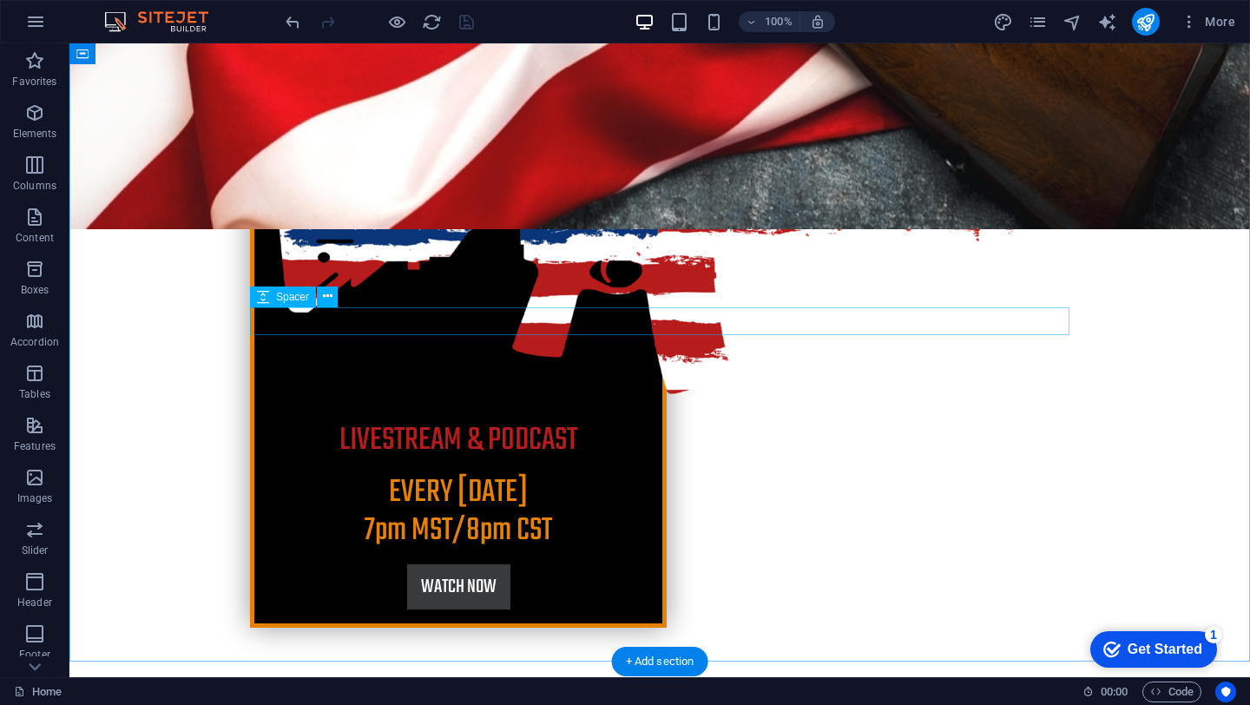
scroll to position [622, 0]
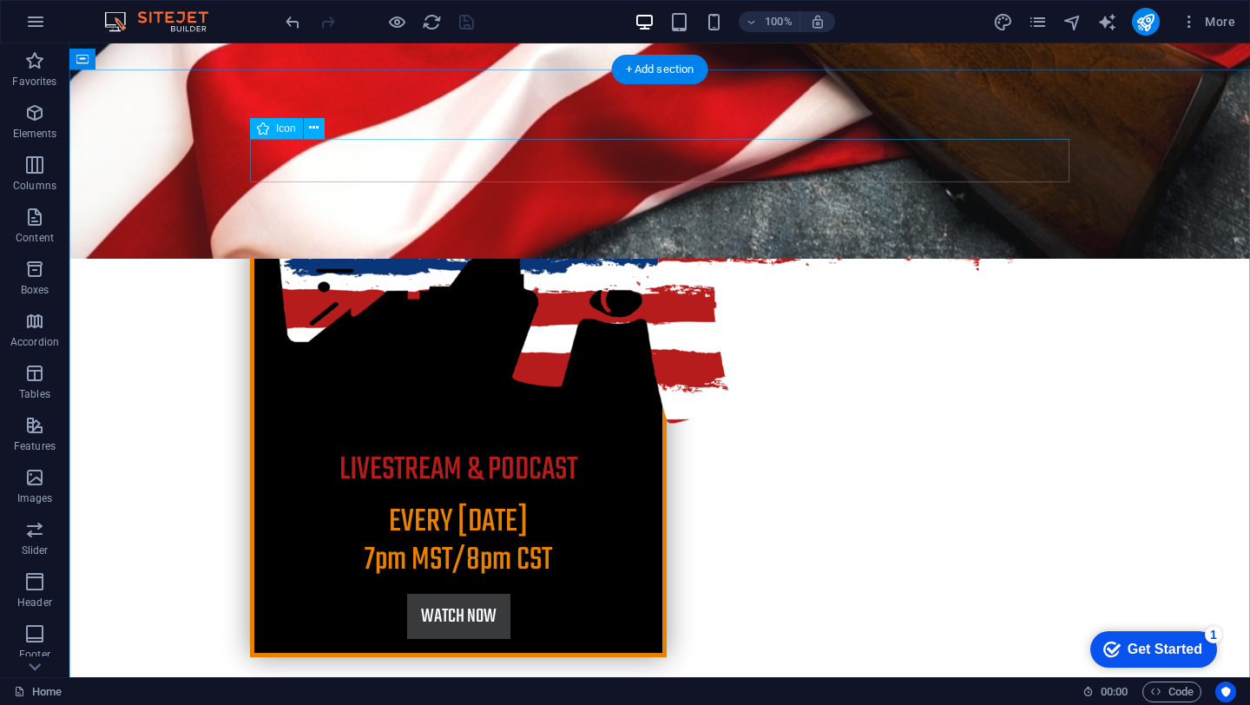
select select "xMidYMid"
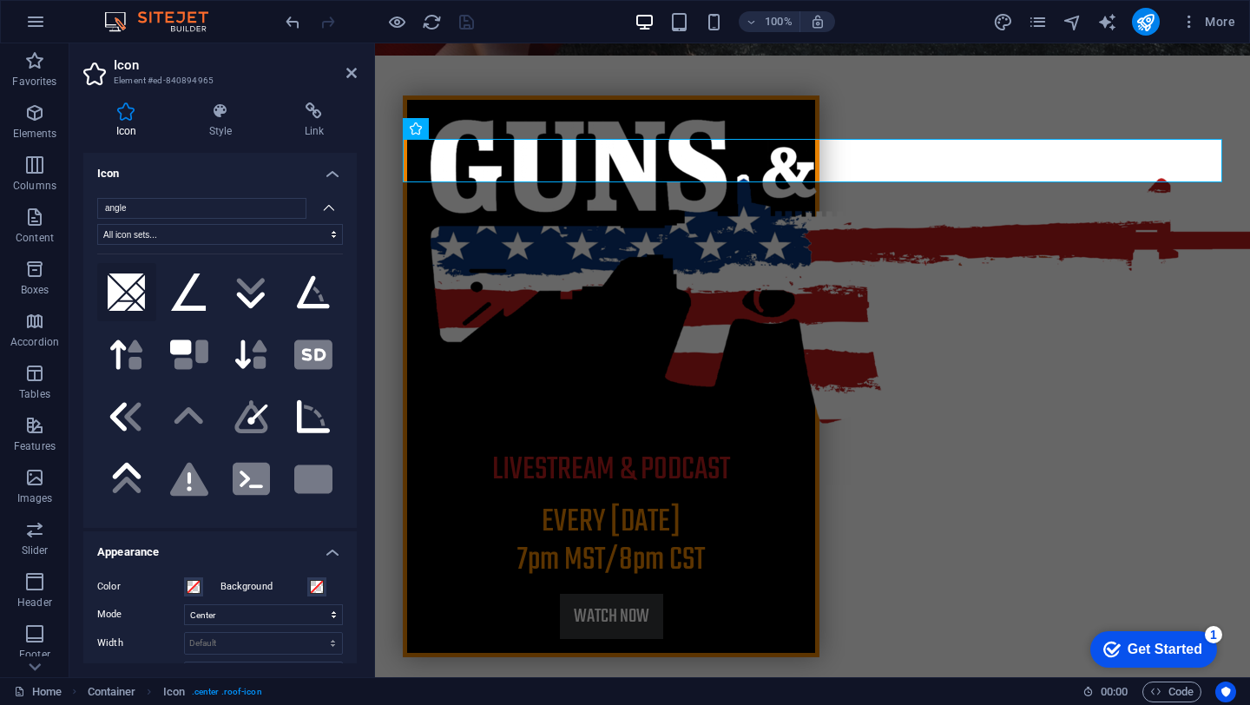
click at [134, 286] on icon at bounding box center [127, 293] width 38 height 38
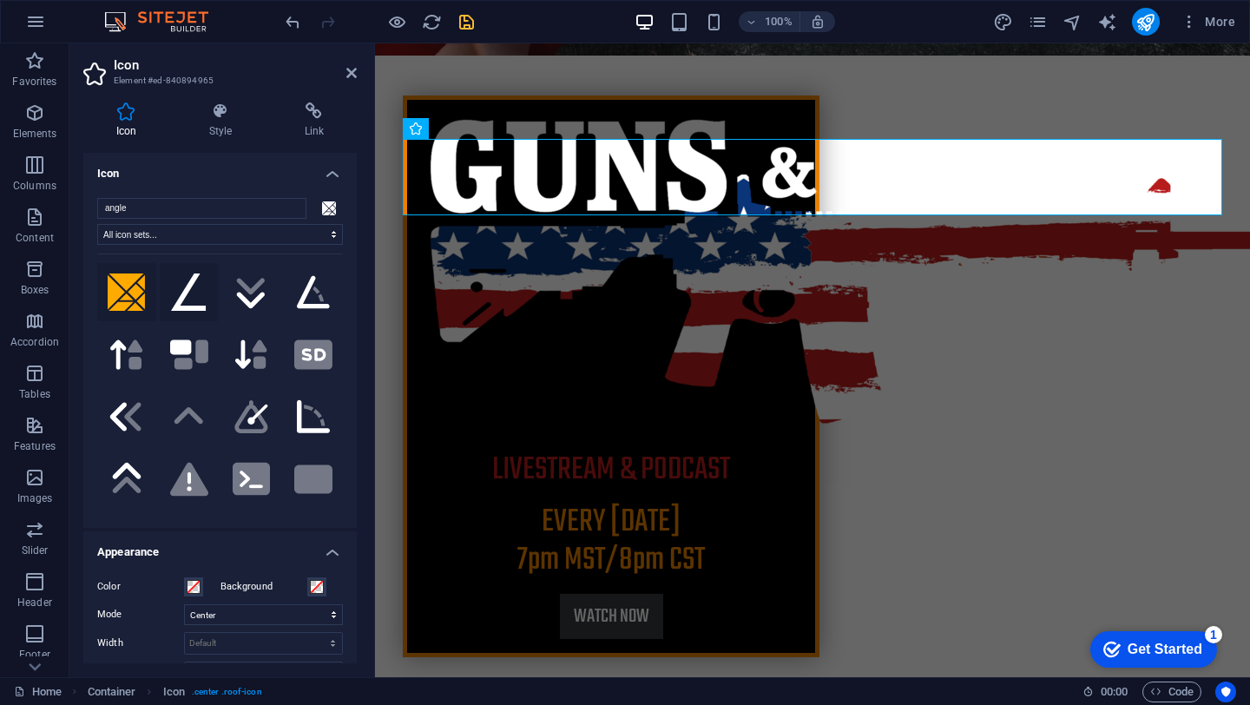
click at [191, 297] on icon at bounding box center [189, 293] width 36 height 38
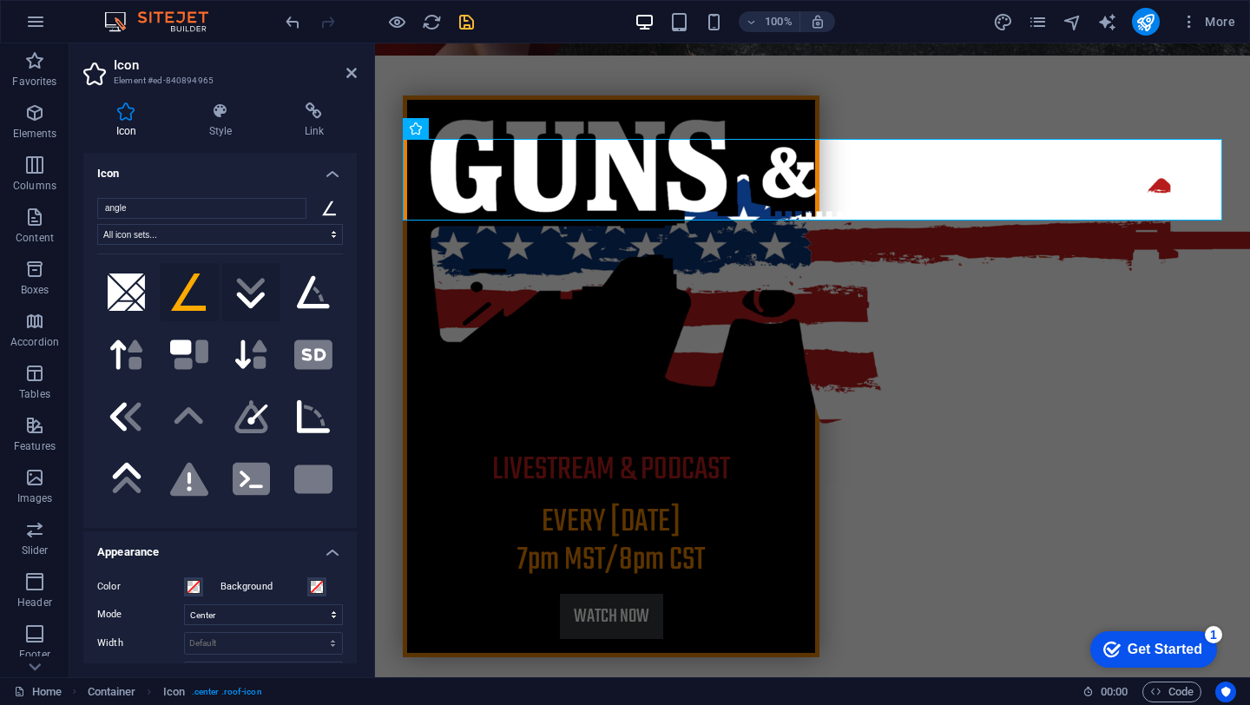
click at [247, 303] on icon at bounding box center [251, 300] width 29 height 16
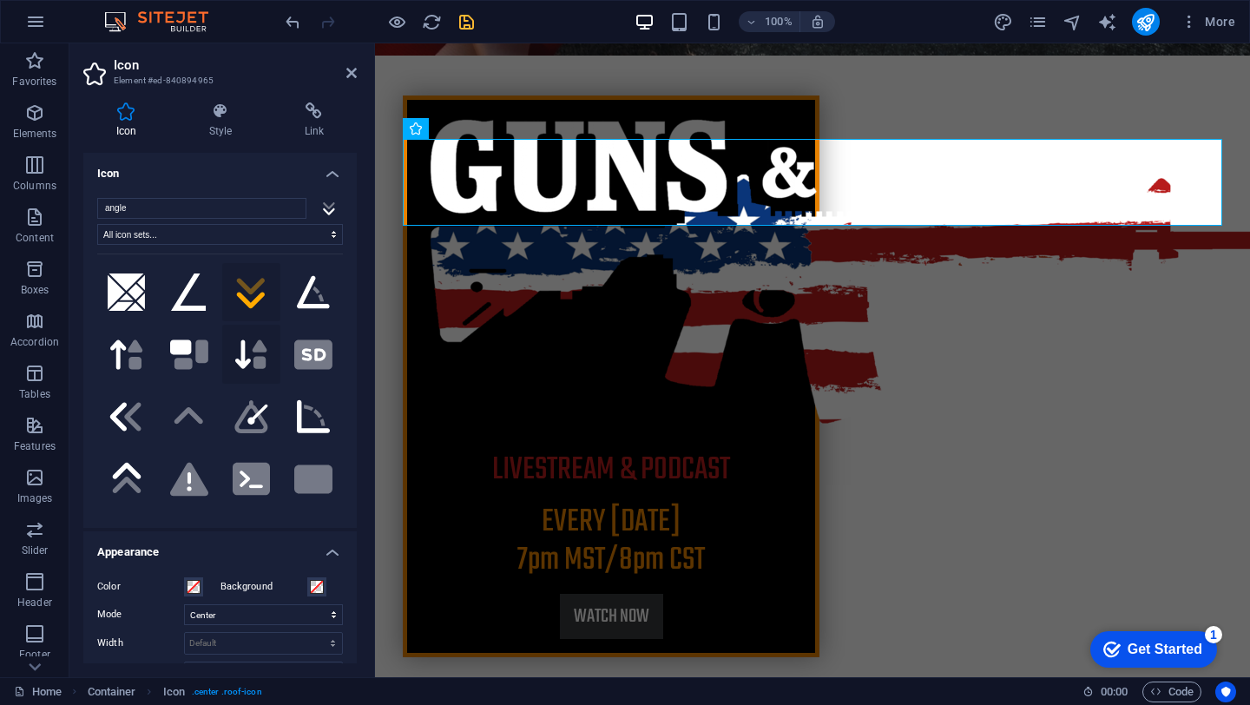
click at [245, 355] on icon ".fa-secondary{opacity:.4}" at bounding box center [252, 355] width 38 height 34
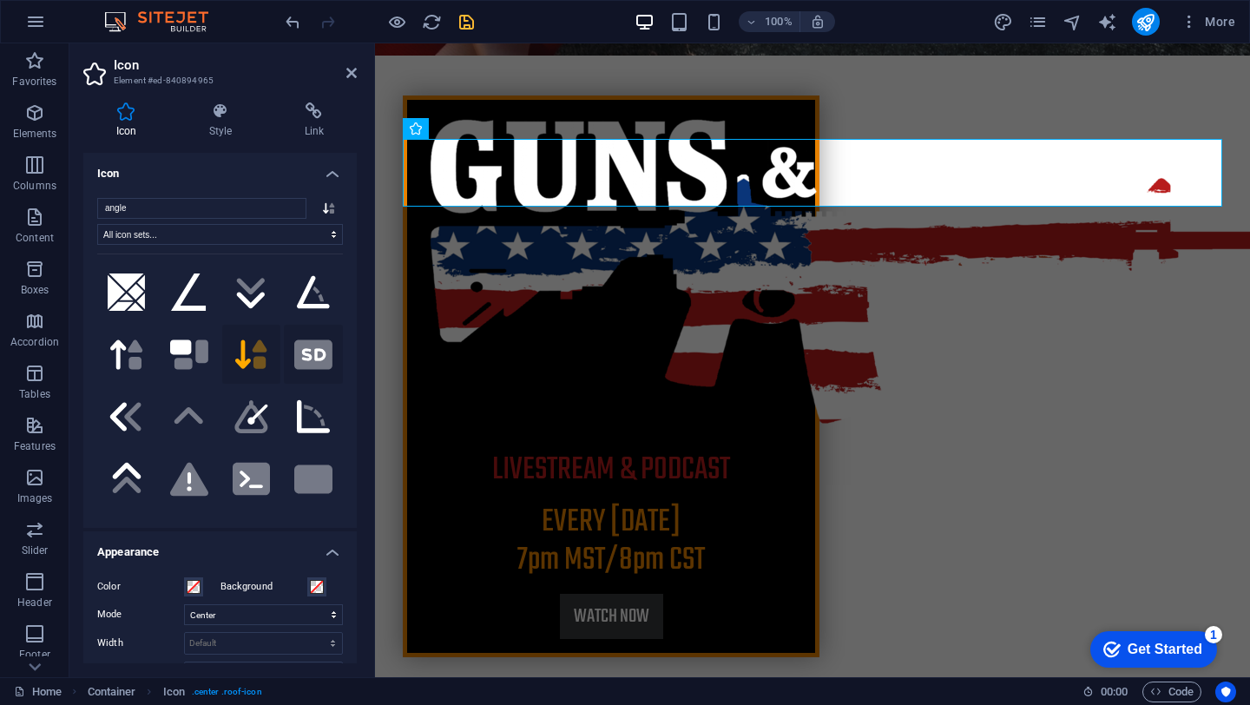
click at [305, 354] on icon at bounding box center [314, 354] width 24 height 13
click at [307, 418] on icon ".fa-secondary{opacity:.4}" at bounding box center [313, 417] width 33 height 38
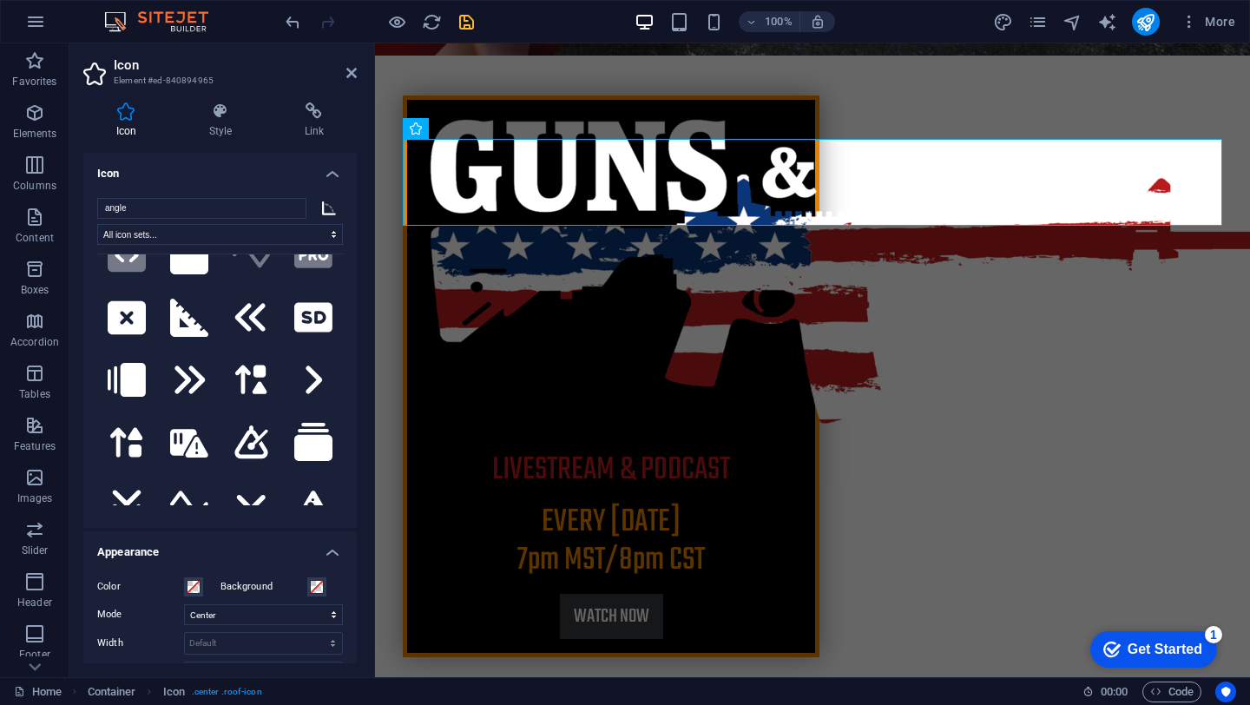
scroll to position [663, 0]
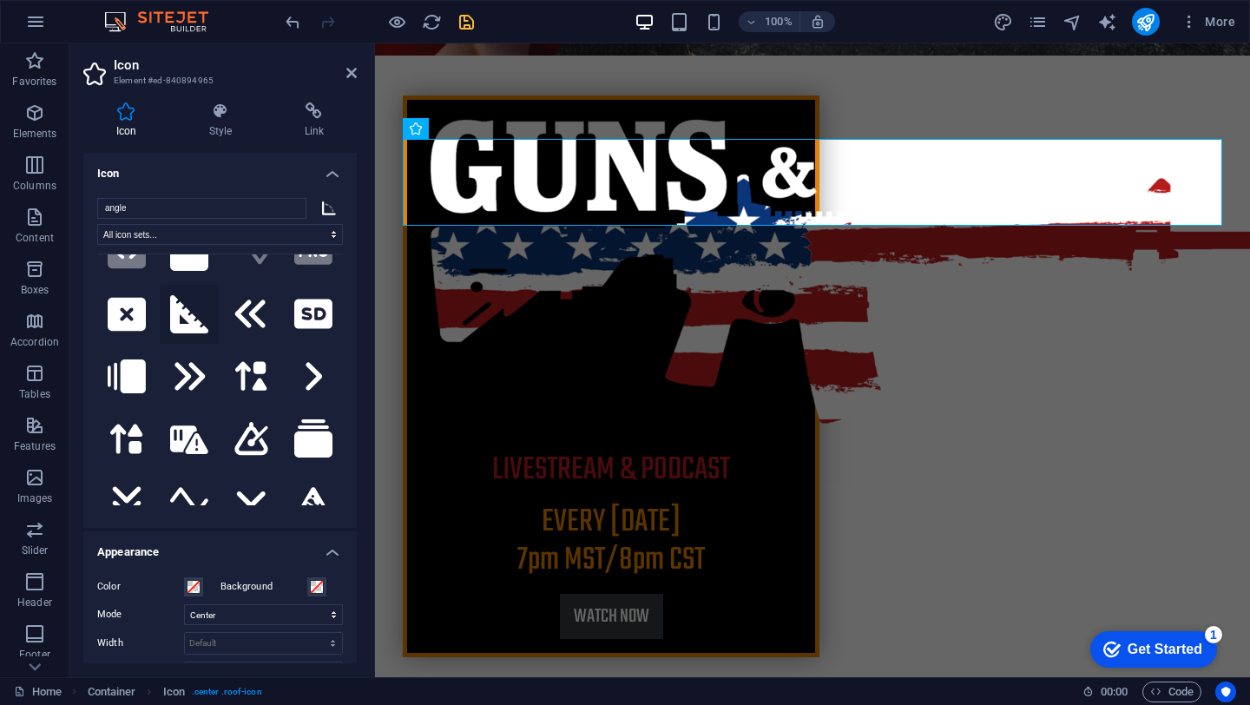
click at [182, 295] on icon at bounding box center [189, 314] width 38 height 38
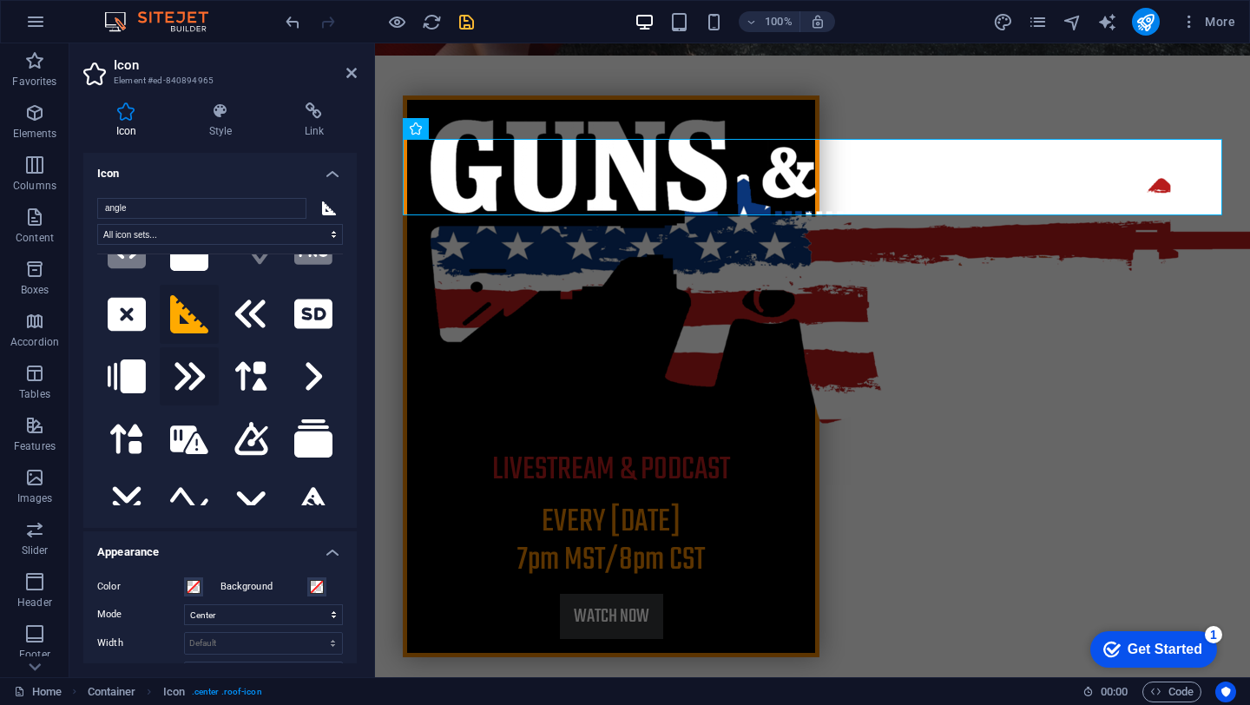
click at [187, 359] on icon at bounding box center [189, 377] width 38 height 38
click at [255, 359] on icon at bounding box center [252, 376] width 38 height 34
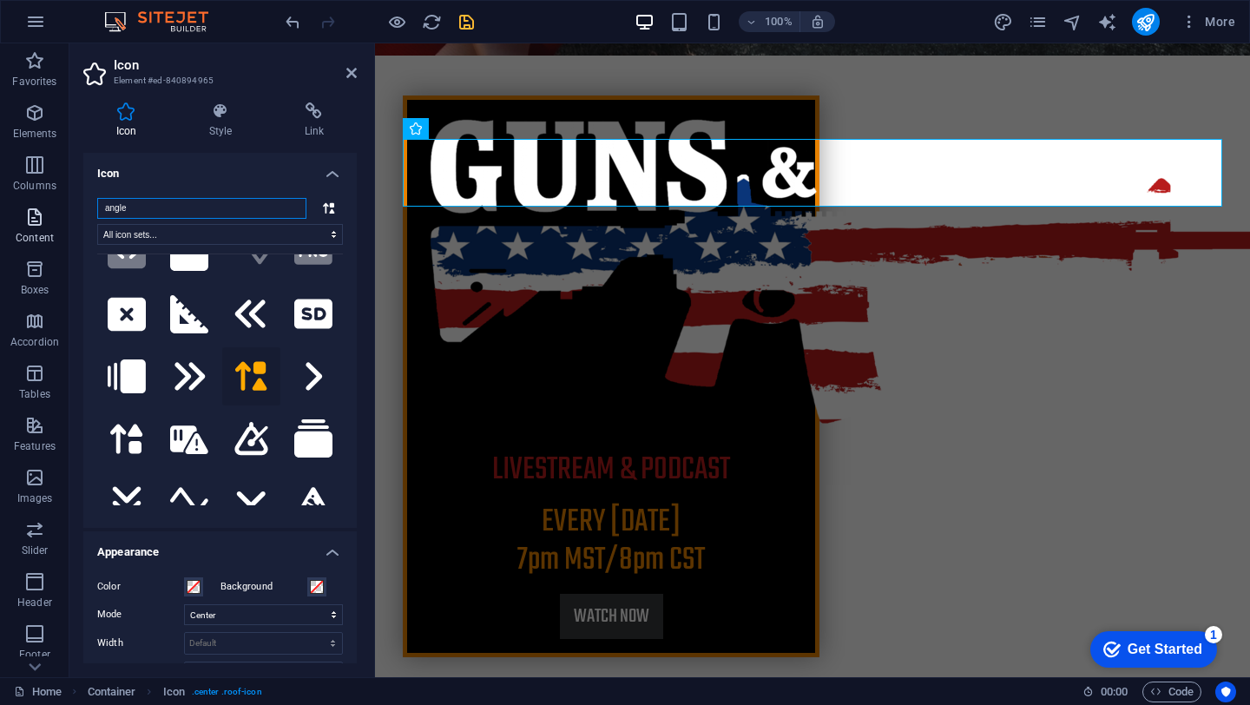
drag, startPoint x: 147, startPoint y: 203, endPoint x: 36, endPoint y: 201, distance: 111.2
click at [36, 201] on section "Favorites Elements Columns Content Boxes Accordion Tables Features Images Slide…" at bounding box center [625, 360] width 1250 height 634
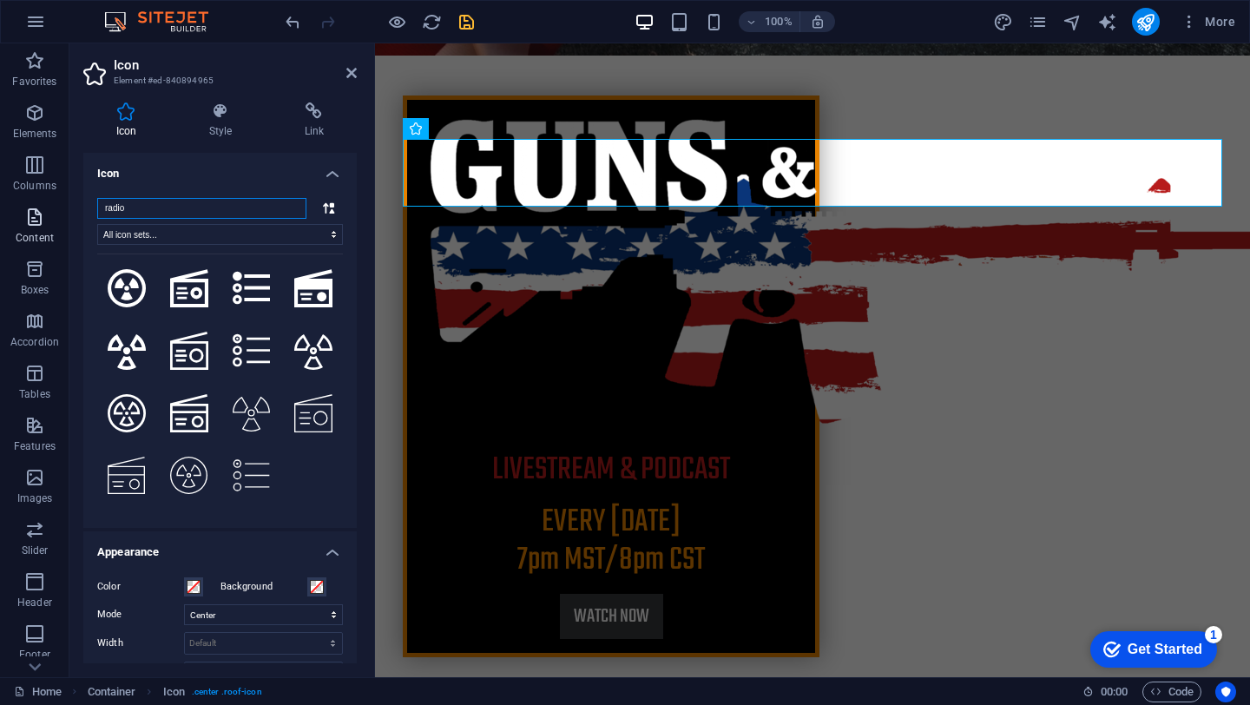
scroll to position [300, 0]
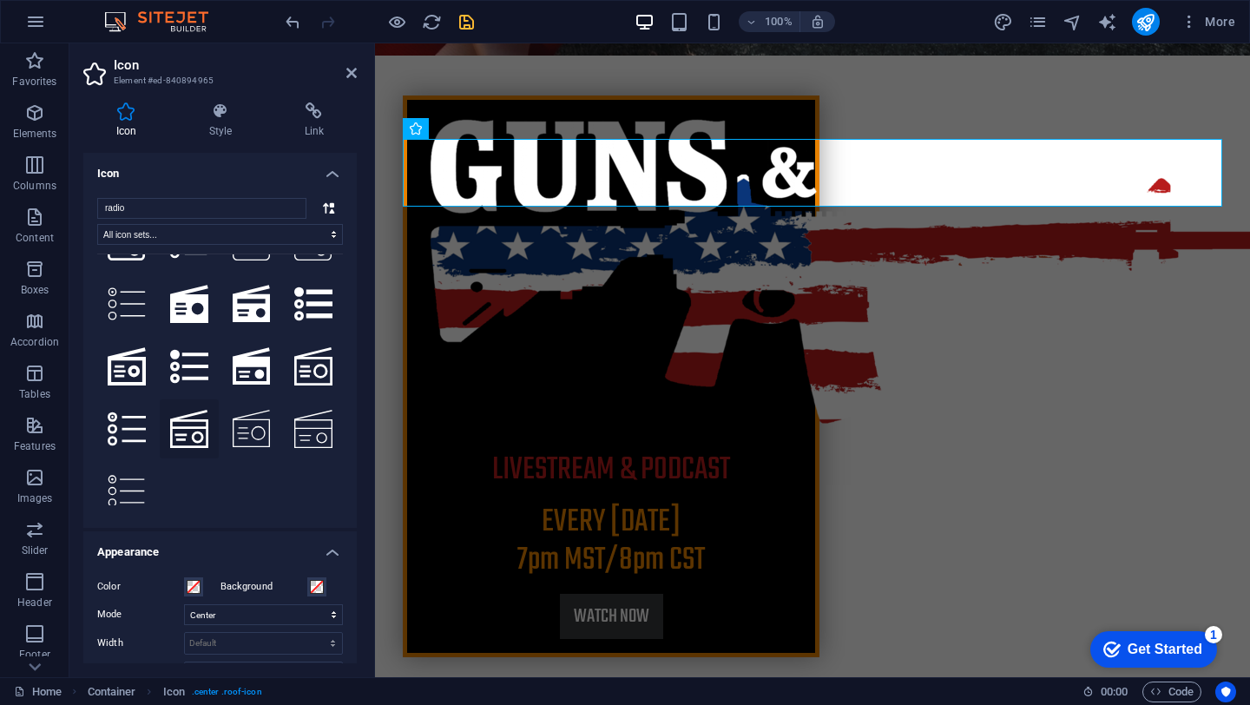
click at [195, 414] on icon at bounding box center [189, 429] width 38 height 38
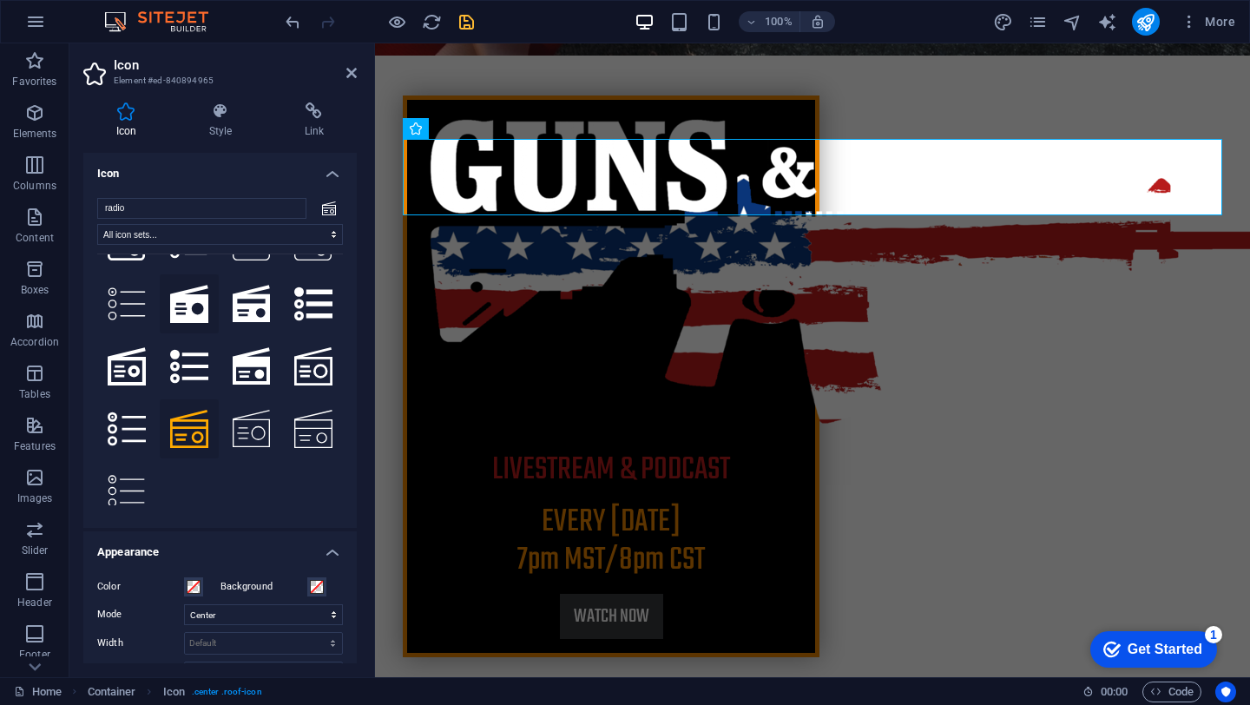
click at [190, 300] on icon at bounding box center [189, 304] width 38 height 38
drag, startPoint x: 145, startPoint y: 209, endPoint x: 63, endPoint y: 201, distance: 82.1
click at [64, 201] on section "Favorites Elements Columns Content Boxes Accordion Tables Features Images Slide…" at bounding box center [625, 360] width 1250 height 634
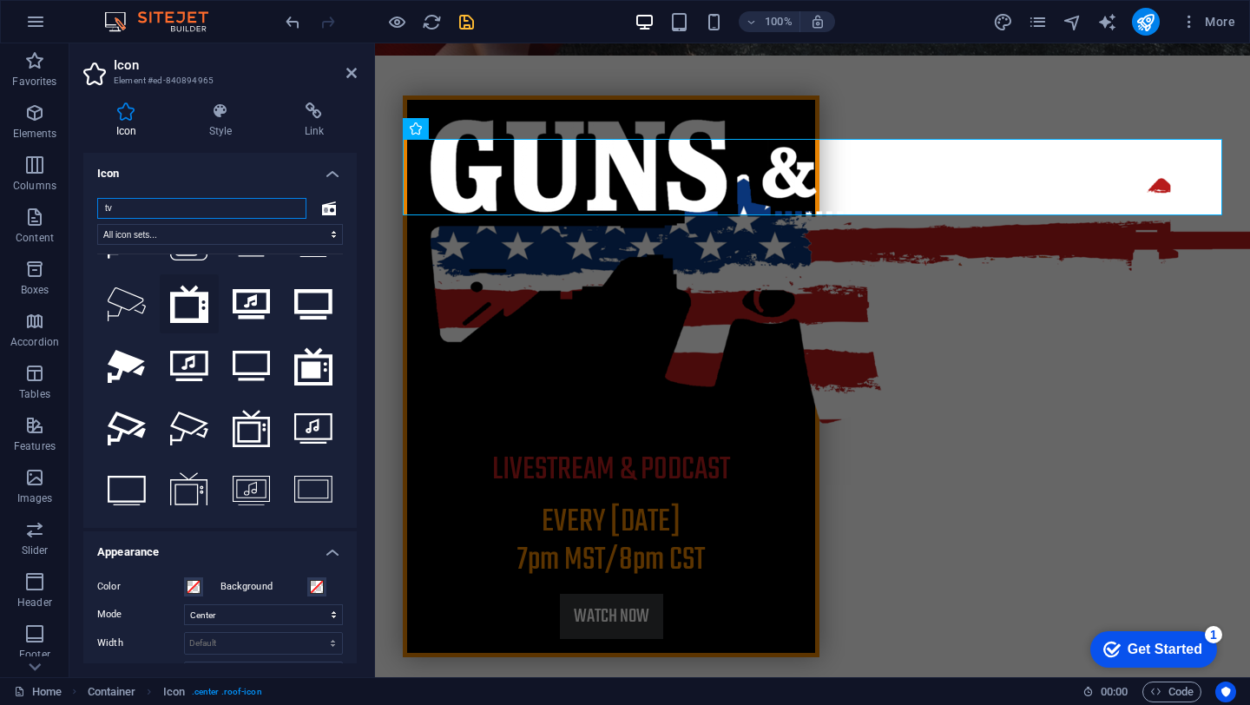
type input "tv"
click at [182, 304] on icon at bounding box center [189, 304] width 38 height 38
click at [303, 359] on icon at bounding box center [313, 366] width 38 height 37
click at [307, 418] on icon at bounding box center [313, 428] width 38 height 30
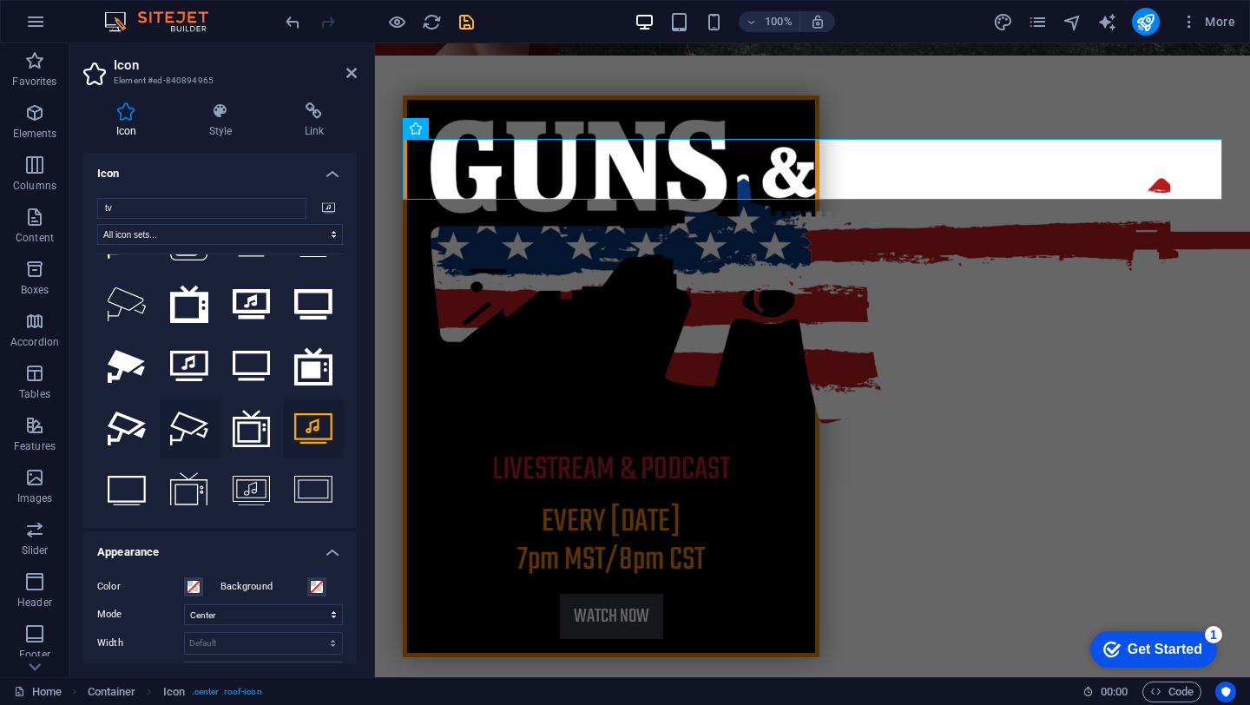
click at [189, 412] on icon at bounding box center [189, 429] width 38 height 34
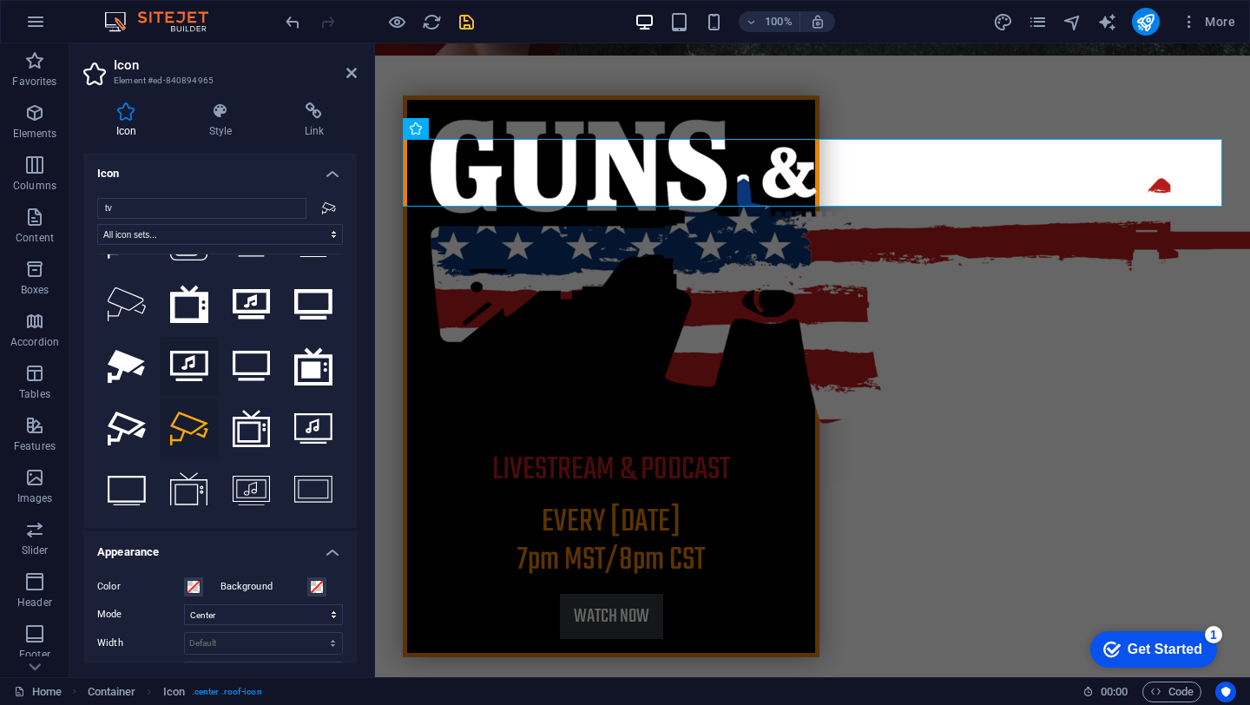
click at [187, 351] on icon at bounding box center [189, 366] width 38 height 30
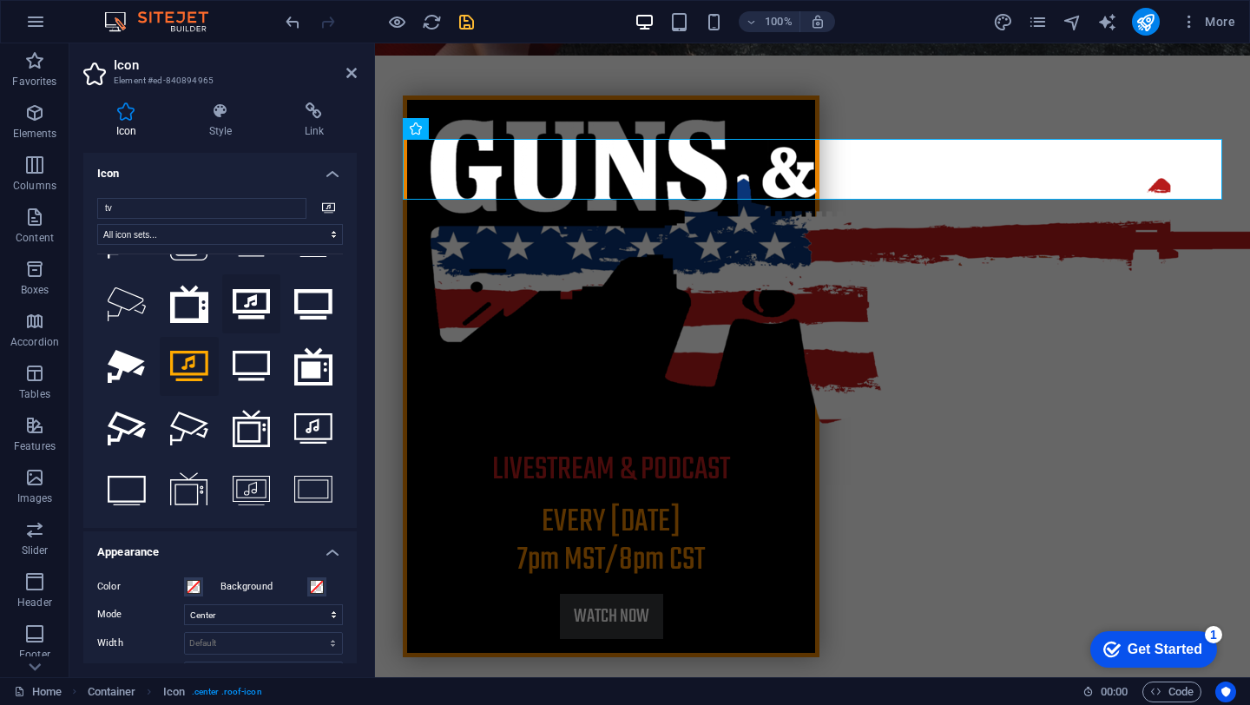
click at [254, 279] on button at bounding box center [251, 303] width 59 height 59
click at [313, 298] on icon at bounding box center [313, 304] width 38 height 30
click at [217, 181] on h4 "Icon" at bounding box center [220, 168] width 274 height 31
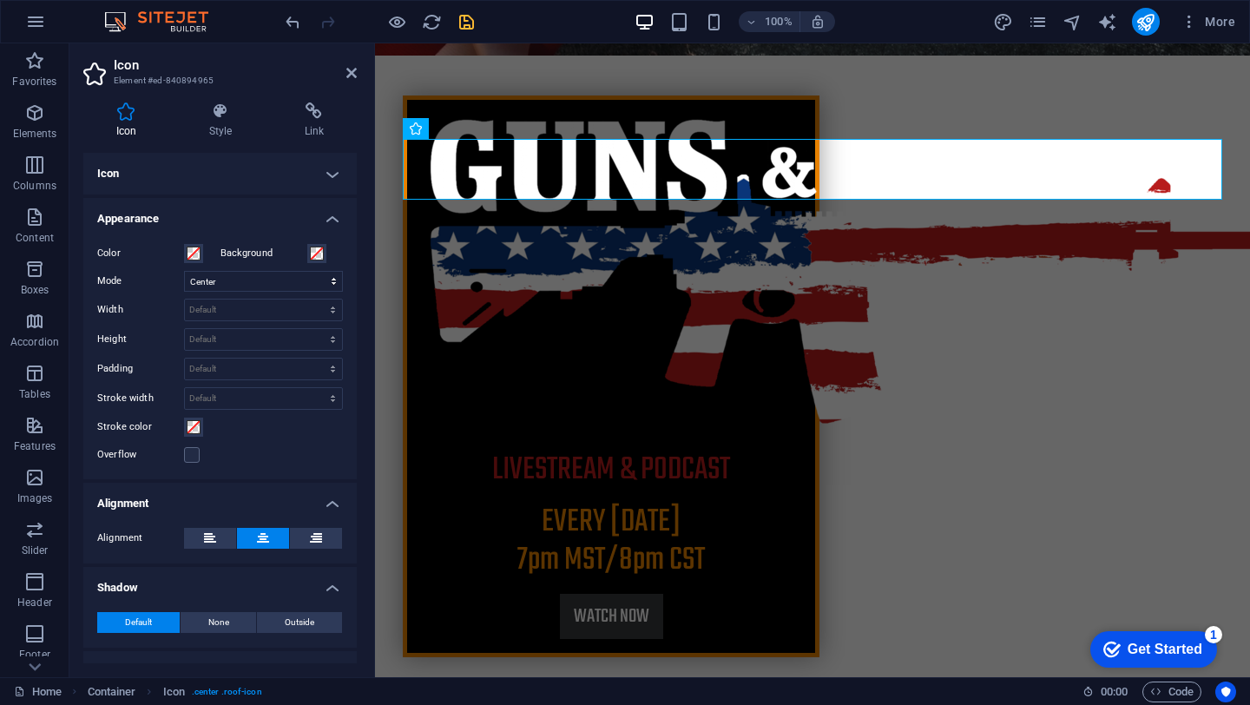
click at [228, 208] on h4 "Appearance" at bounding box center [220, 213] width 274 height 31
